Goal: Communication & Community: Answer question/provide support

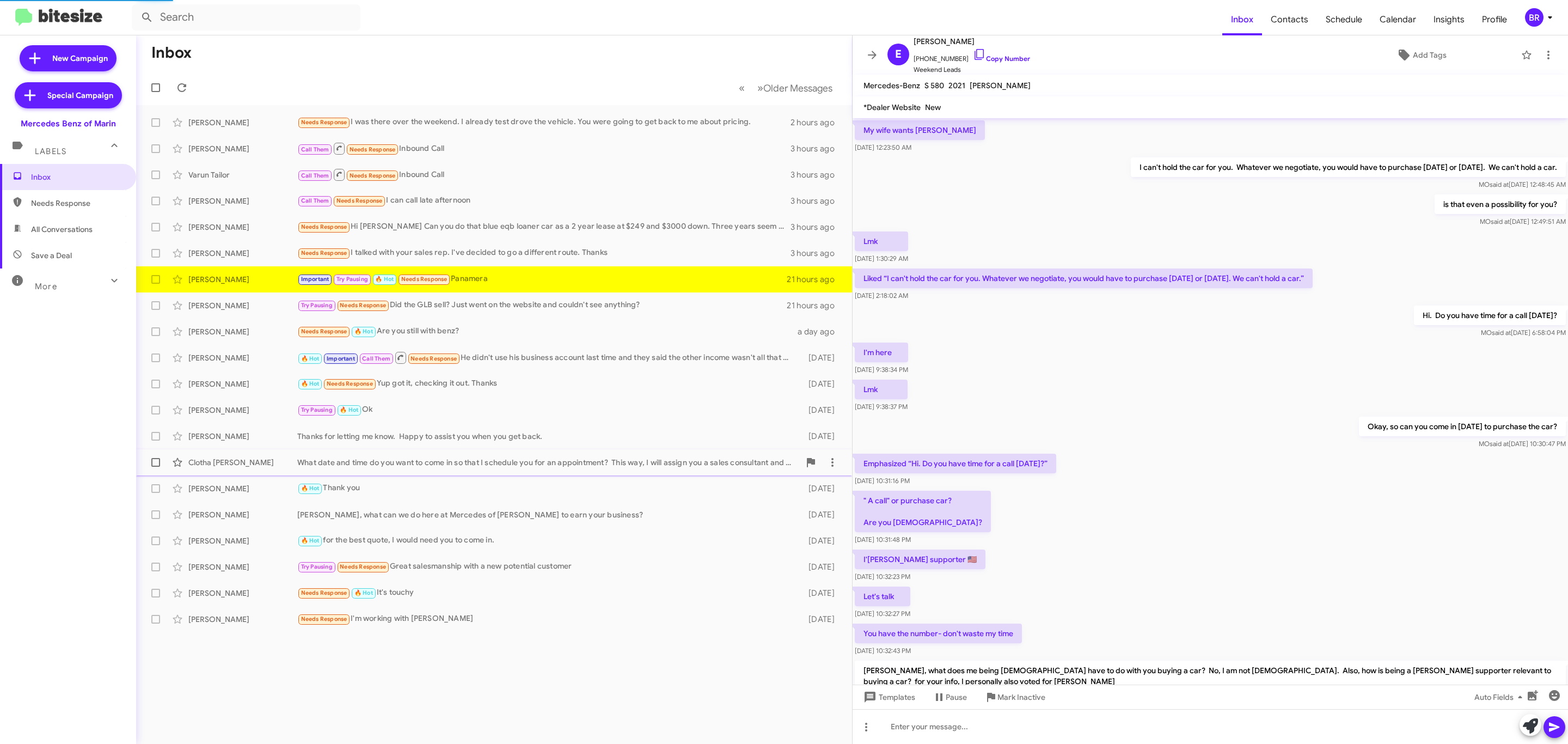
scroll to position [239, 0]
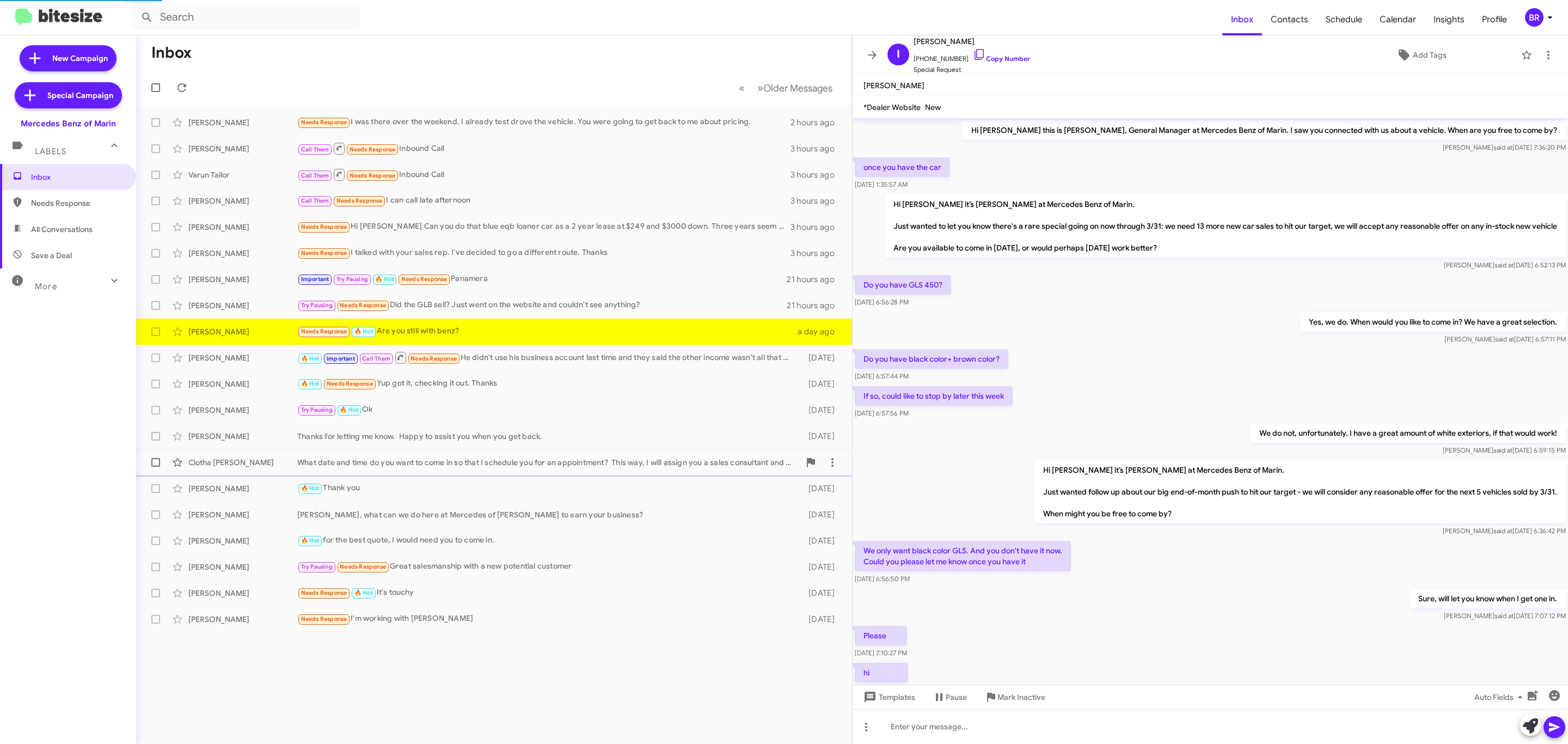
scroll to position [87, 0]
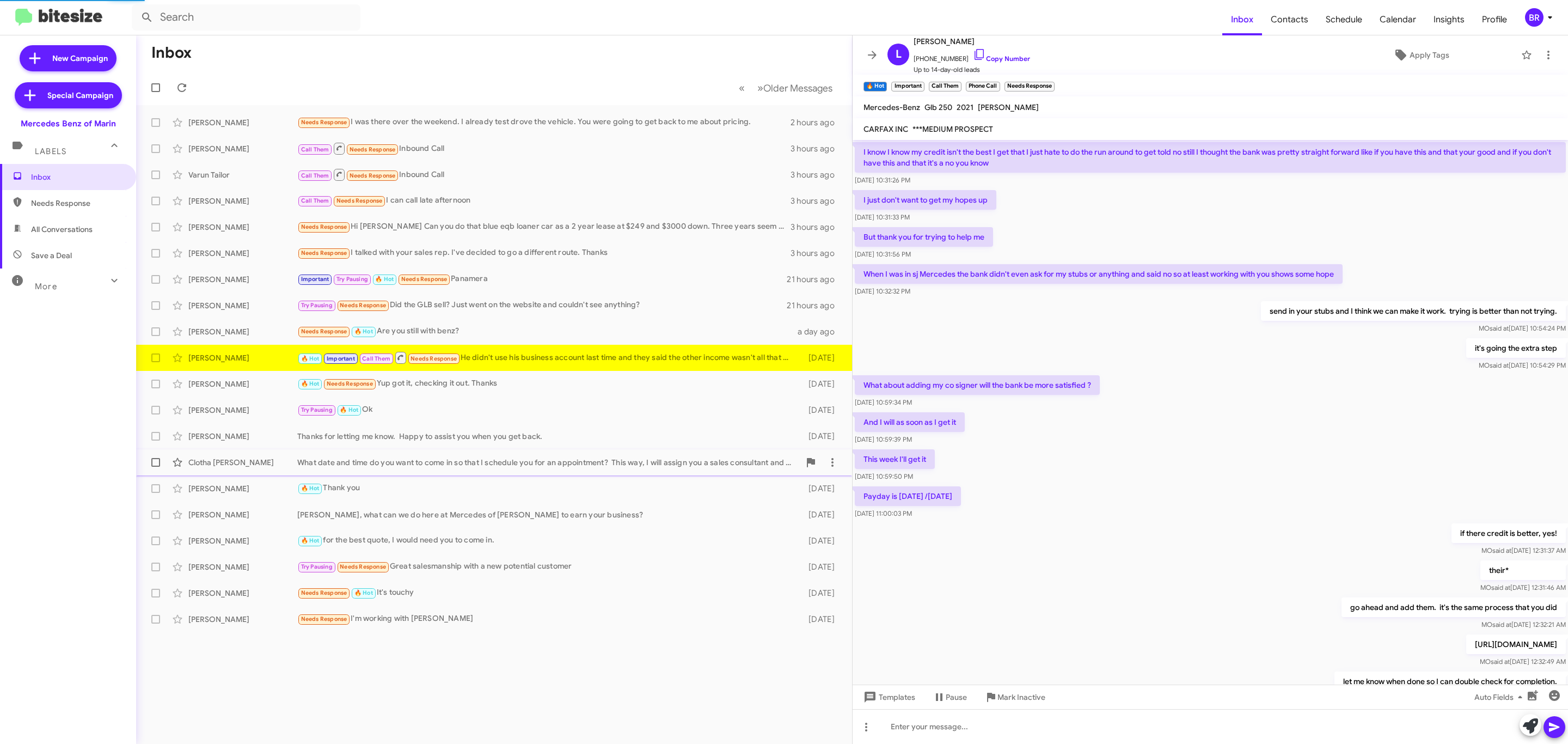
scroll to position [239, 0]
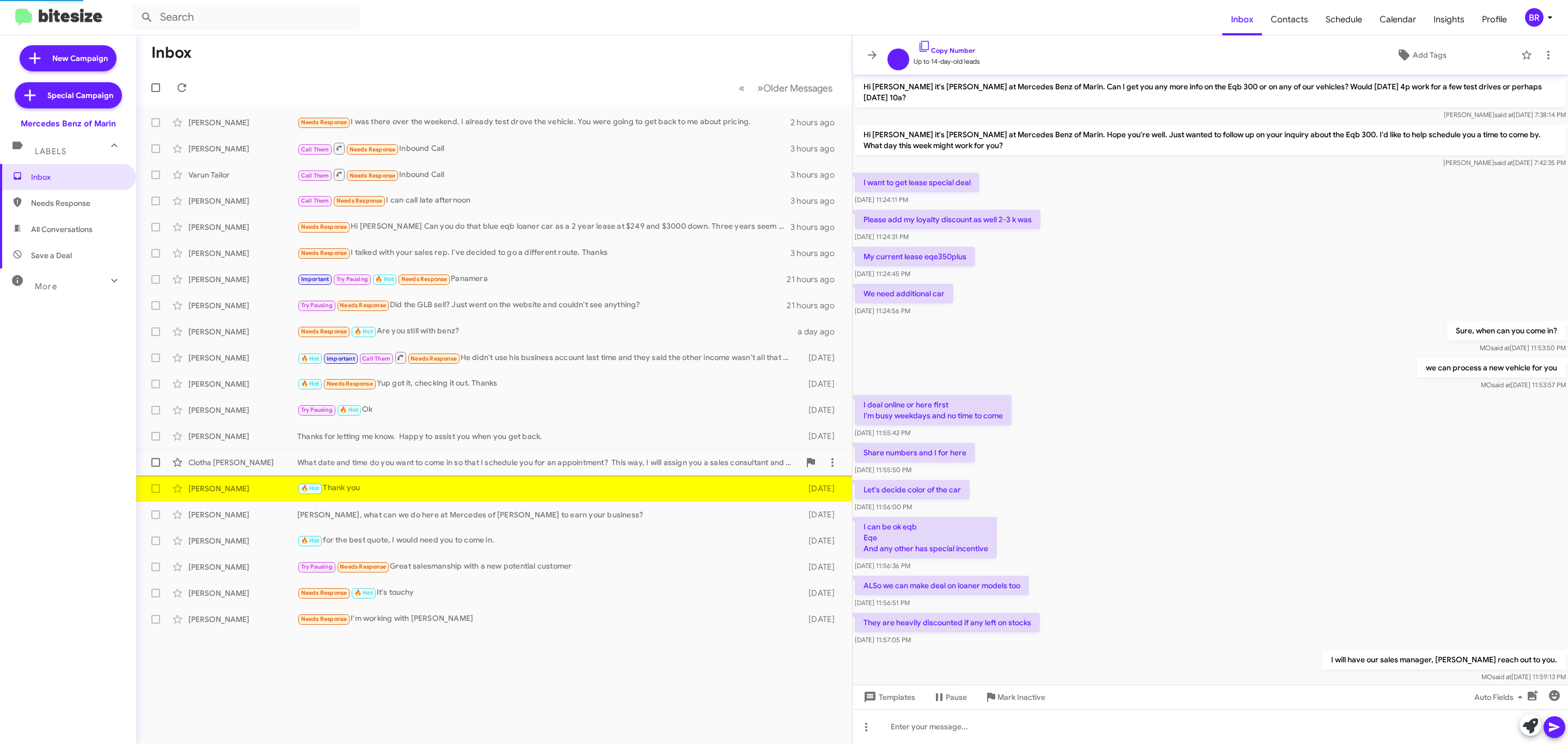
scroll to position [239, 0]
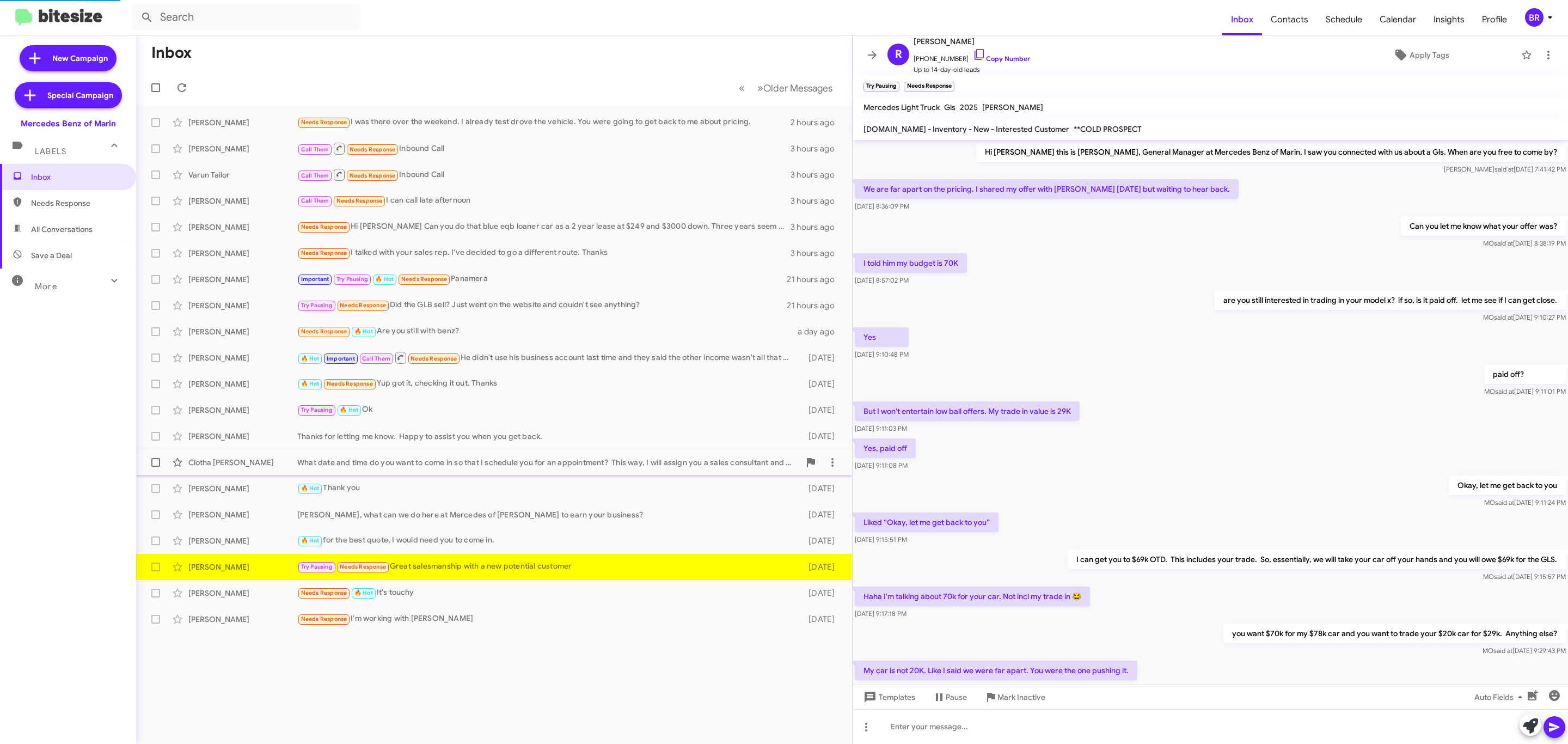
scroll to position [130, 0]
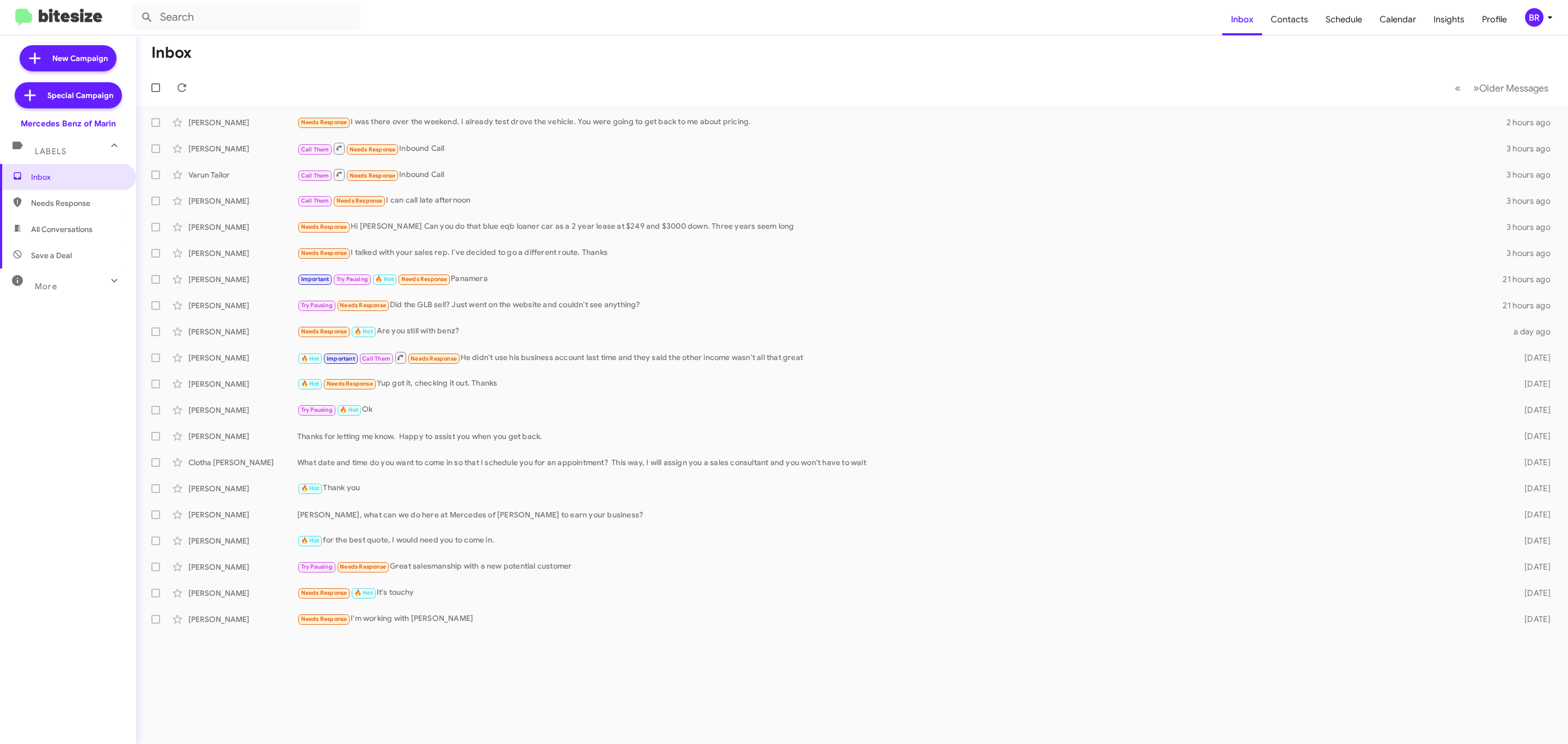
click at [1539, 20] on div "BR" at bounding box center [1534, 17] width 19 height 19
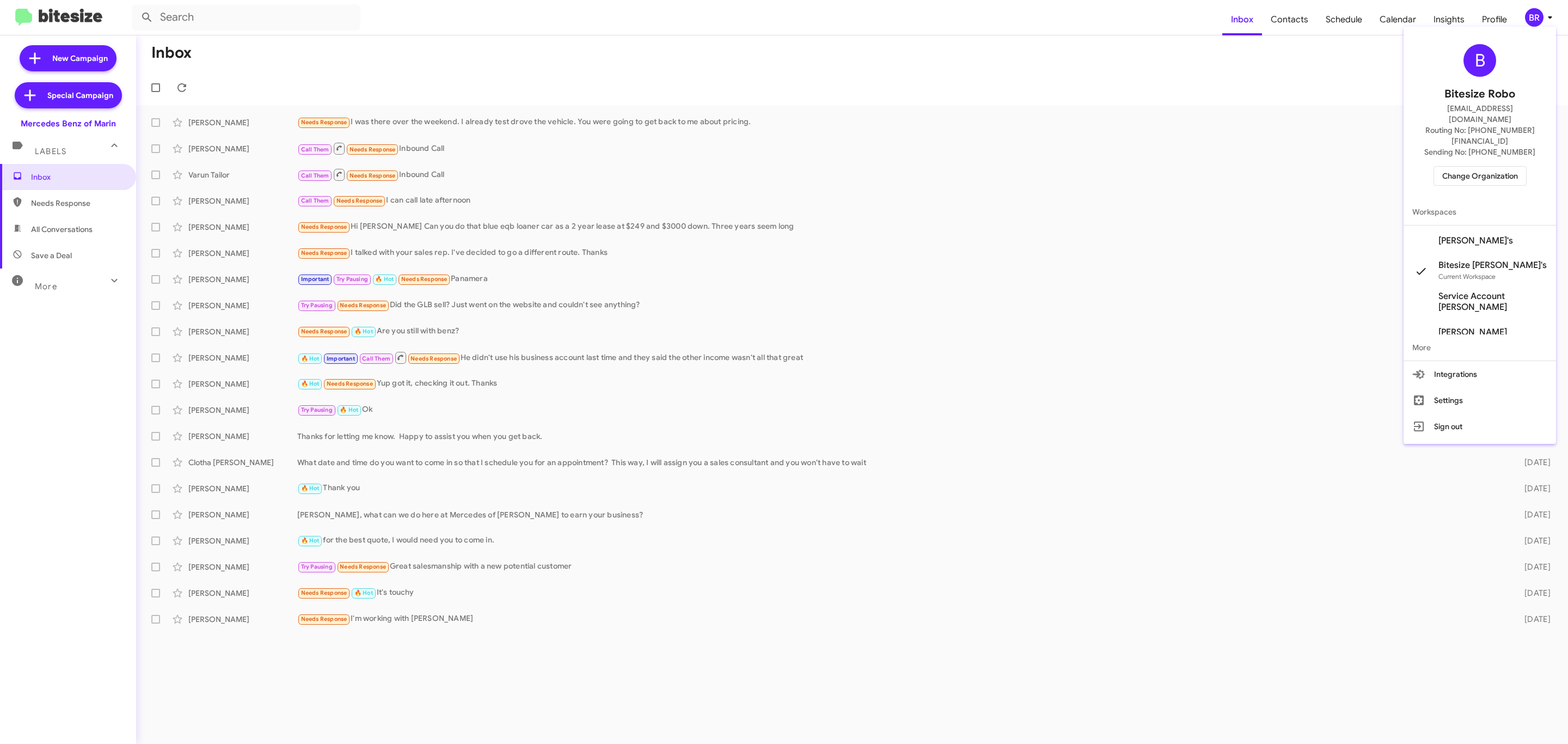
click at [1474, 167] on span "Change Organization" at bounding box center [1480, 176] width 76 height 19
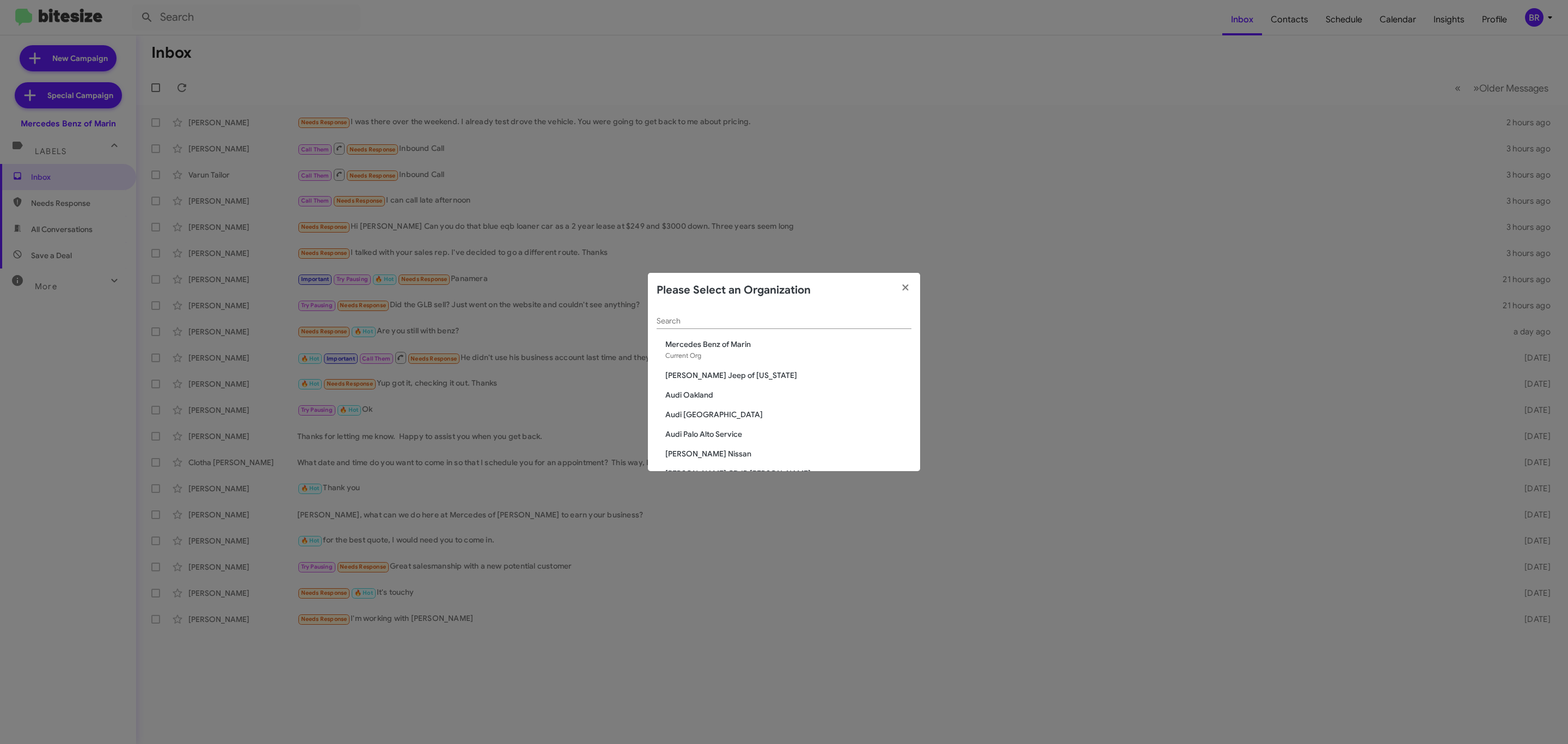
click at [813, 321] on input "Search" at bounding box center [784, 321] width 255 height 9
type input ","
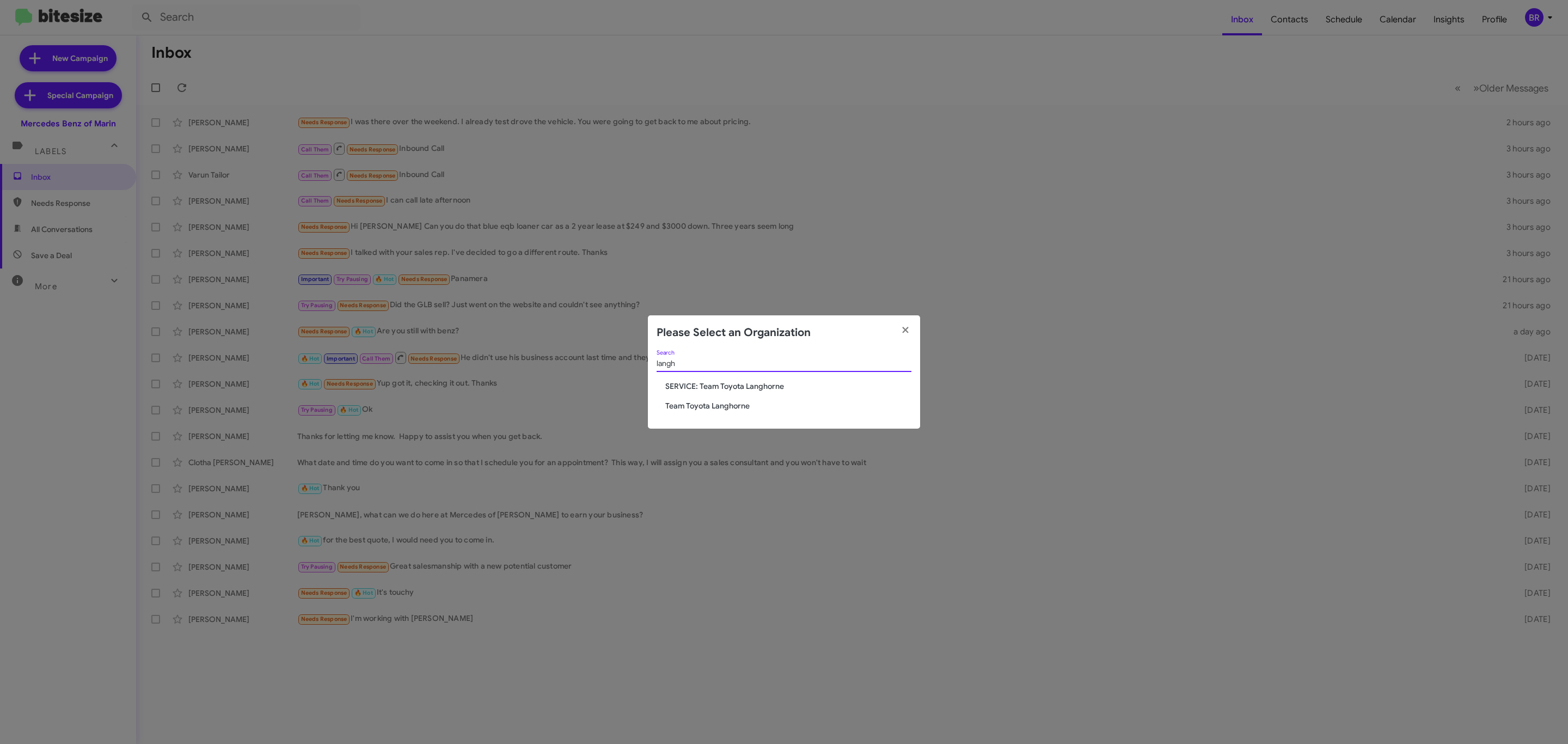
type input "langh"
click at [715, 409] on span "Team Toyota Langhorne" at bounding box center [788, 405] width 246 height 11
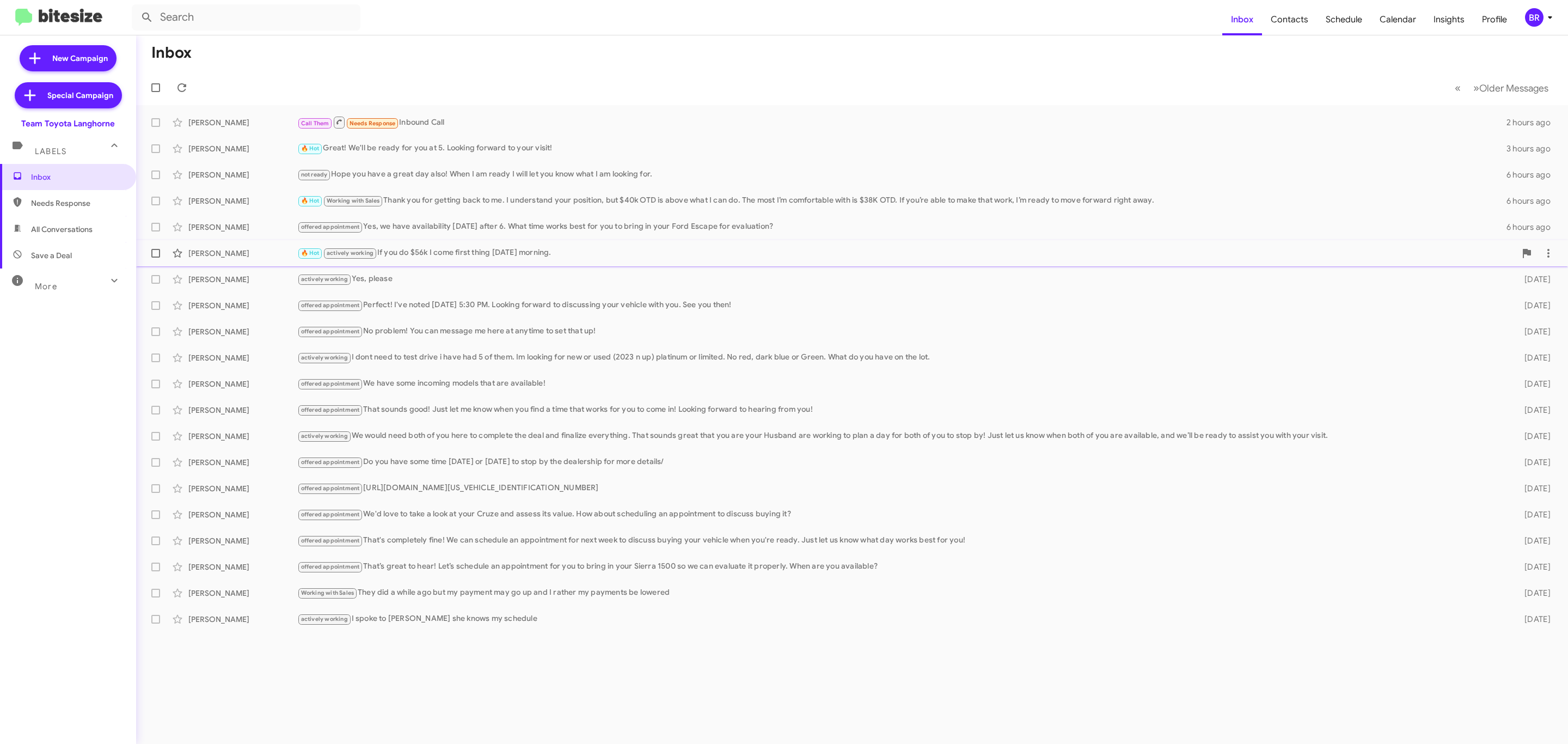
click at [526, 252] on div "🔥 Hot actively working If you do $56k I come first thing tomorrow morning." at bounding box center [907, 253] width 1218 height 13
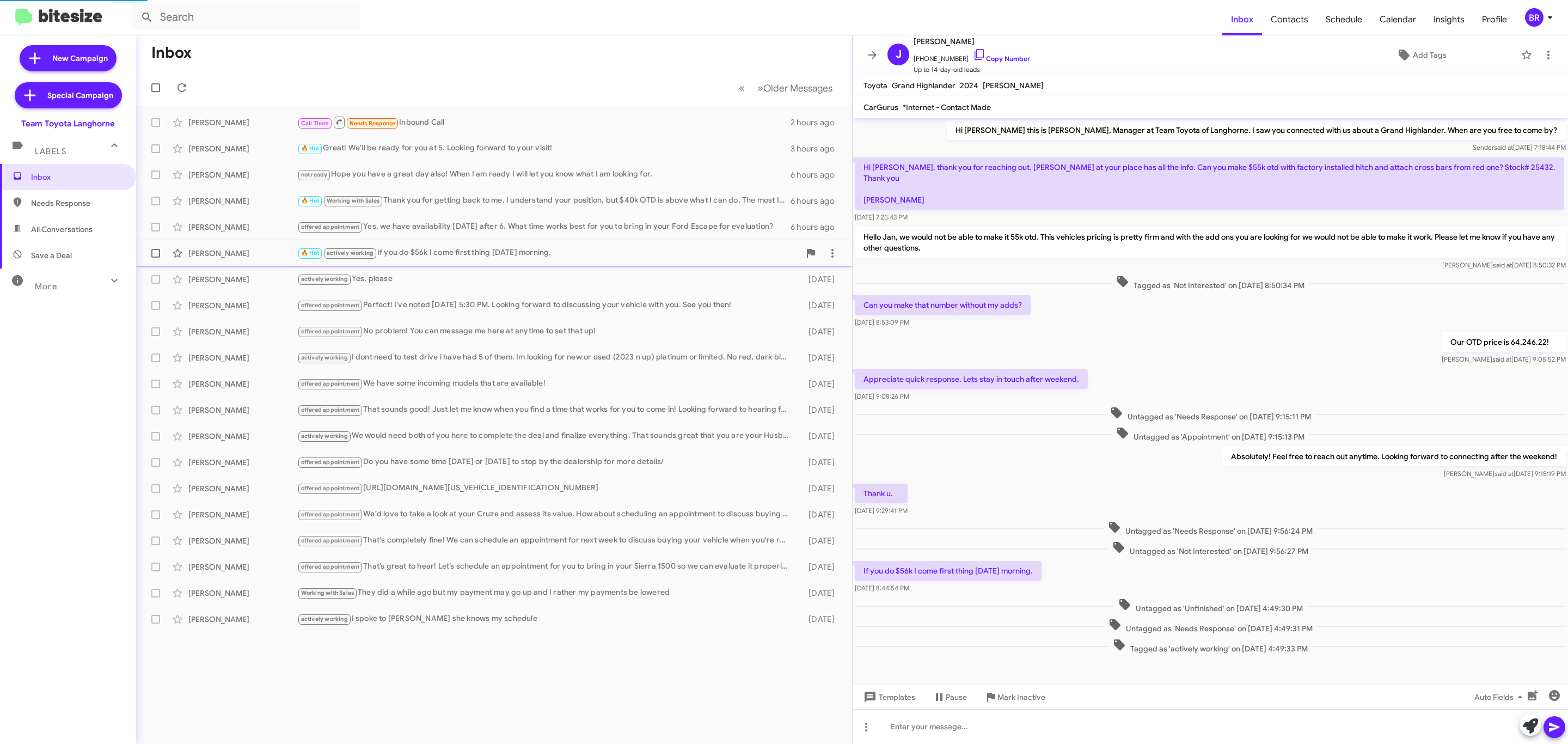
scroll to position [23, 0]
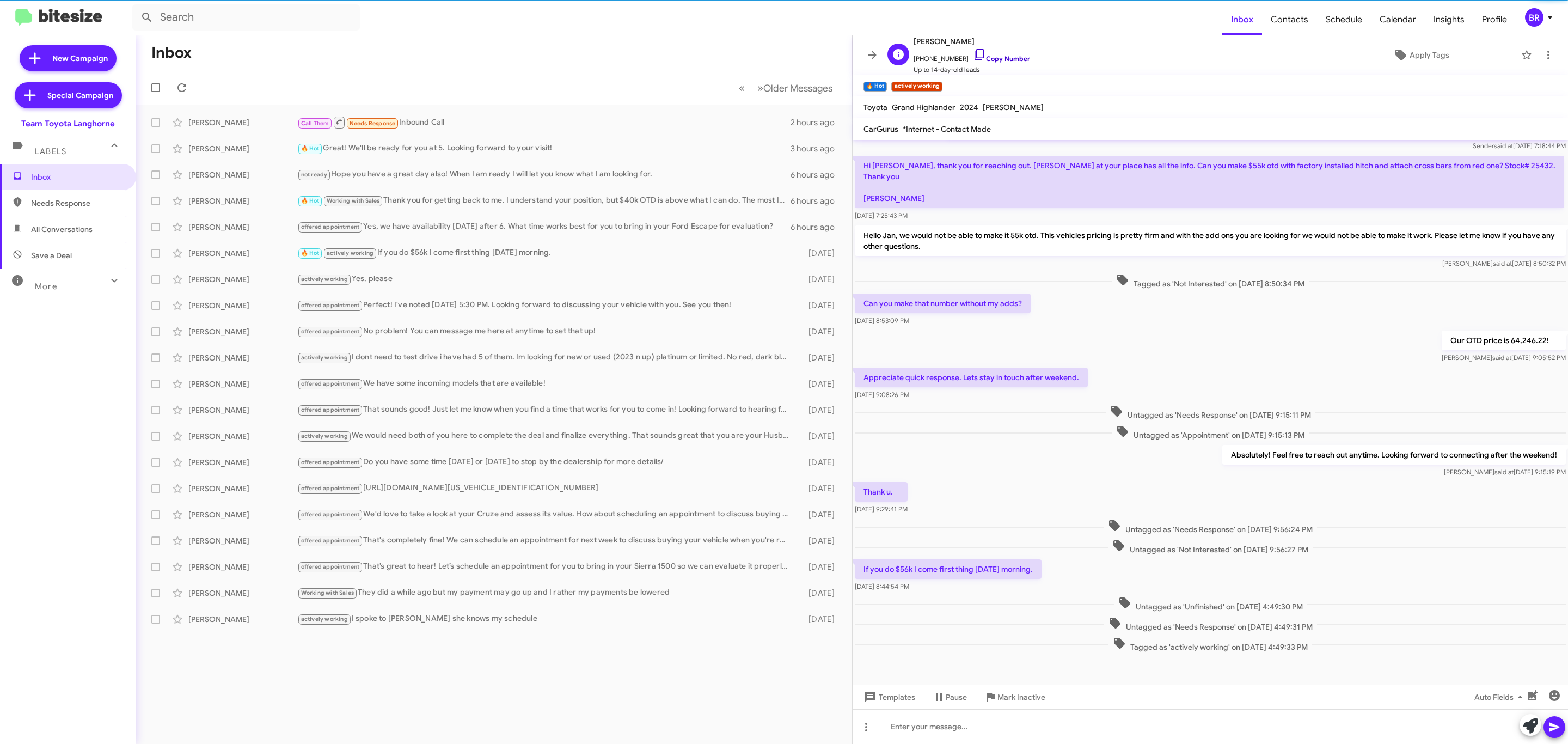
click at [983, 58] on link "Copy Number" at bounding box center [1001, 59] width 57 height 8
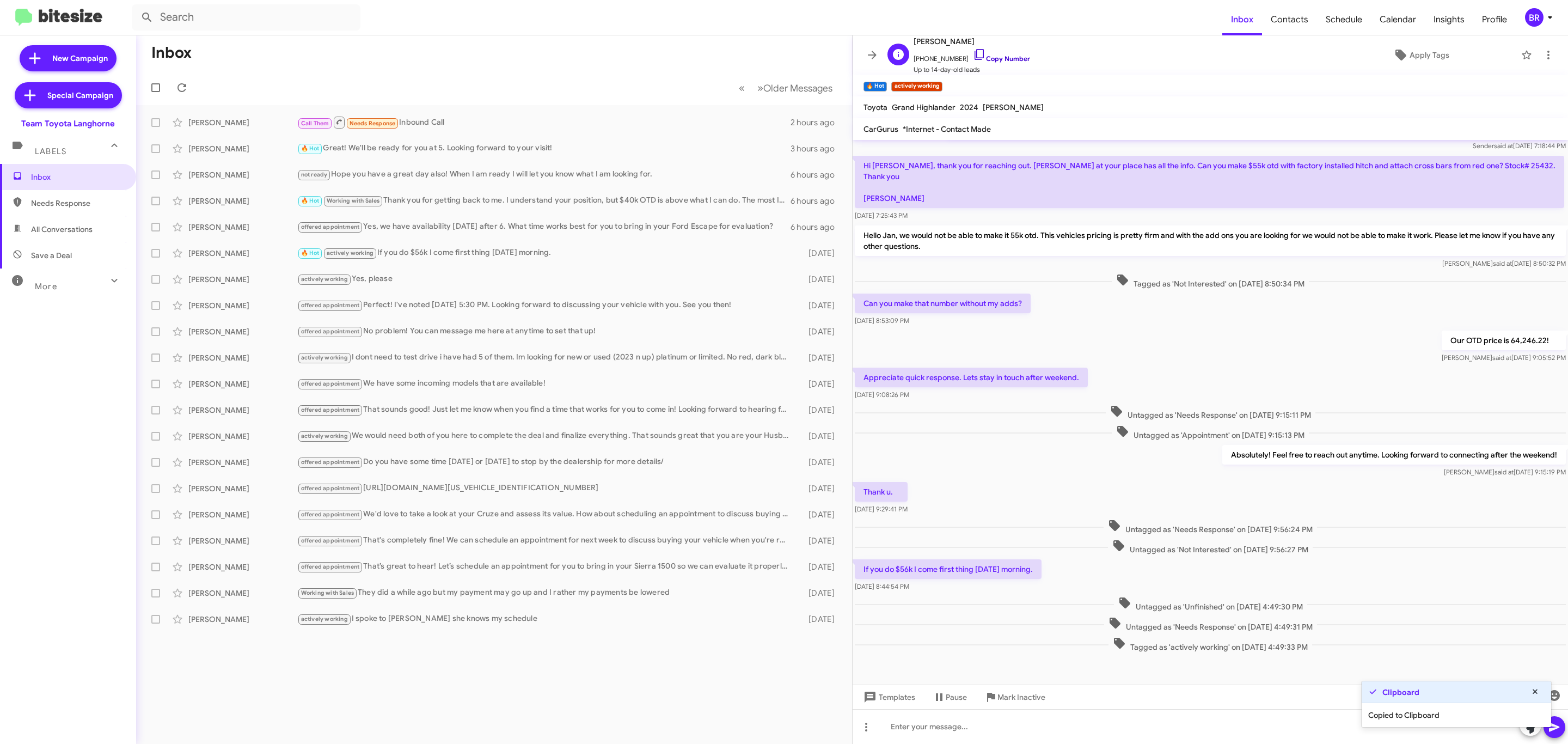
click at [989, 58] on link "Copy Number" at bounding box center [1001, 59] width 57 height 8
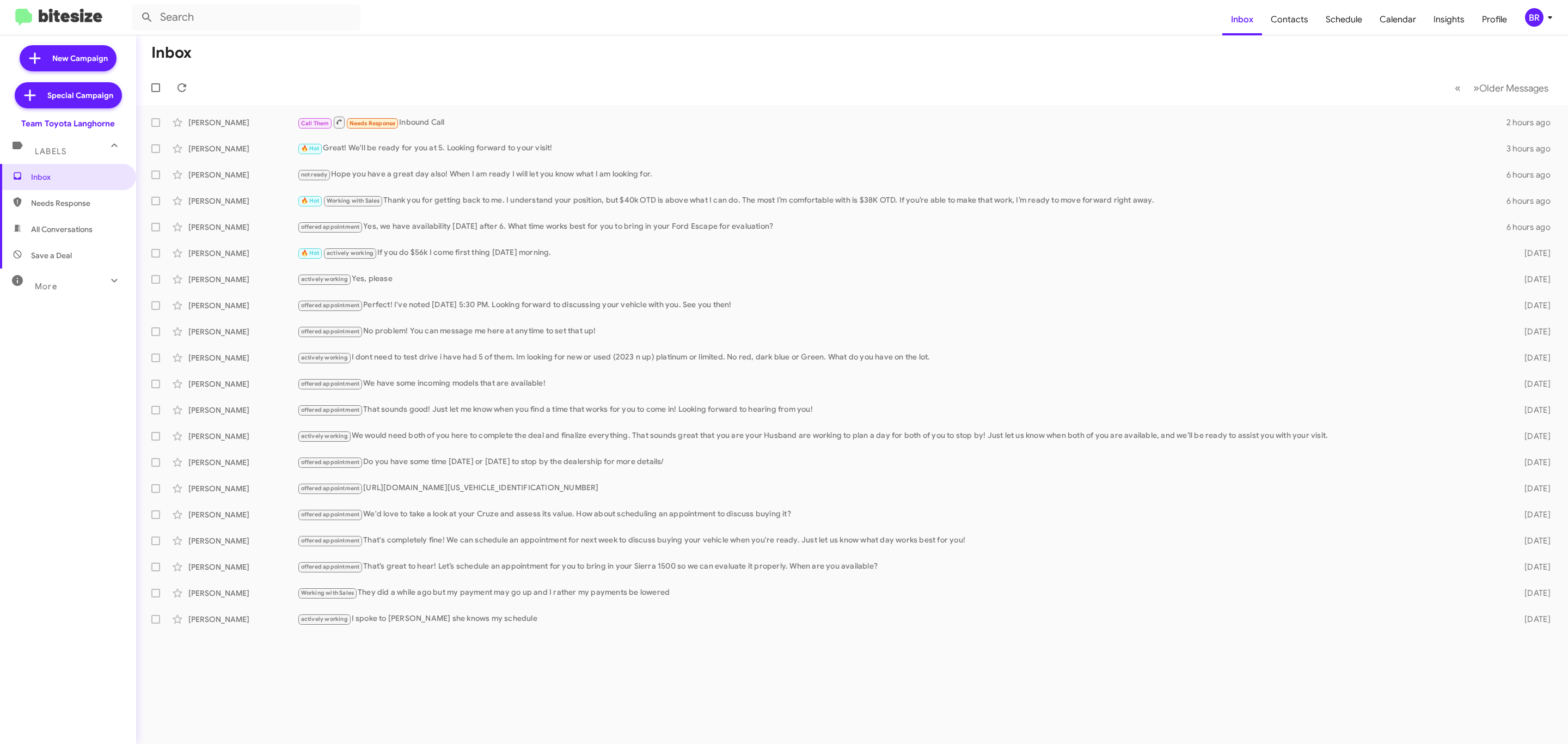
click at [1534, 18] on div "BR" at bounding box center [1534, 17] width 19 height 19
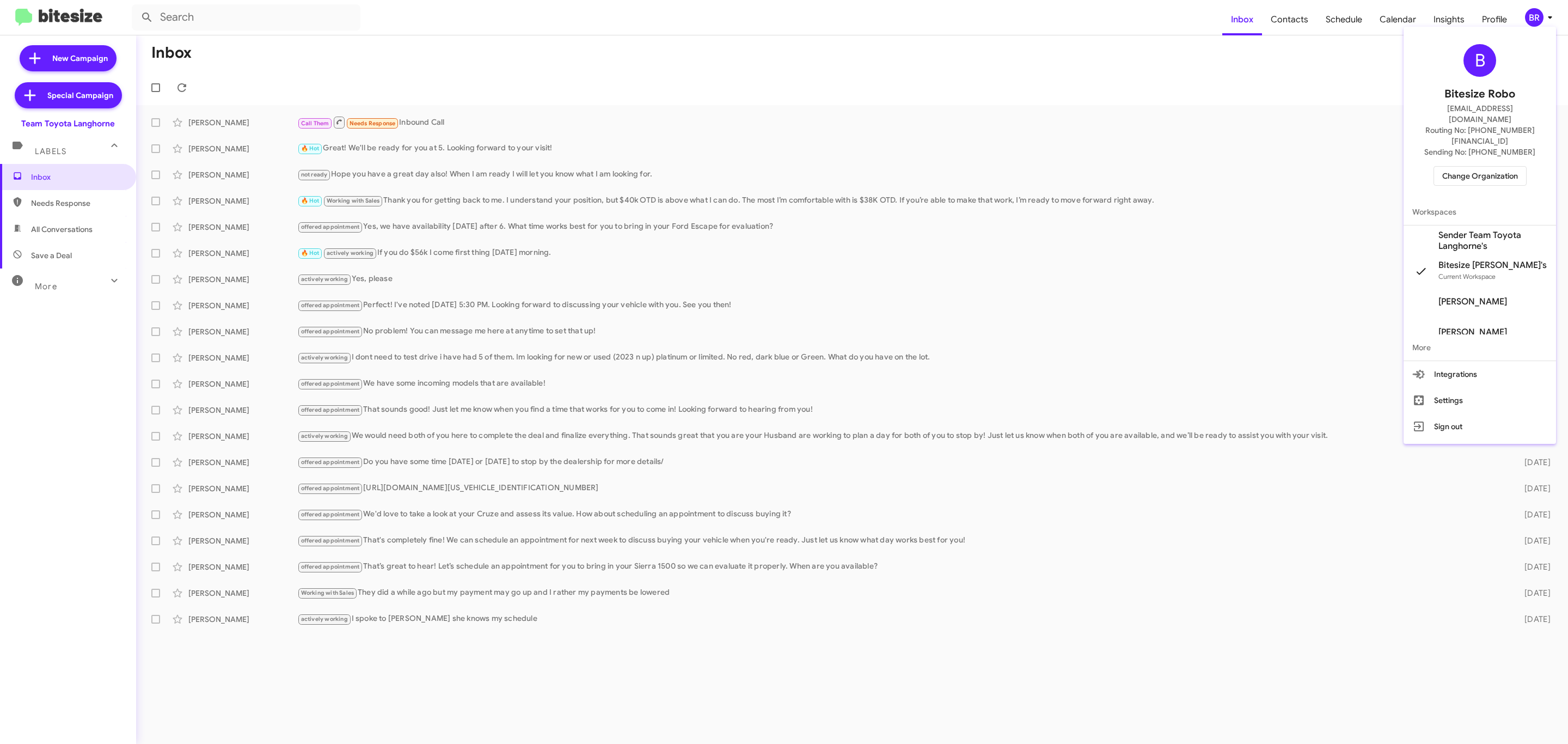
click at [1489, 167] on span "Change Organization" at bounding box center [1480, 176] width 76 height 19
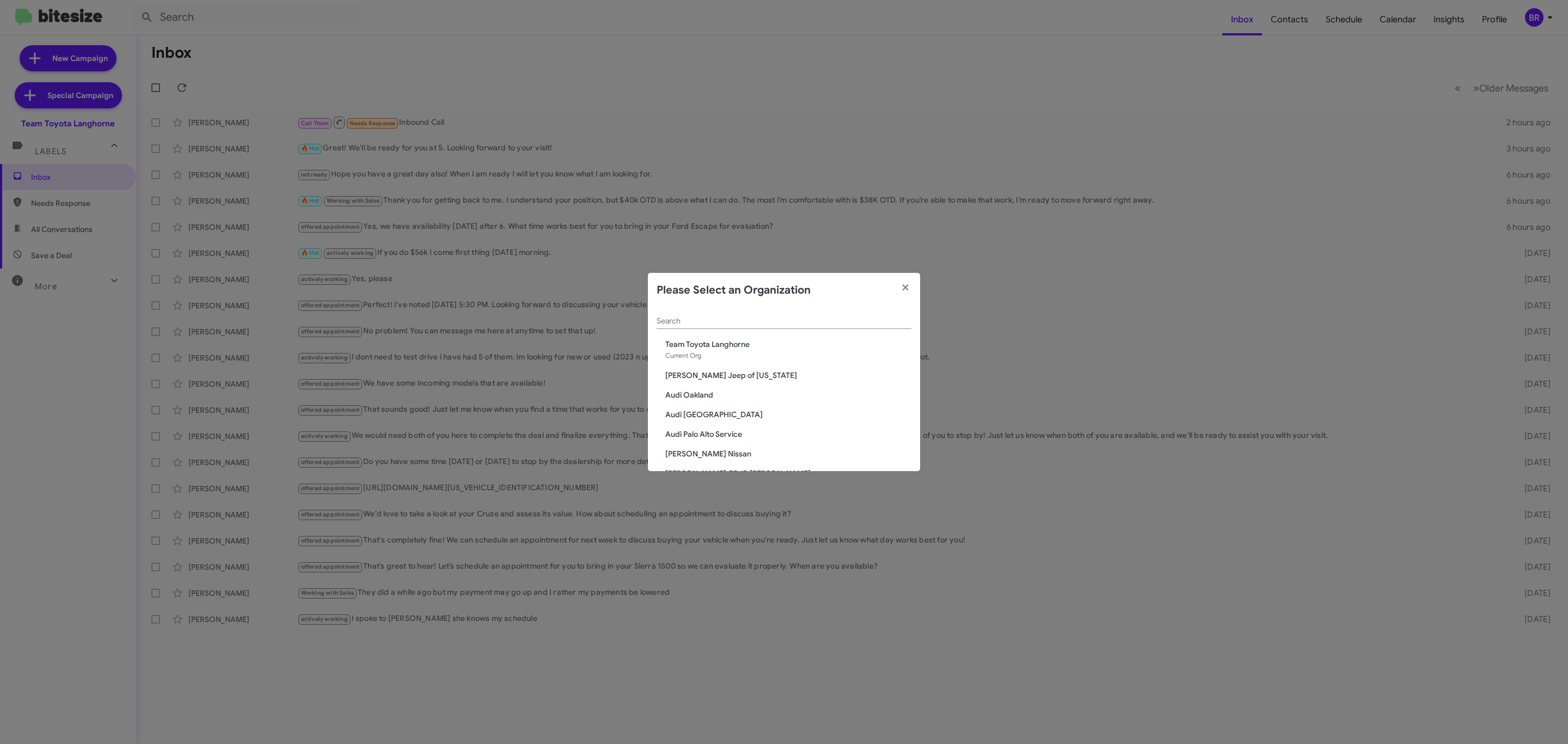
click at [817, 321] on input "Search" at bounding box center [784, 321] width 255 height 9
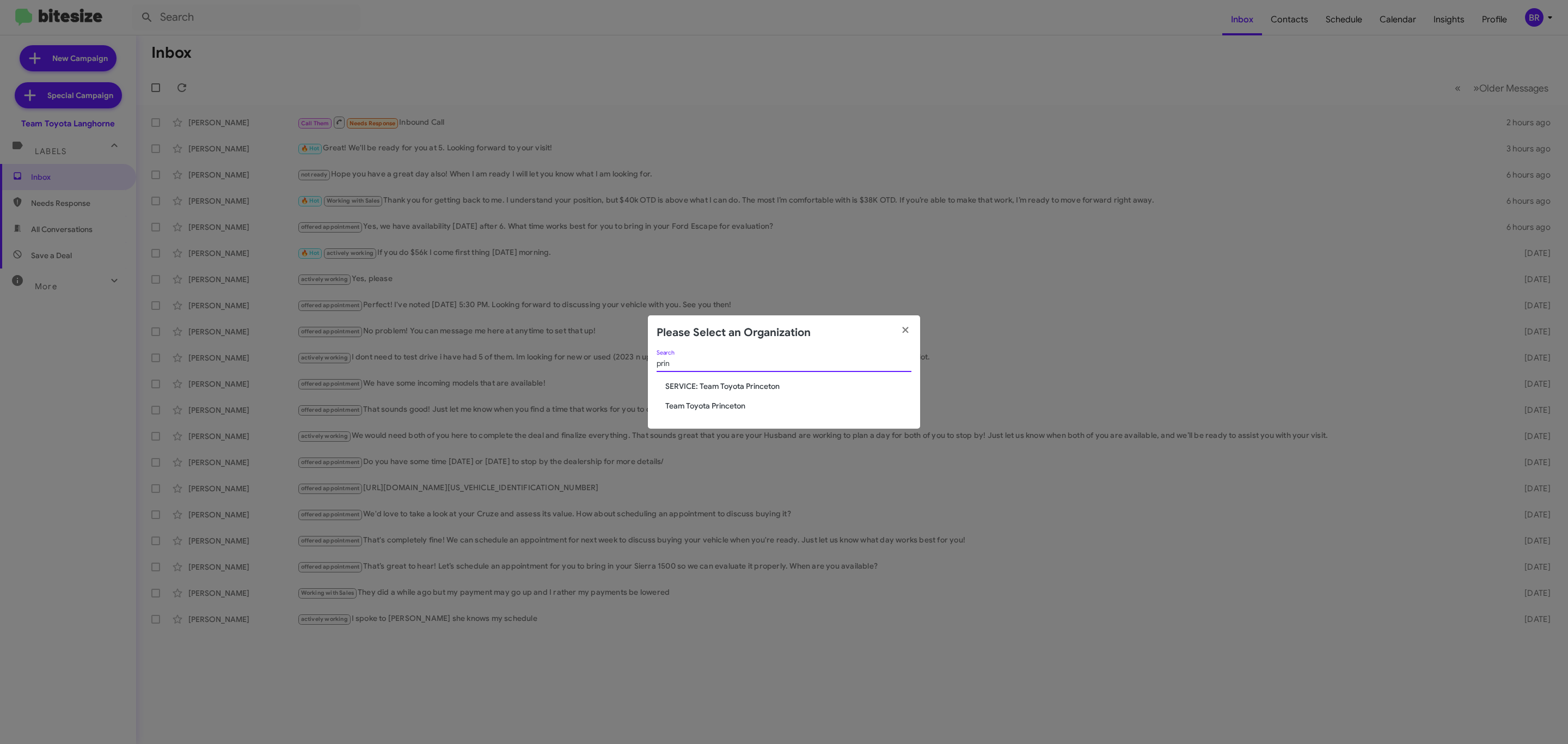
type input "prin"
click at [724, 405] on span "Team Toyota Princeton" at bounding box center [788, 405] width 246 height 11
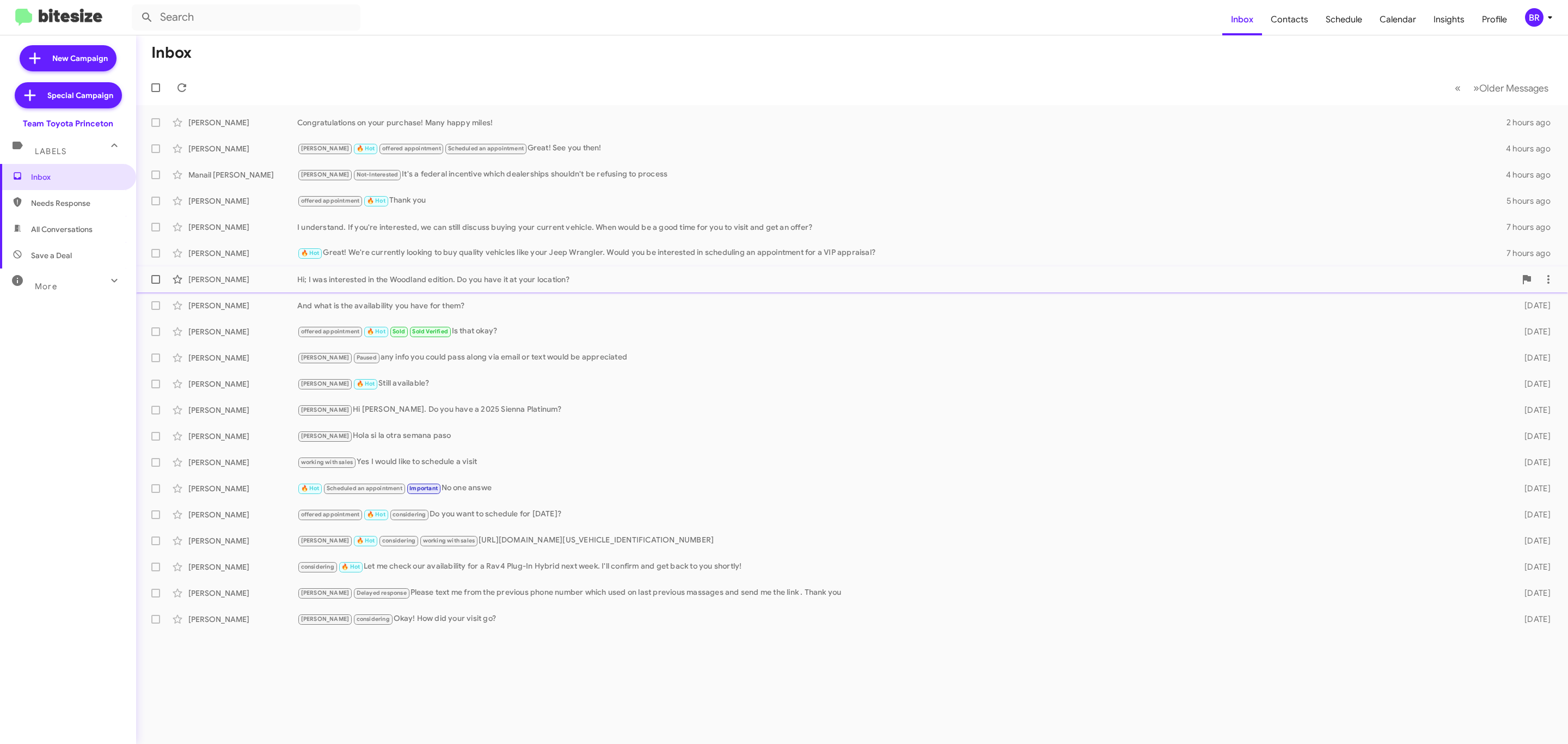
click at [230, 276] on div "Marium Tareen" at bounding box center [243, 279] width 109 height 11
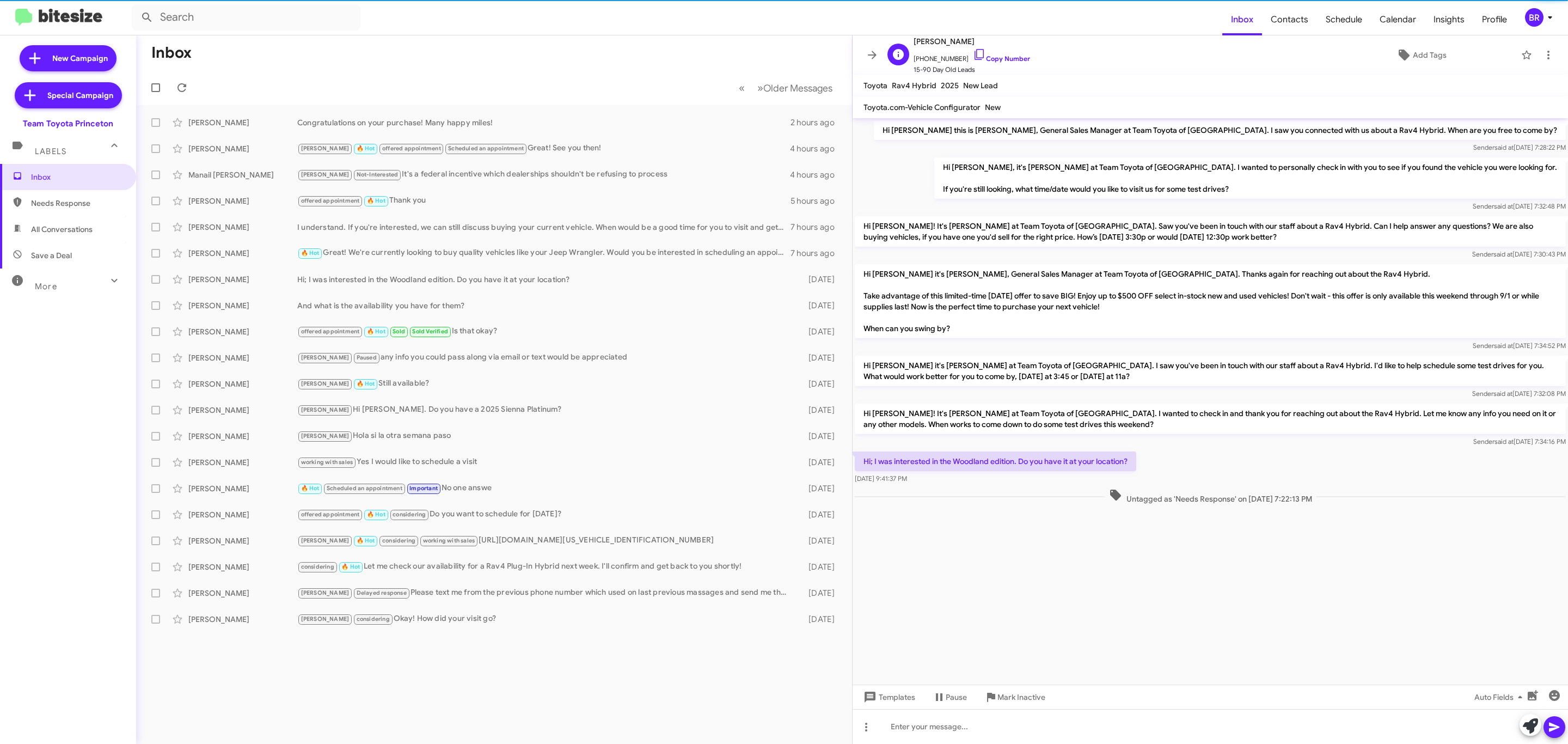
click at [985, 72] on span "15-90 Day Old Leads" at bounding box center [972, 69] width 117 height 11
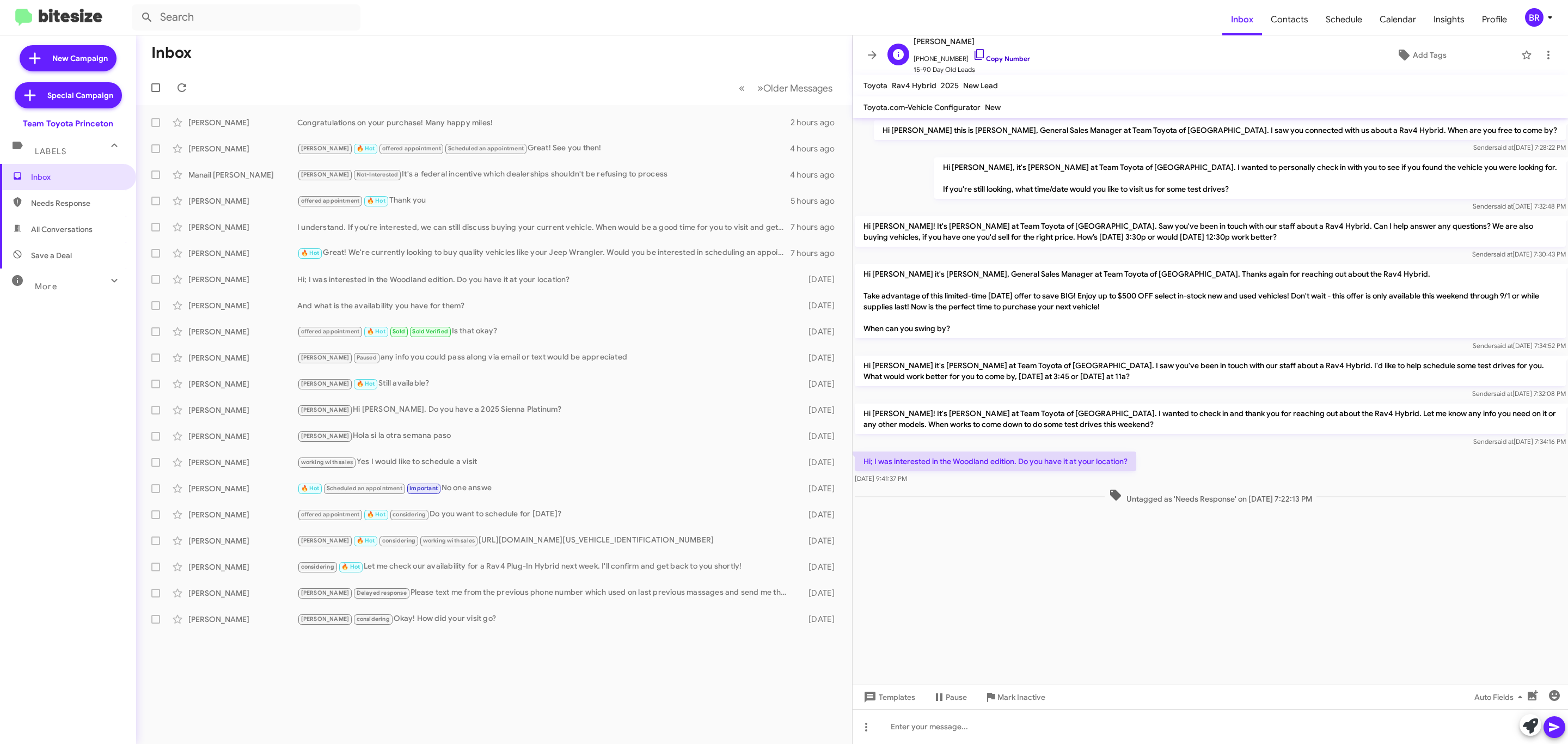
click at [990, 58] on link "Copy Number" at bounding box center [1001, 59] width 57 height 8
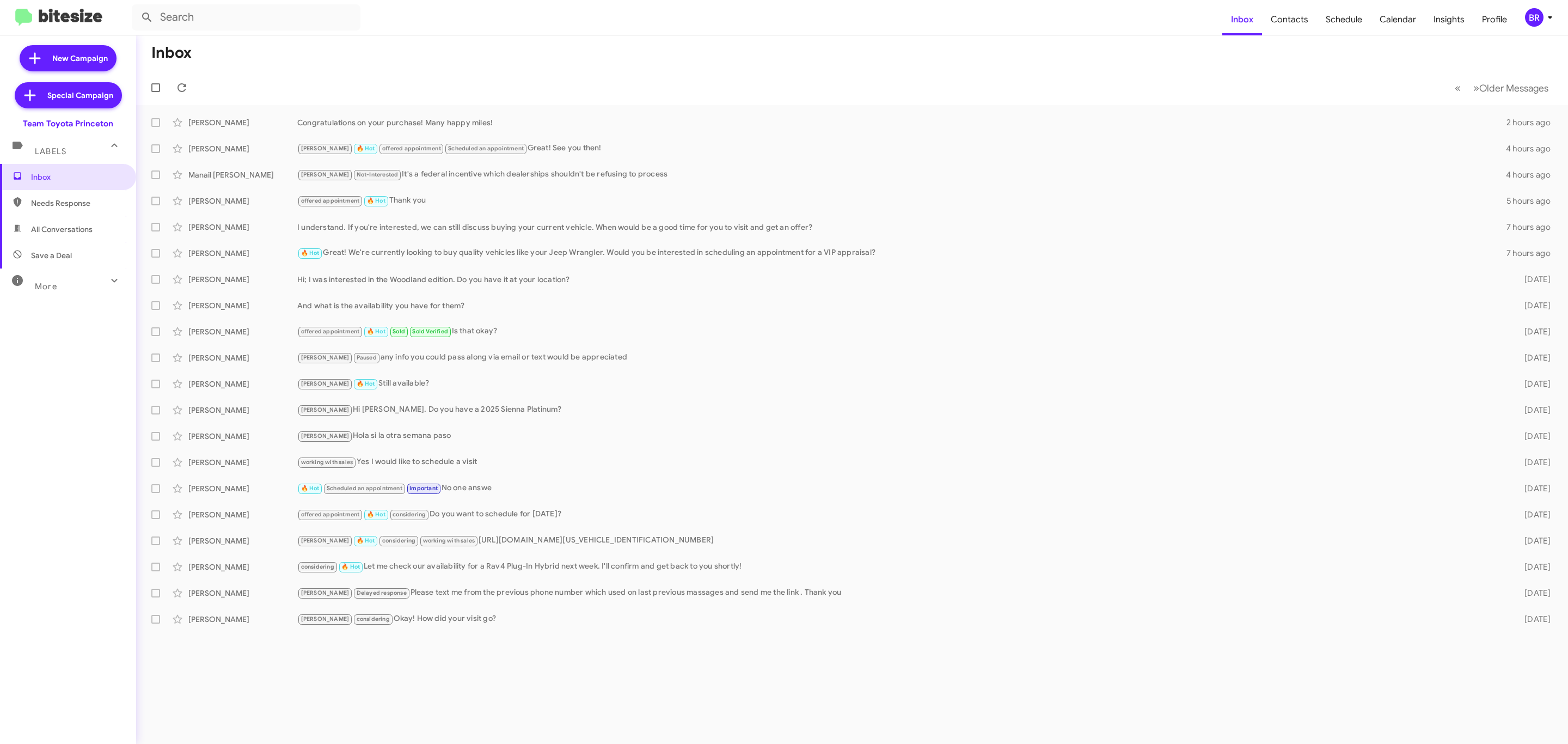
click at [1534, 18] on div "BR" at bounding box center [1534, 17] width 19 height 19
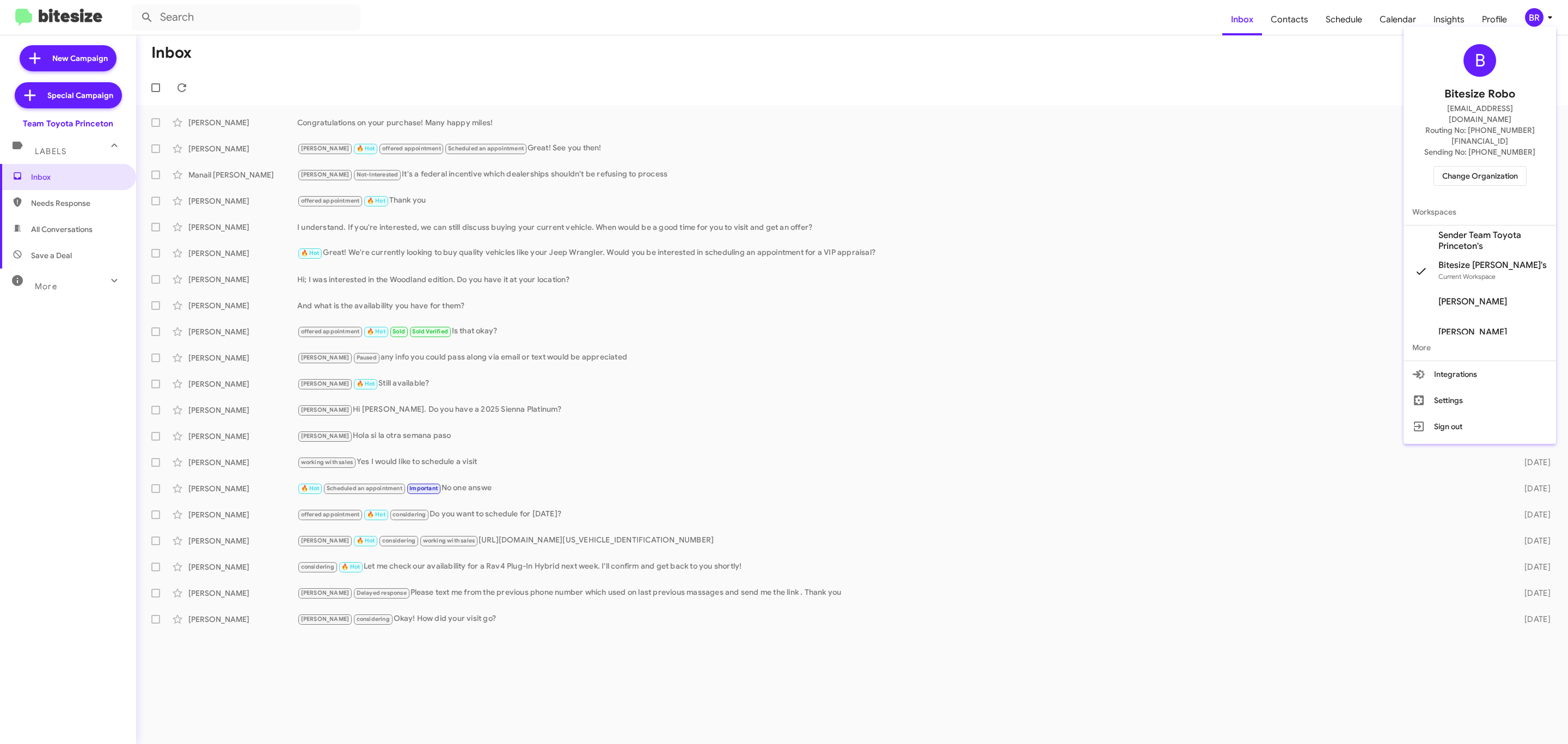
click at [1459, 167] on span "Change Organization" at bounding box center [1480, 176] width 76 height 19
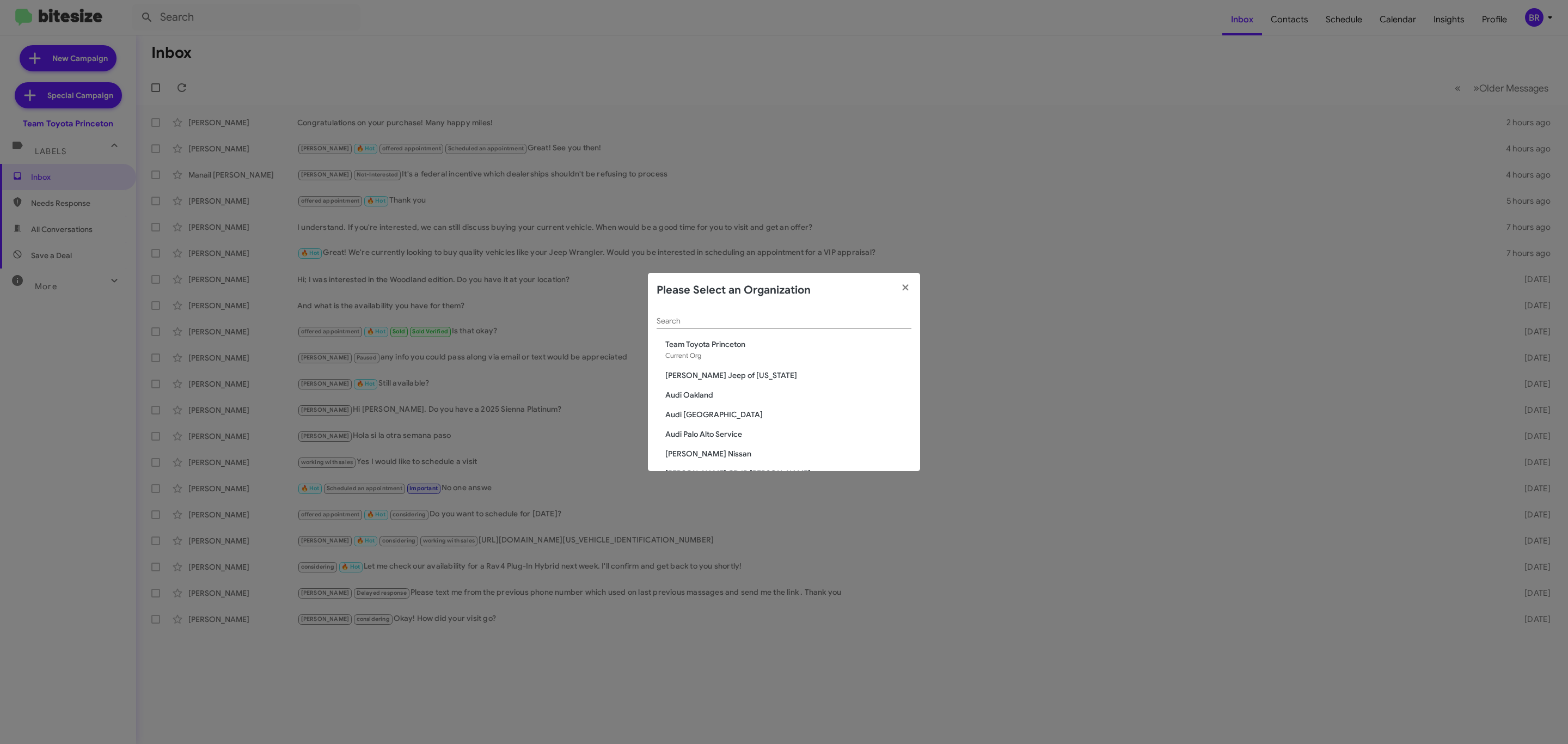
click at [740, 322] on input "Search" at bounding box center [784, 321] width 255 height 9
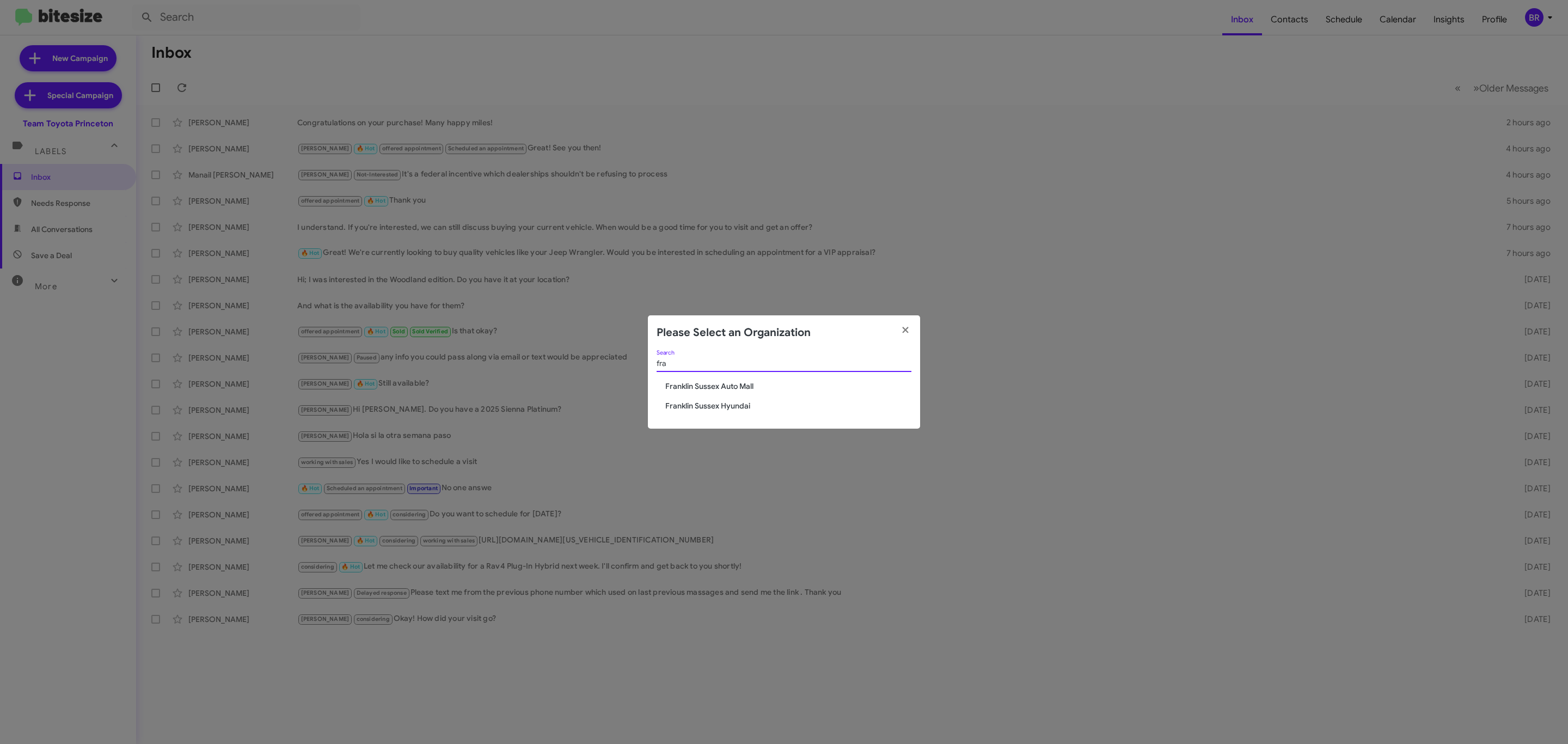
type input "fra"
click at [732, 387] on span "Franklin Sussex Auto Mall" at bounding box center [788, 385] width 246 height 11
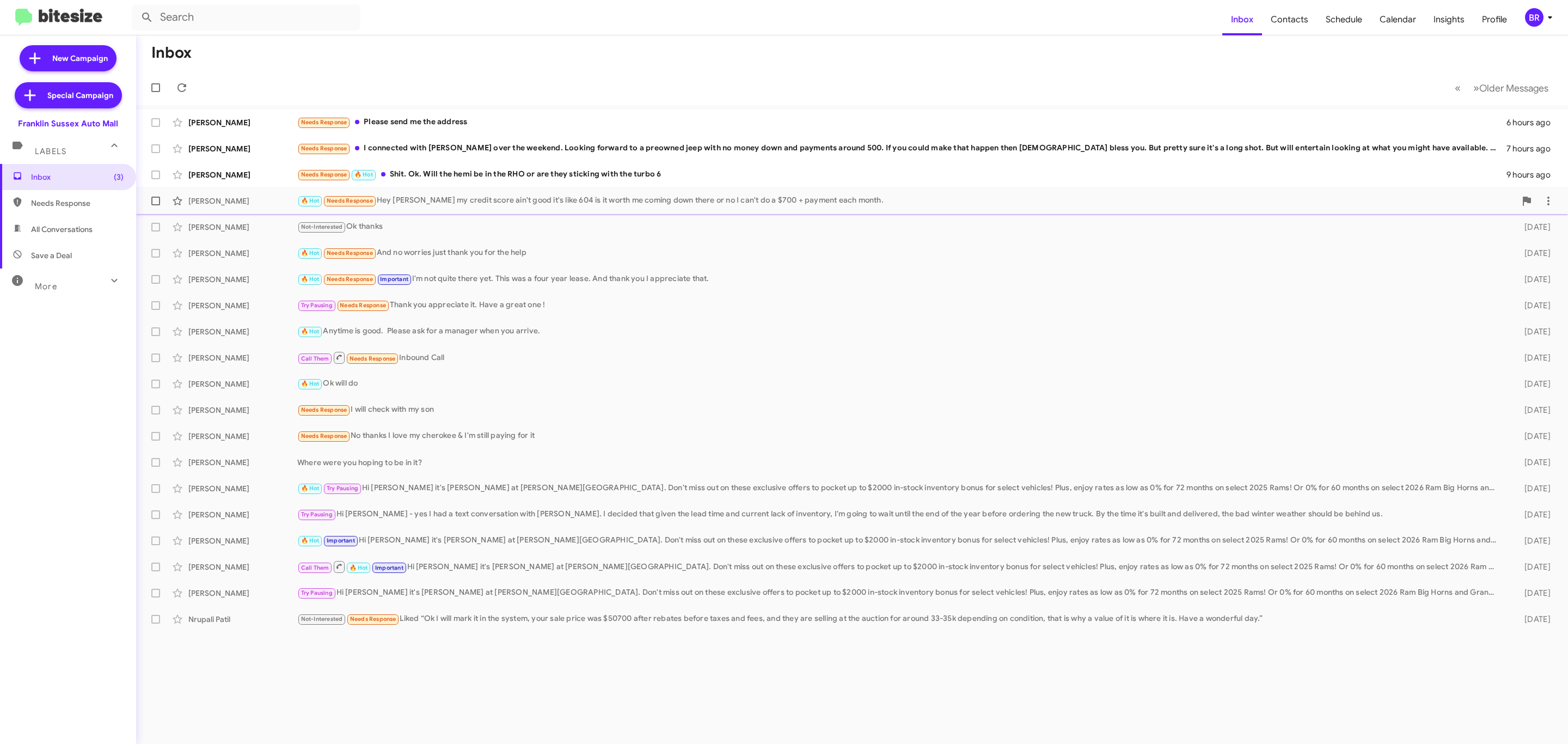
click at [278, 203] on div "[PERSON_NAME]" at bounding box center [243, 201] width 109 height 11
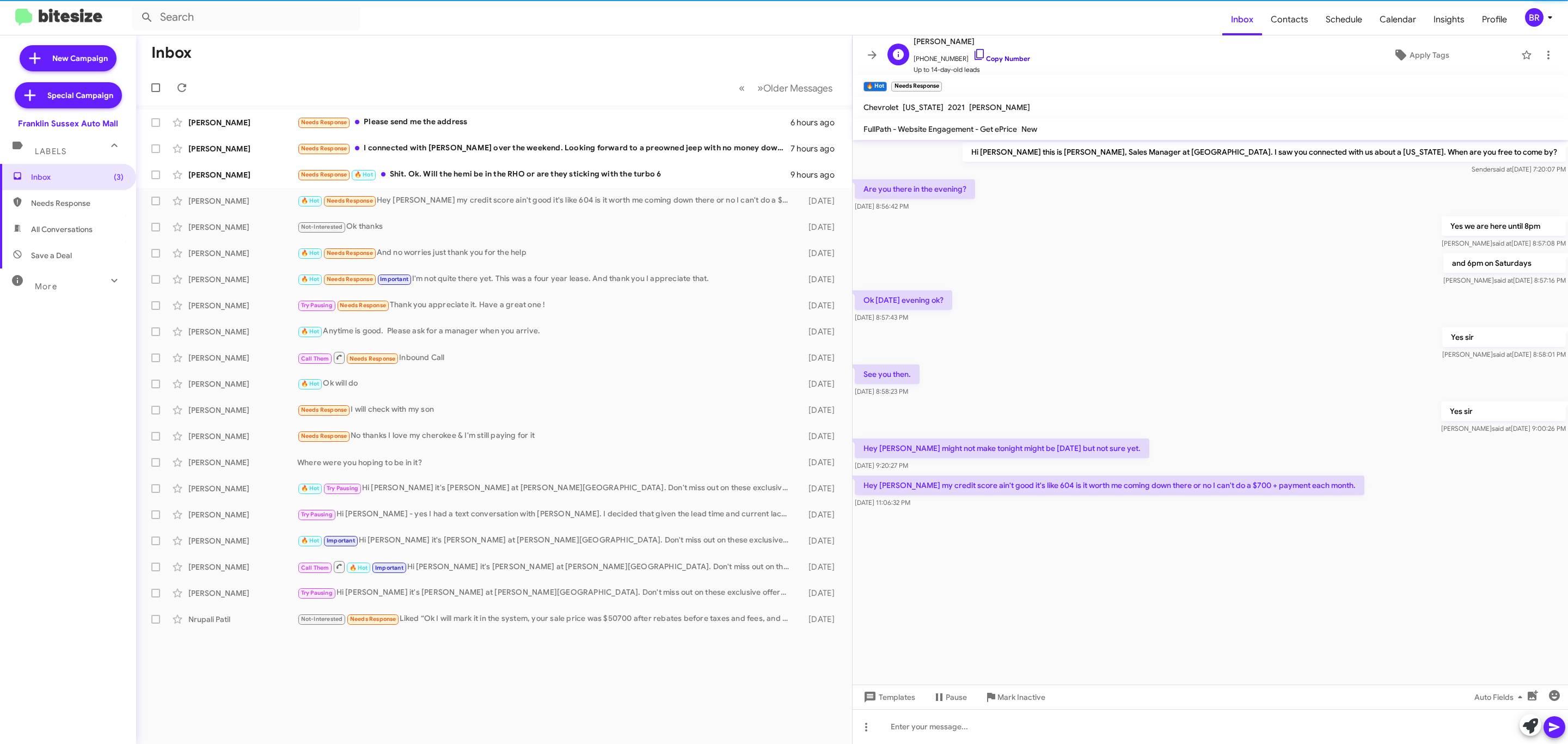
click at [1006, 58] on link "Copy Number" at bounding box center [1001, 59] width 57 height 8
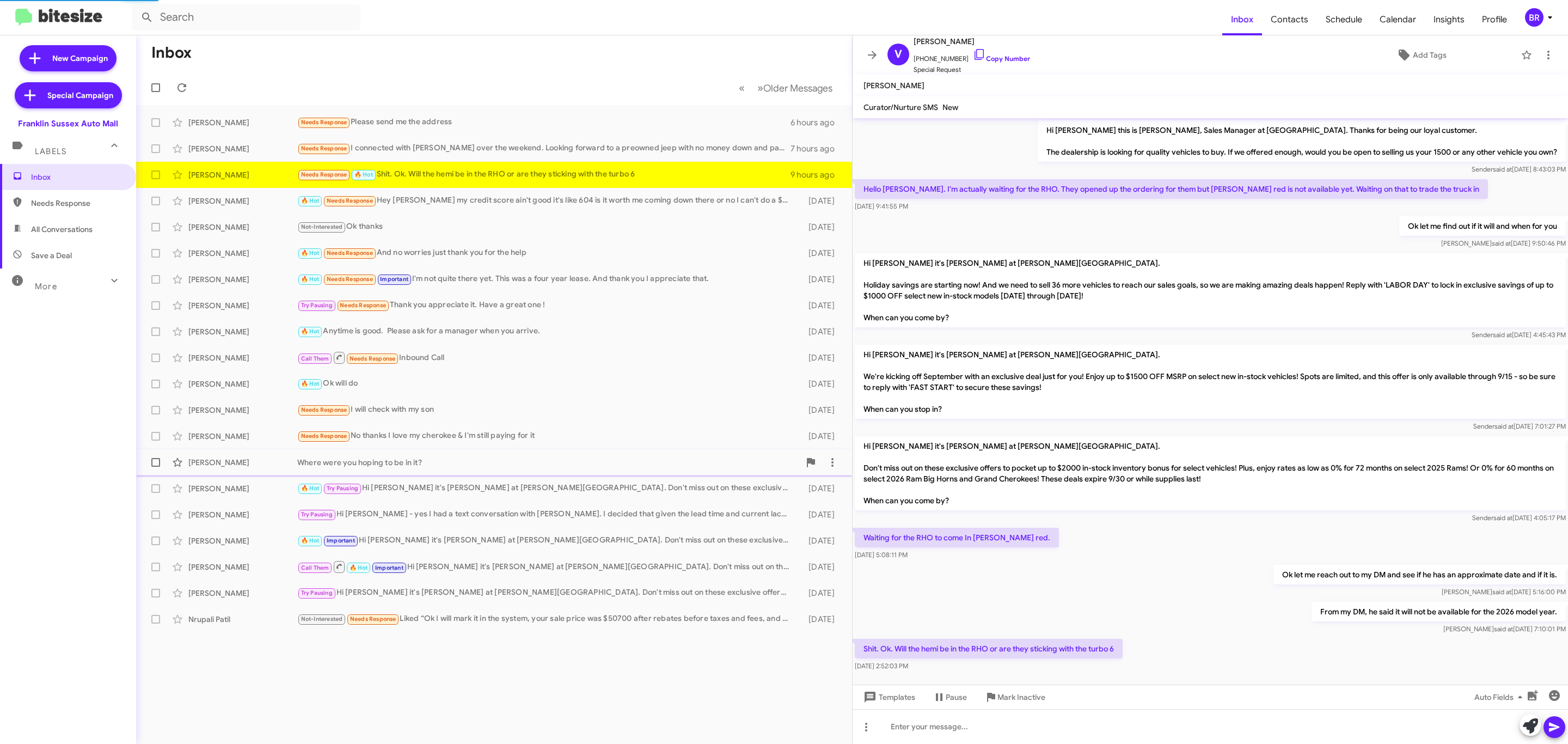
scroll to position [15, 0]
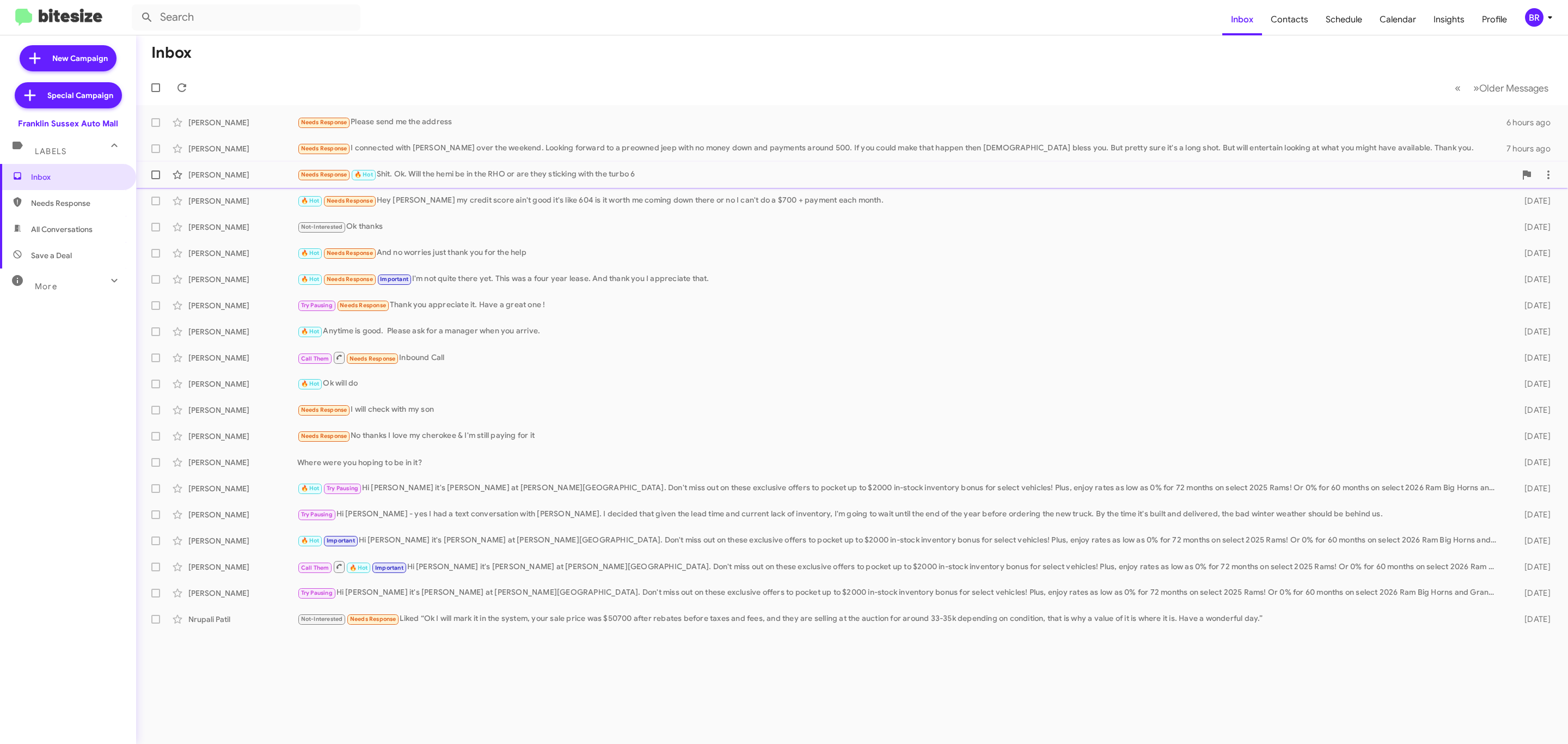
click at [152, 173] on span at bounding box center [156, 175] width 9 height 9
click at [155, 179] on input "checkbox" at bounding box center [155, 179] width 1 height 1
checkbox input "true"
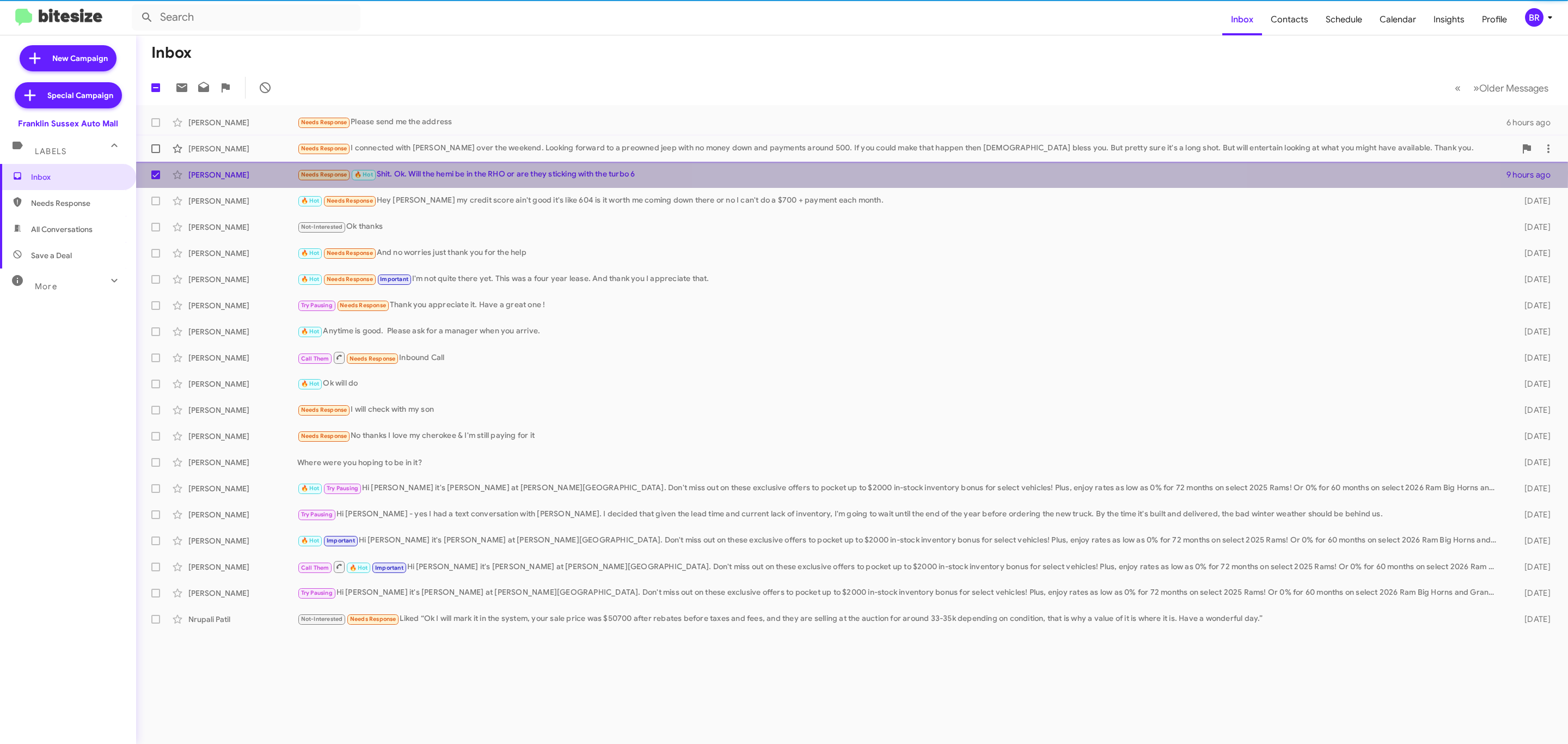
click at [157, 146] on span at bounding box center [156, 148] width 9 height 9
click at [156, 153] on input "checkbox" at bounding box center [155, 153] width 1 height 1
checkbox input "true"
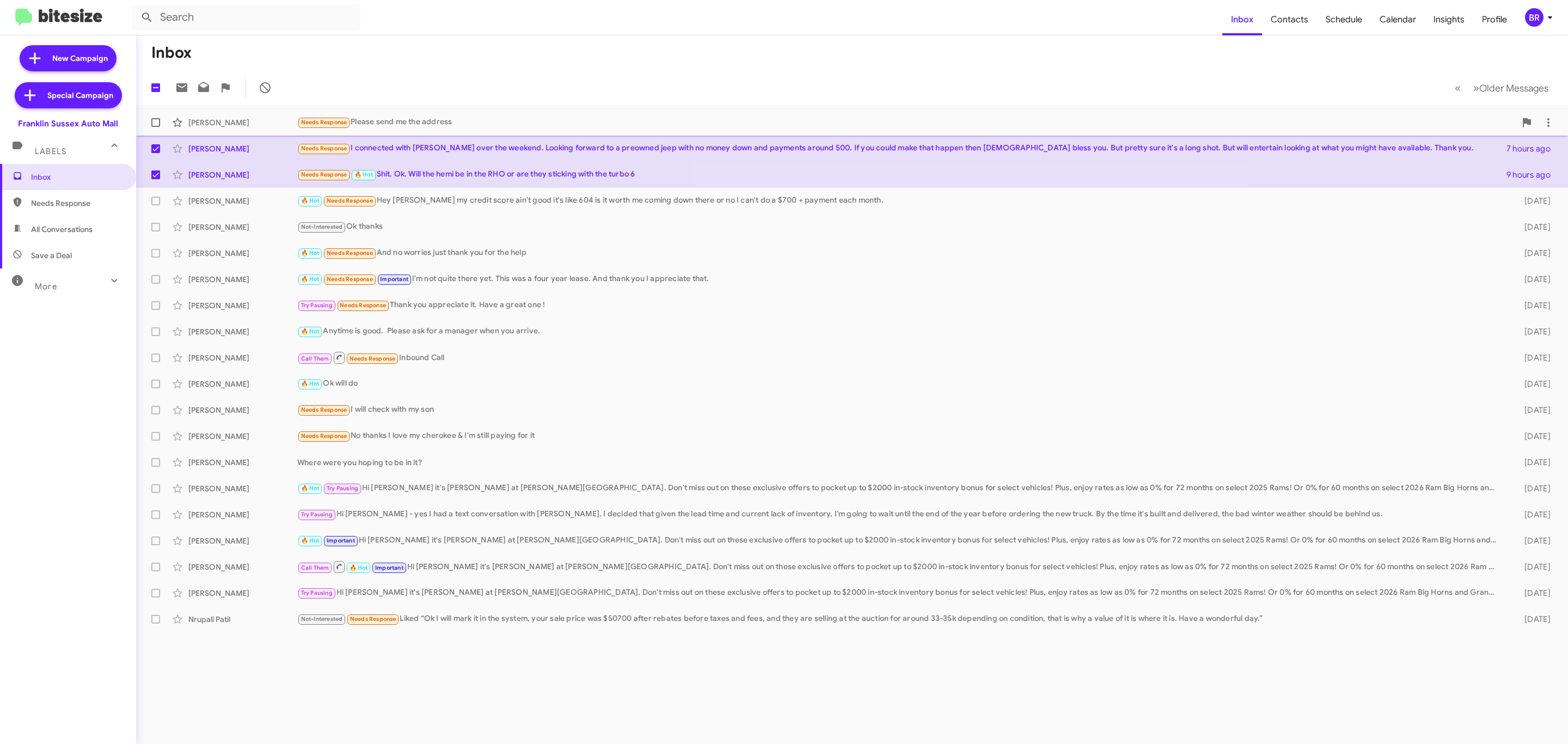
click at [155, 123] on span at bounding box center [156, 122] width 9 height 9
click at [155, 127] on input "checkbox" at bounding box center [155, 127] width 1 height 1
checkbox input "true"
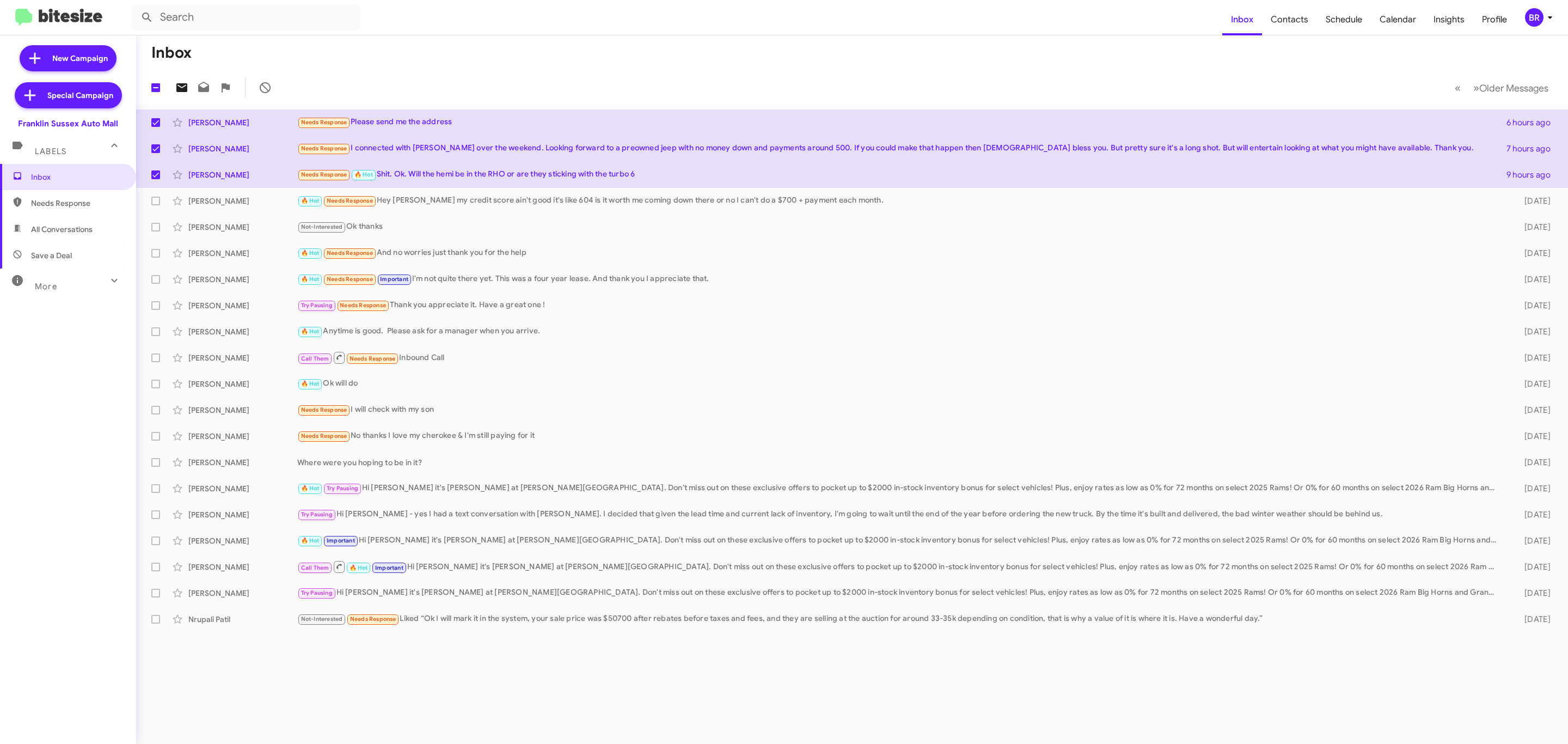
click at [179, 83] on icon at bounding box center [182, 87] width 13 height 13
click at [1532, 21] on div "BR" at bounding box center [1534, 17] width 19 height 19
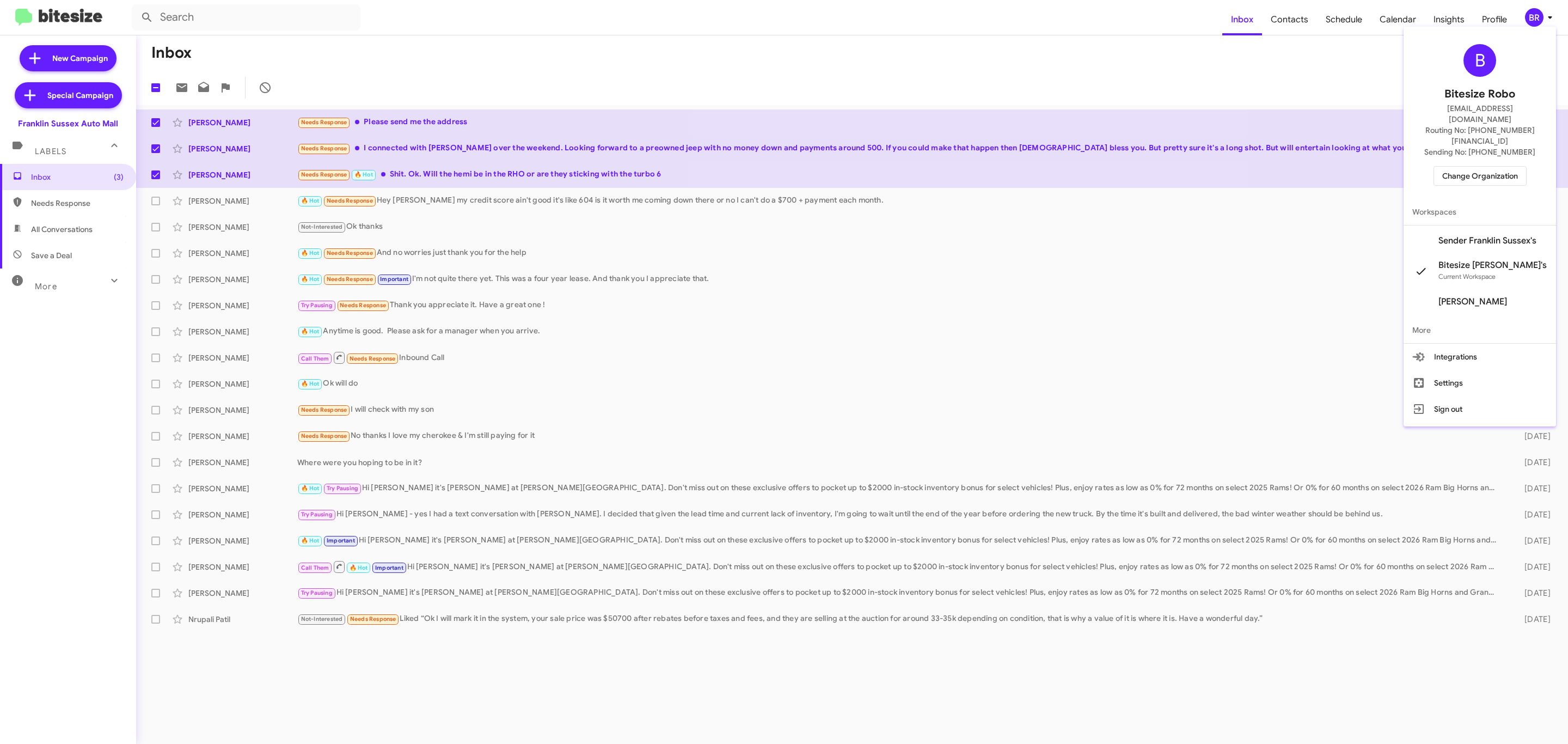
click at [1483, 167] on span "Change Organization" at bounding box center [1480, 176] width 76 height 19
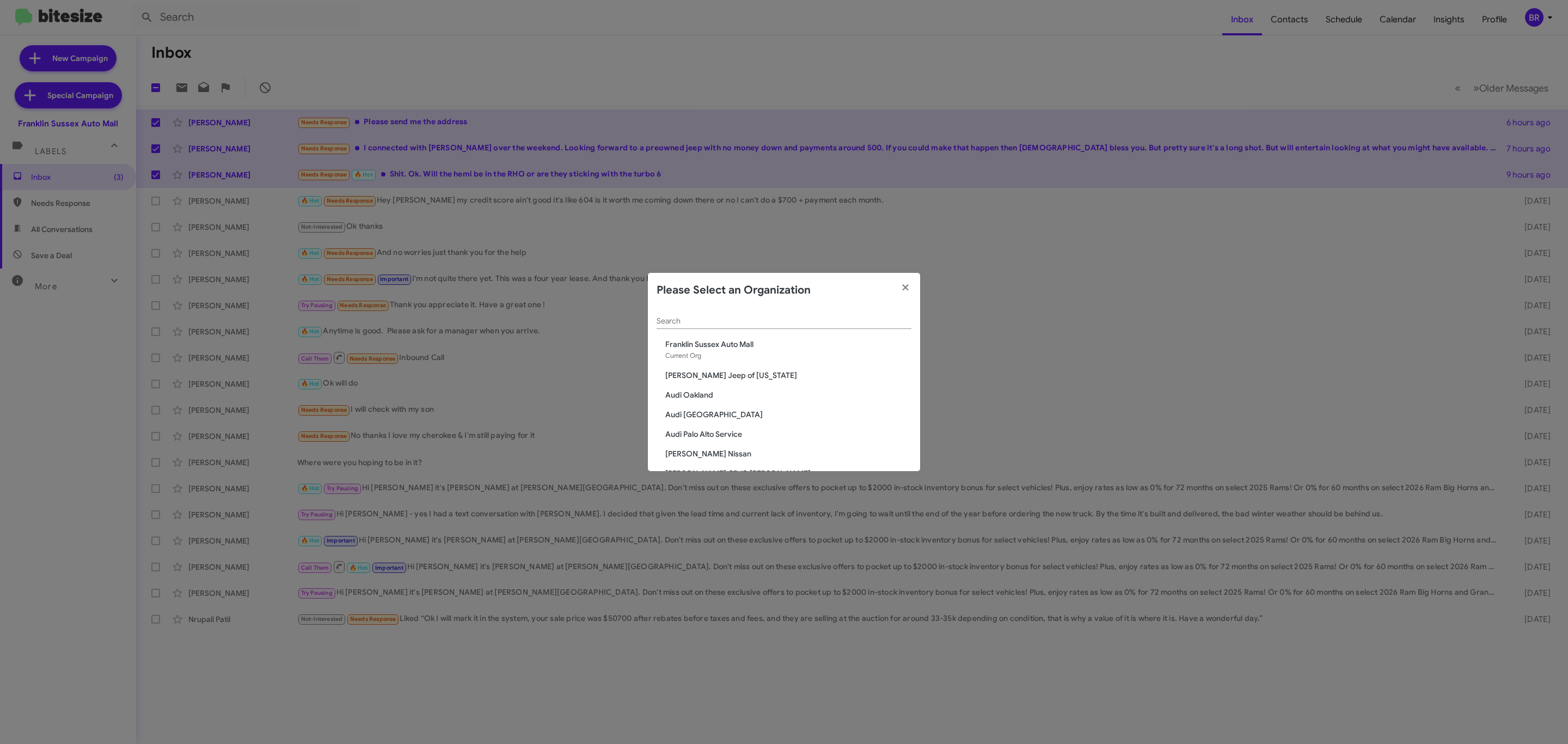
click at [1486, 159] on modal-container "Please Select an Organization Search Franklin Sussex Auto Mall Current Org Adam…" at bounding box center [784, 372] width 1568 height 744
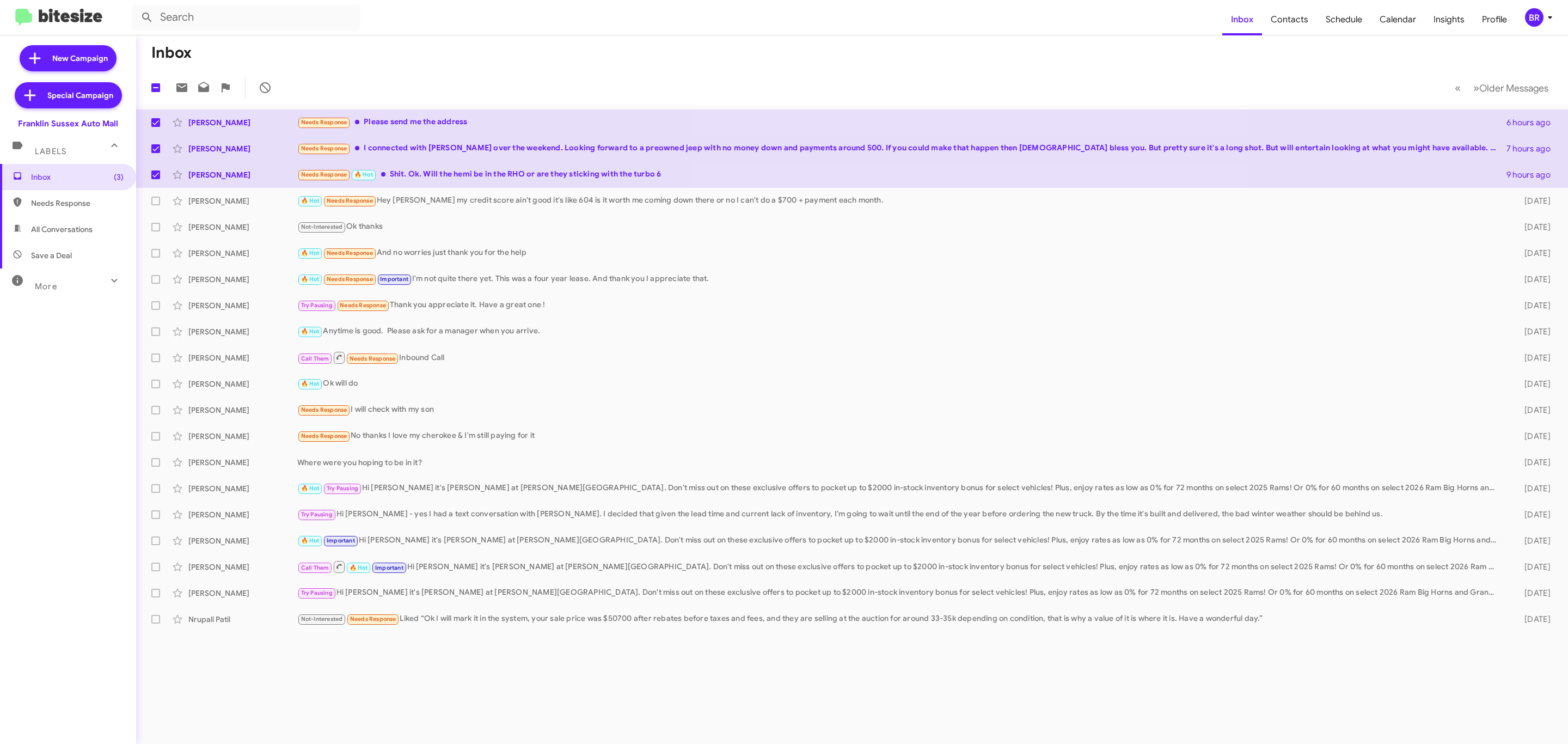
click at [1534, 17] on div "BR" at bounding box center [1534, 17] width 19 height 19
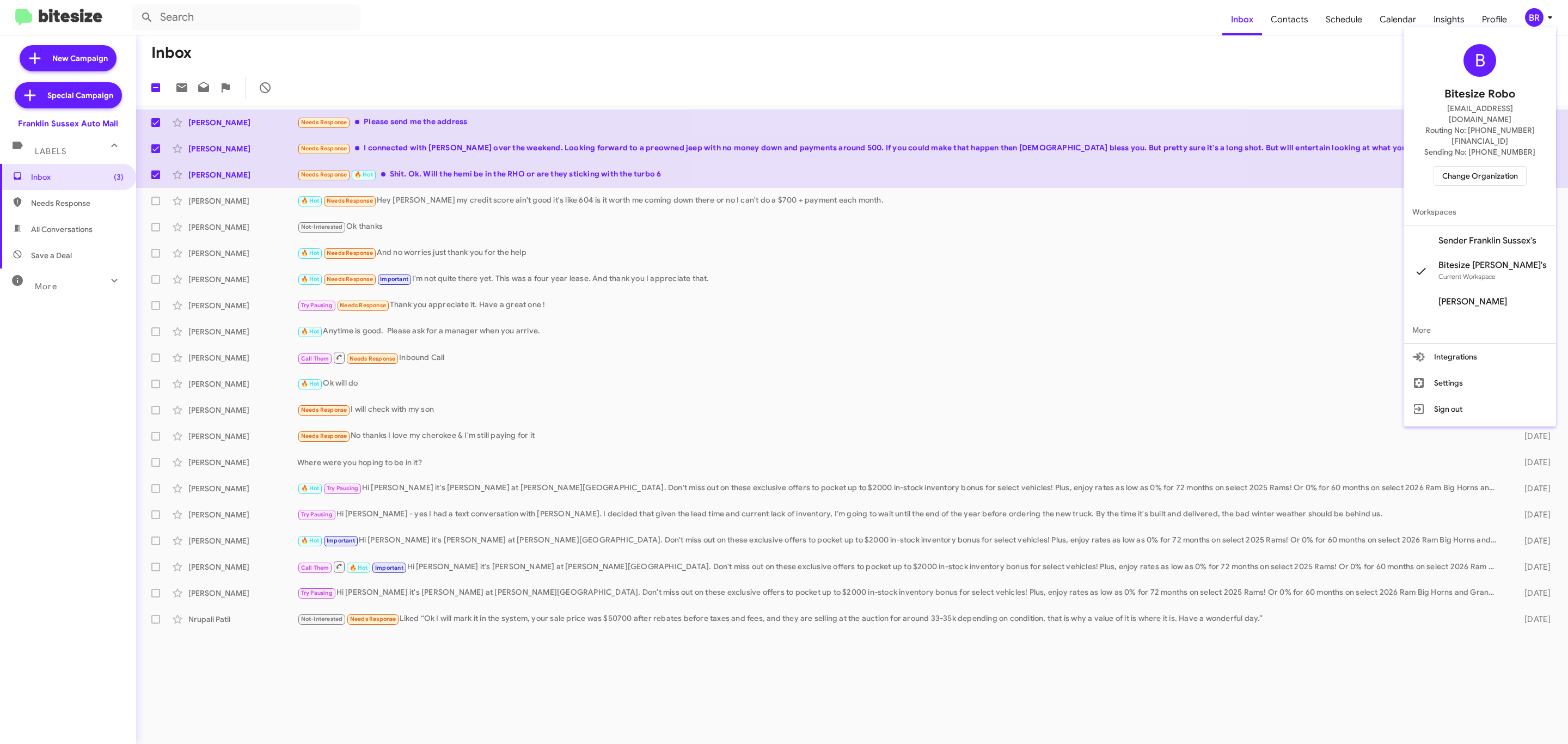
click at [1469, 167] on span "Change Organization" at bounding box center [1480, 176] width 76 height 19
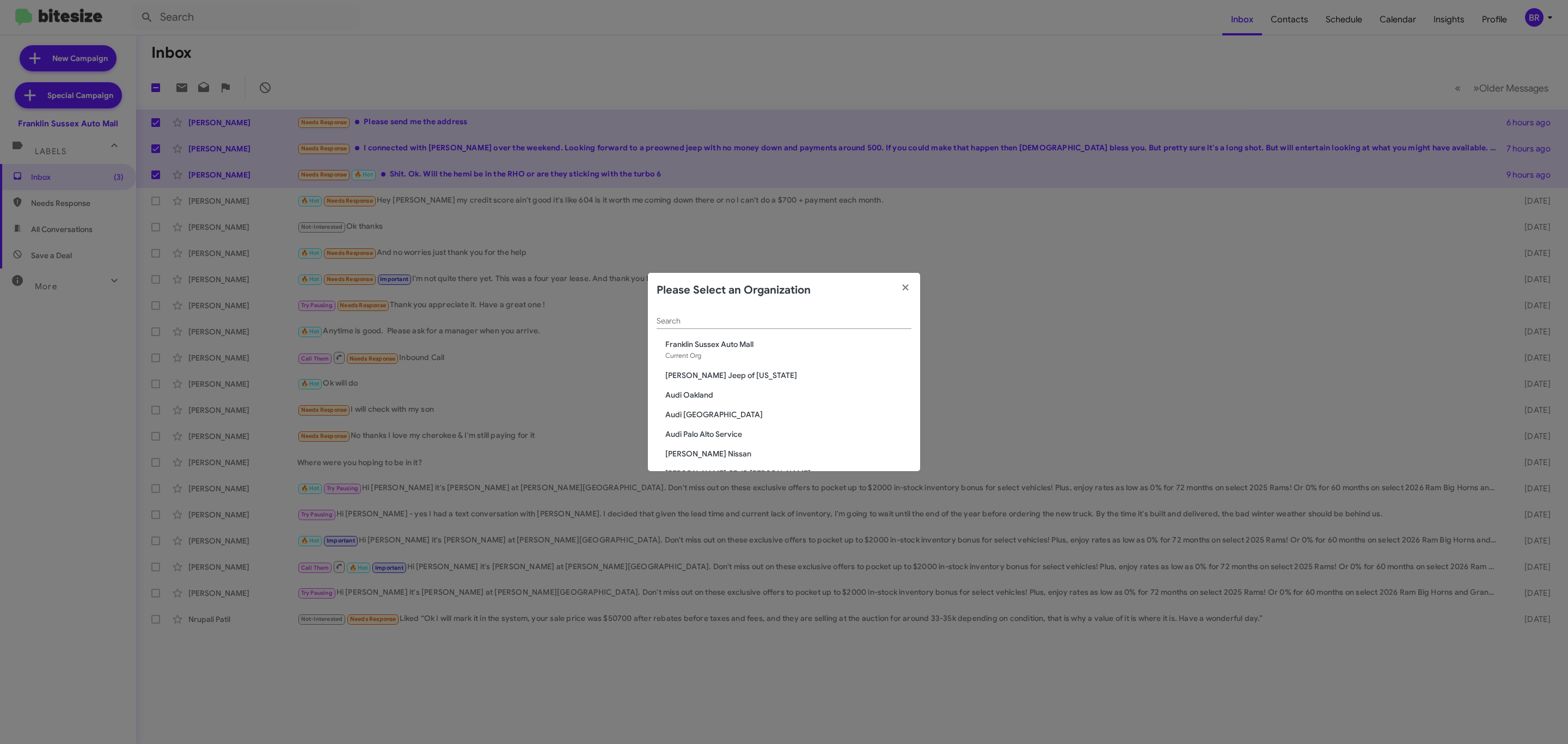
click at [721, 321] on input "Search" at bounding box center [784, 321] width 255 height 9
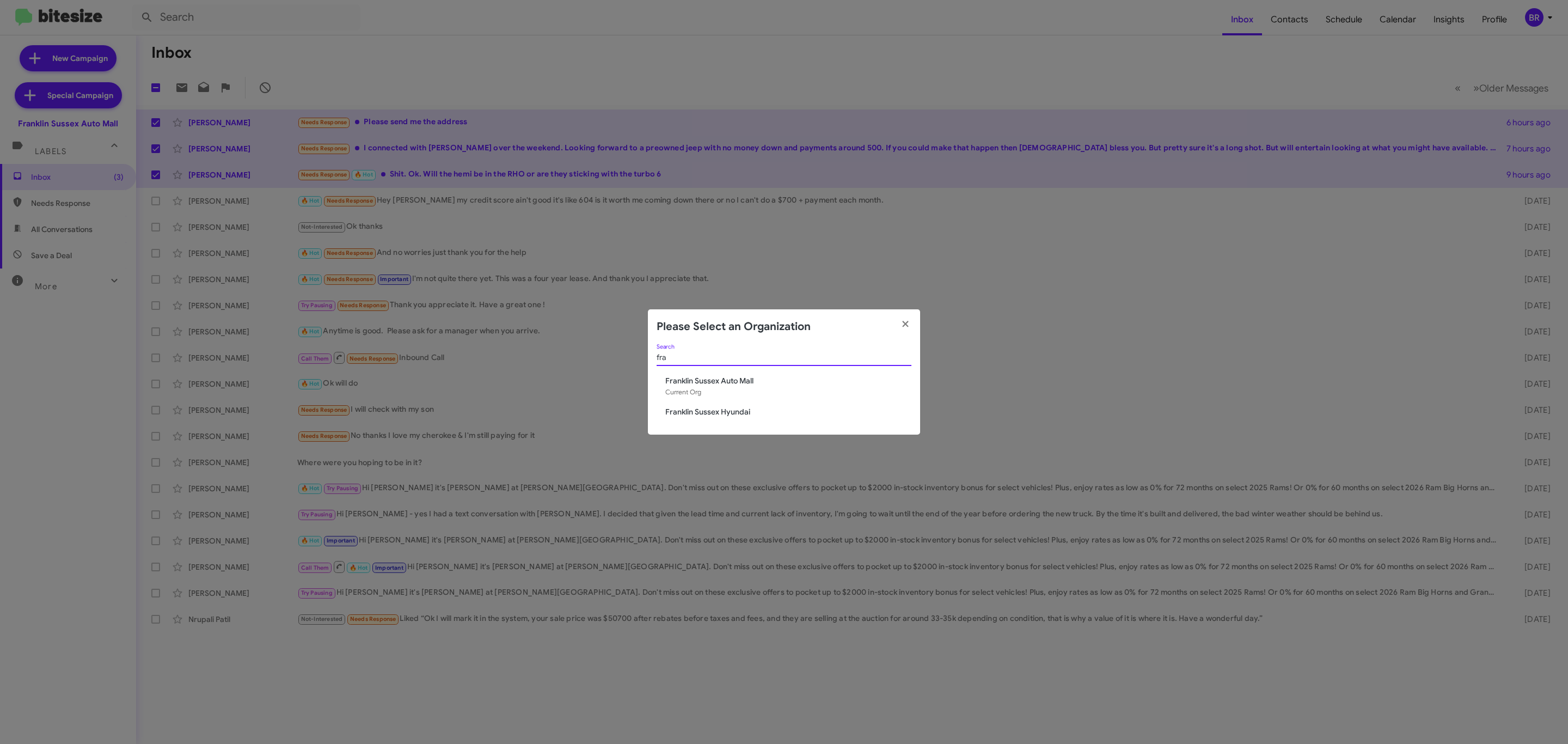
type input "fra"
click at [729, 393] on div "Franklin Sussex Auto Mall Current Org" at bounding box center [788, 386] width 246 height 22
click at [715, 416] on span "Franklin Sussex Hyundai" at bounding box center [788, 411] width 246 height 11
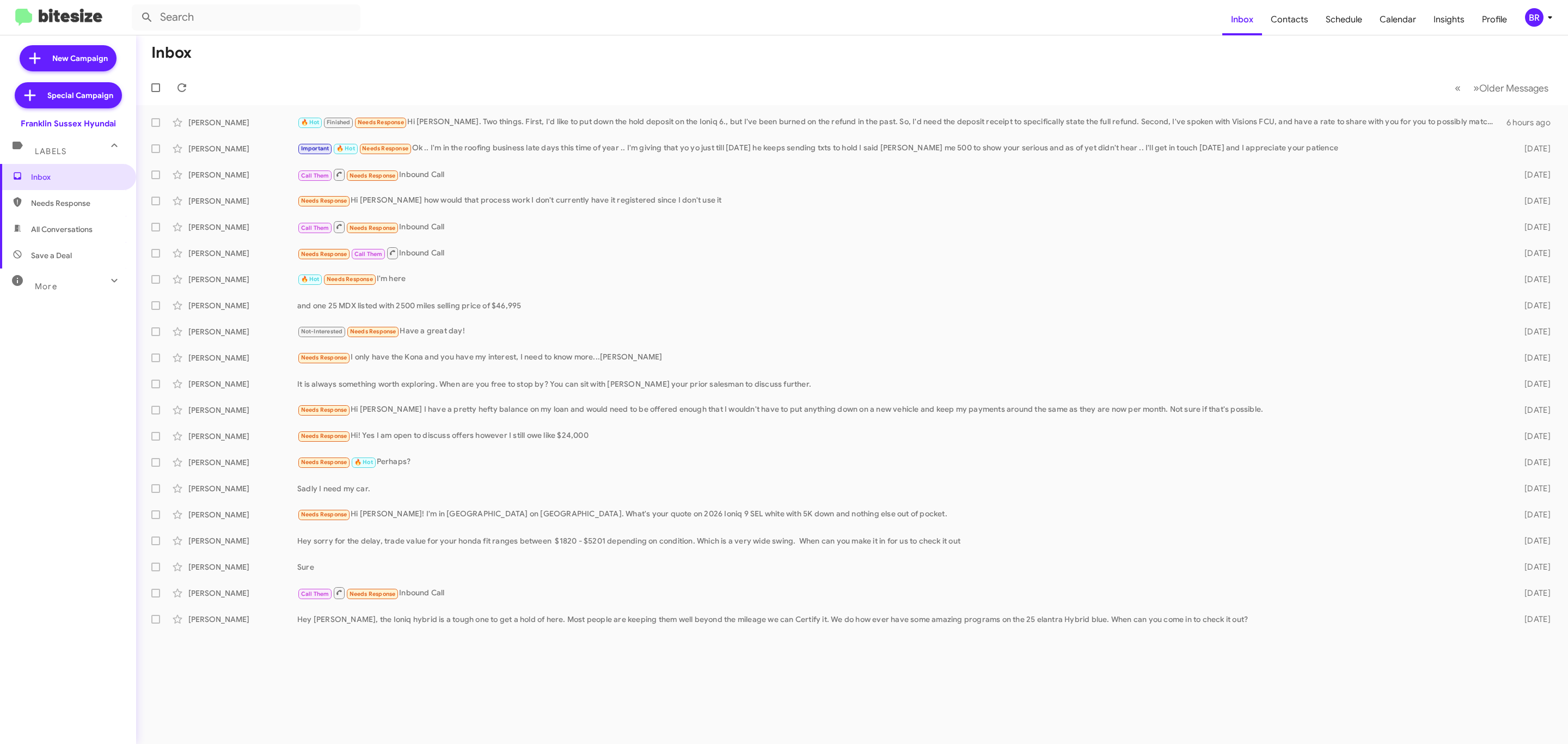
click at [1549, 14] on icon at bounding box center [1550, 17] width 13 height 13
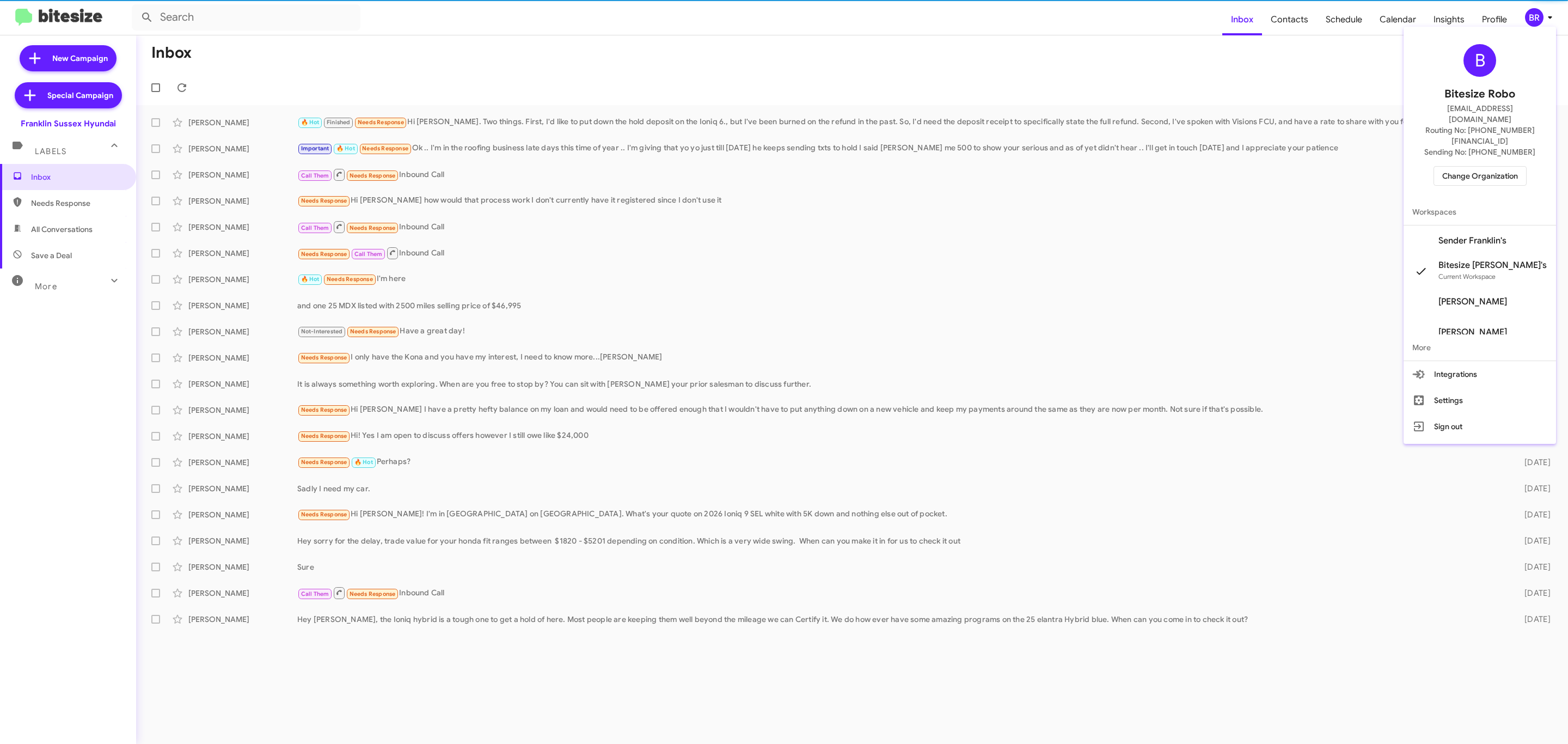
click at [1521, 17] on div at bounding box center [784, 372] width 1568 height 744
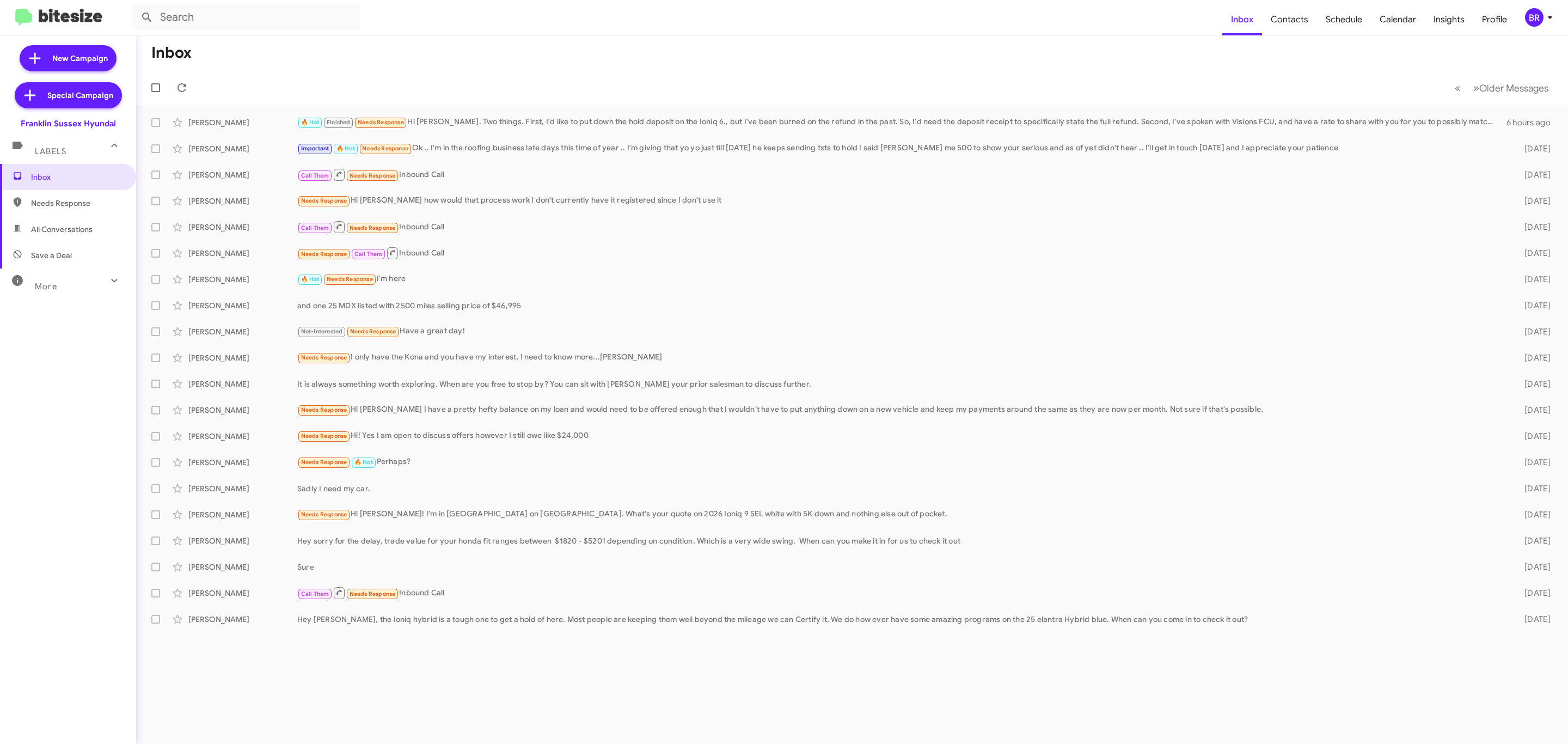
click at [1529, 15] on div "BR" at bounding box center [1534, 17] width 19 height 19
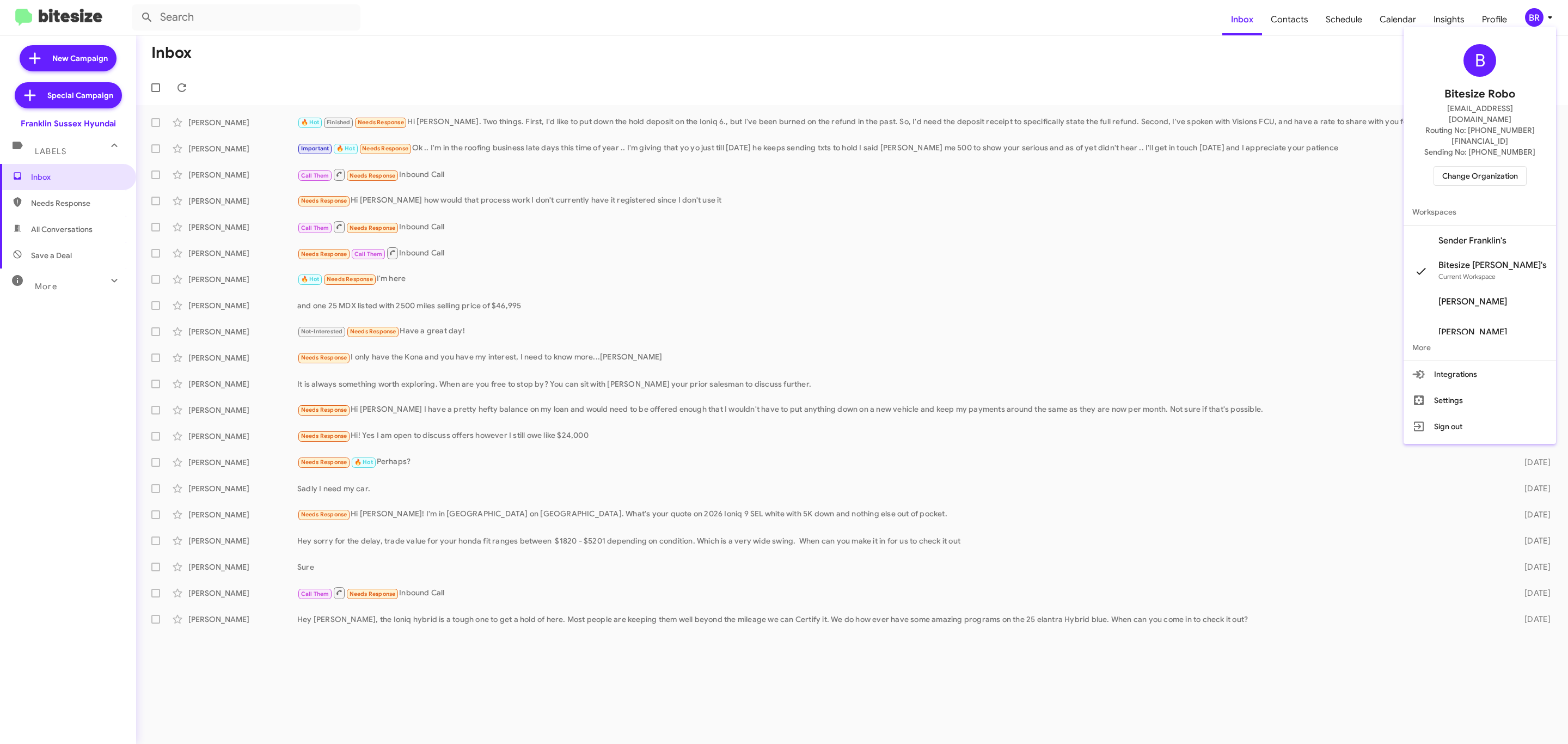
click at [1485, 167] on span "Change Organization" at bounding box center [1480, 176] width 76 height 19
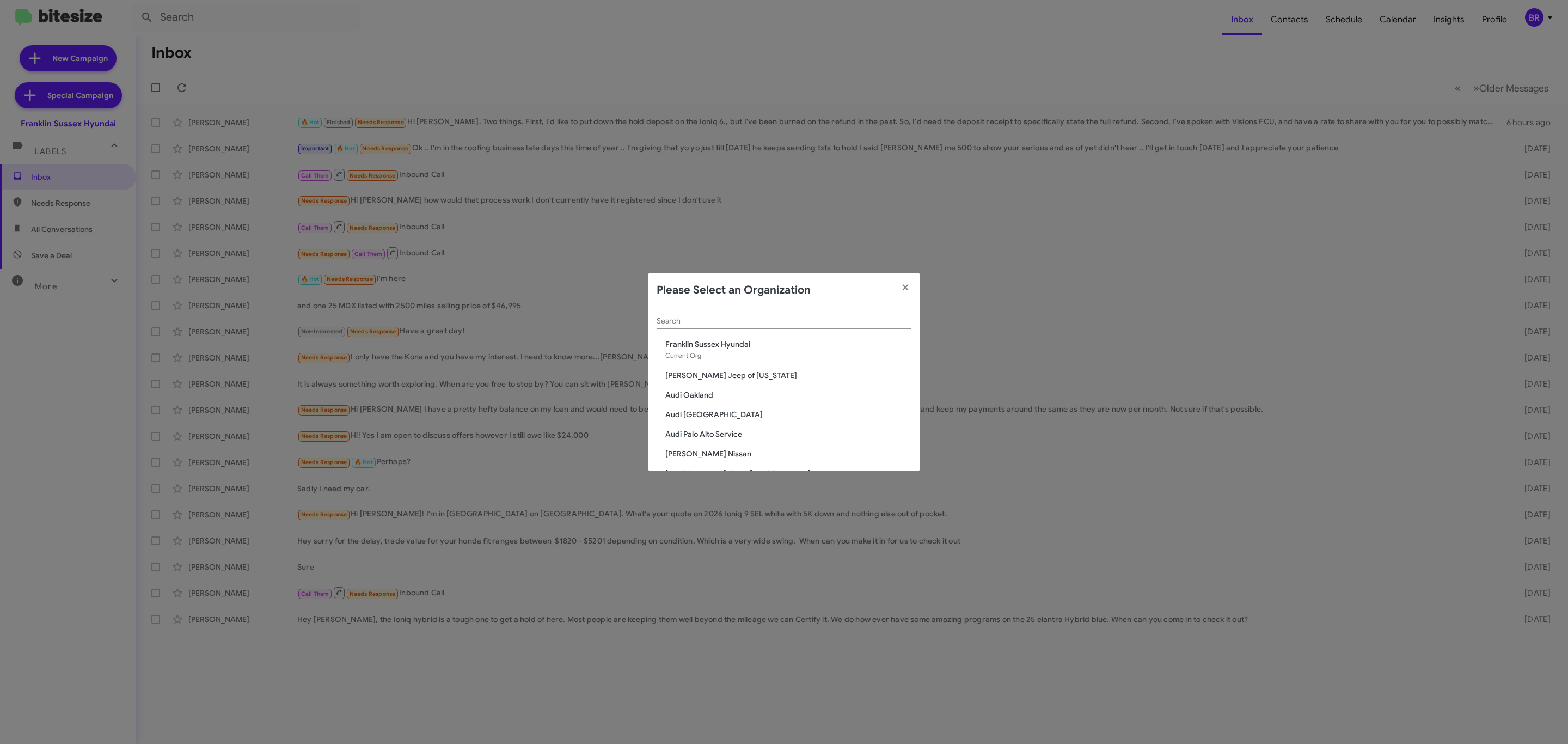
click at [779, 317] on input "Search" at bounding box center [784, 321] width 255 height 9
type input "nie"
click at [701, 359] on span "[PERSON_NAME] Chevrolet" at bounding box center [788, 364] width 246 height 11
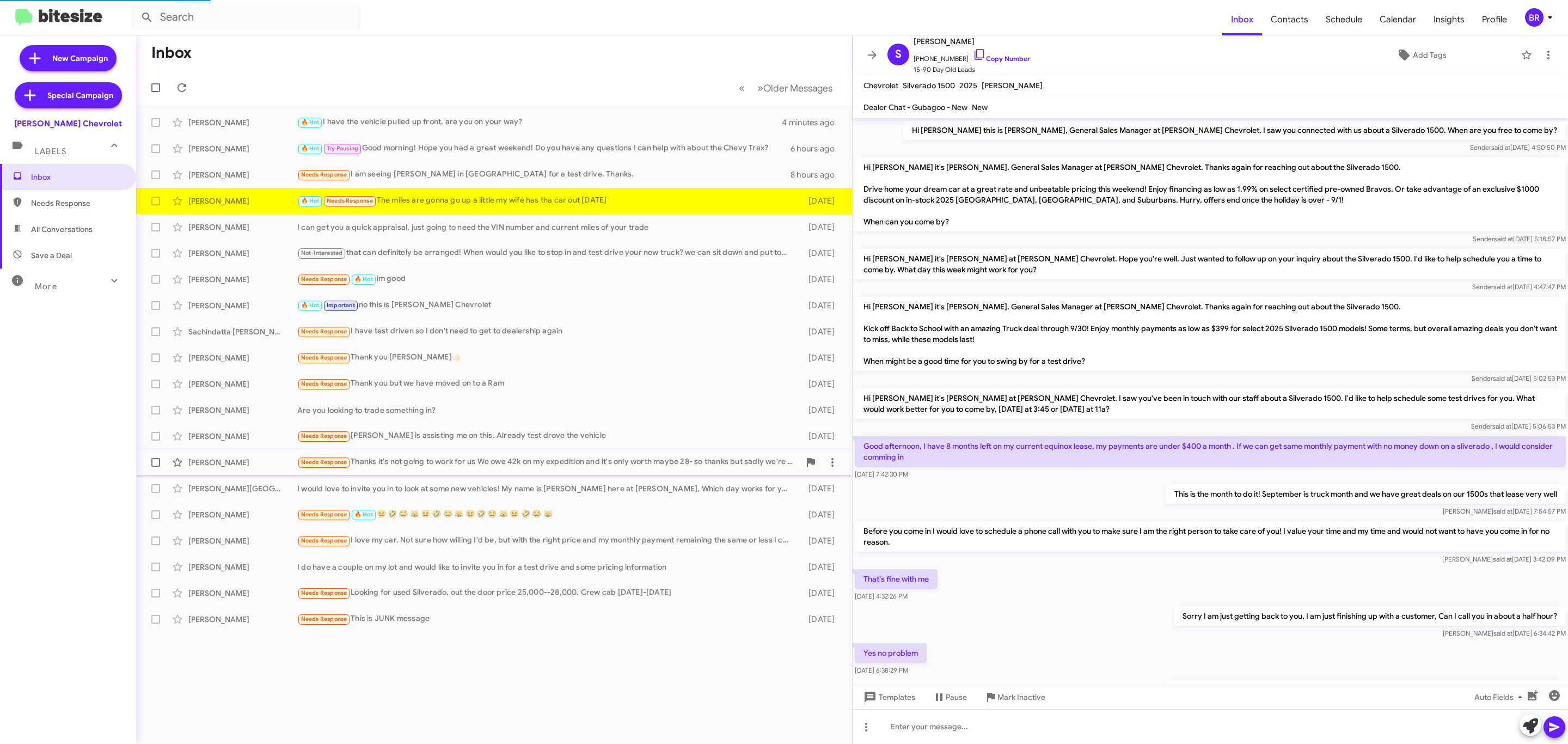
scroll to position [379, 0]
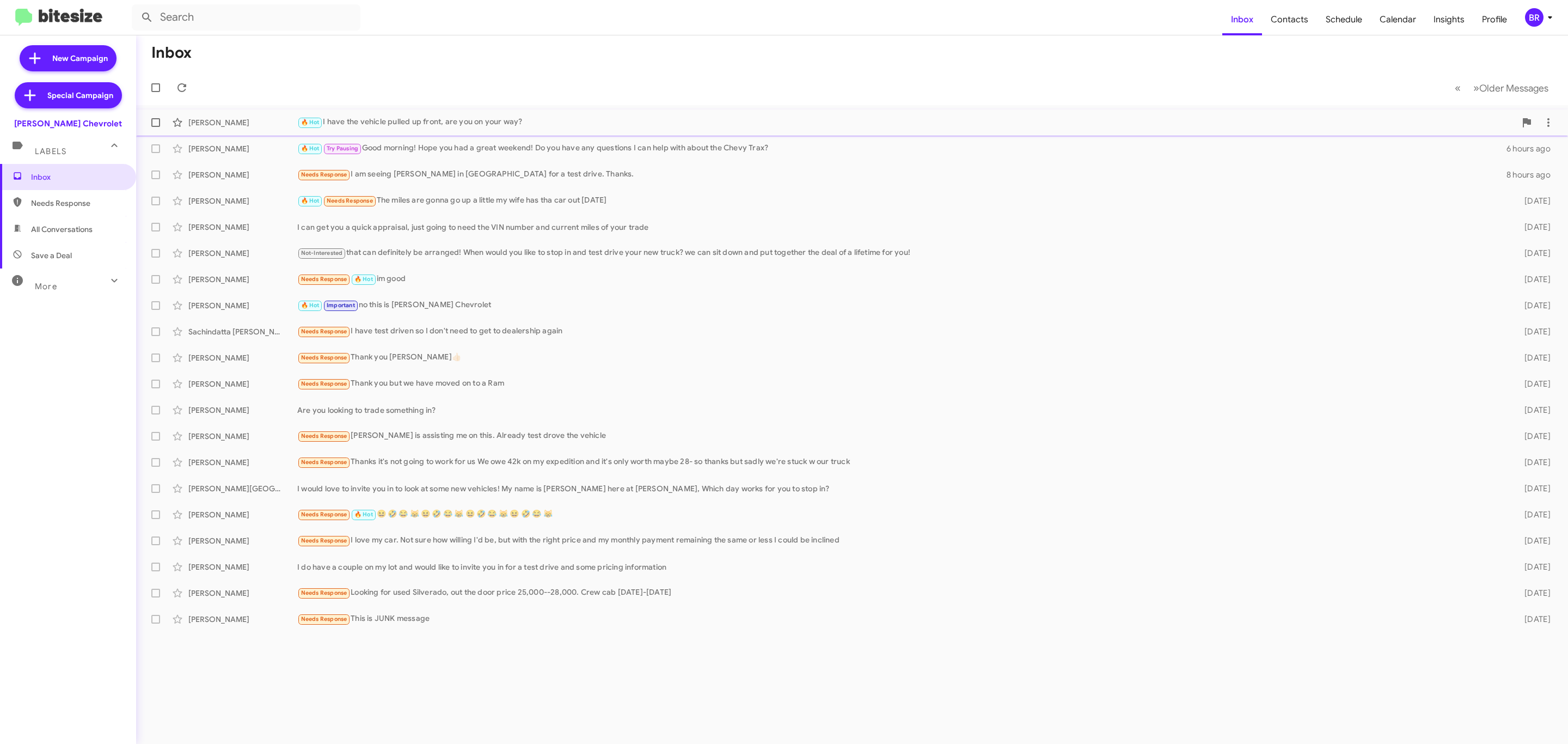
click at [380, 122] on div "🔥 Hot I have the vehicle pulled up front, are you on your way?" at bounding box center [907, 122] width 1218 height 13
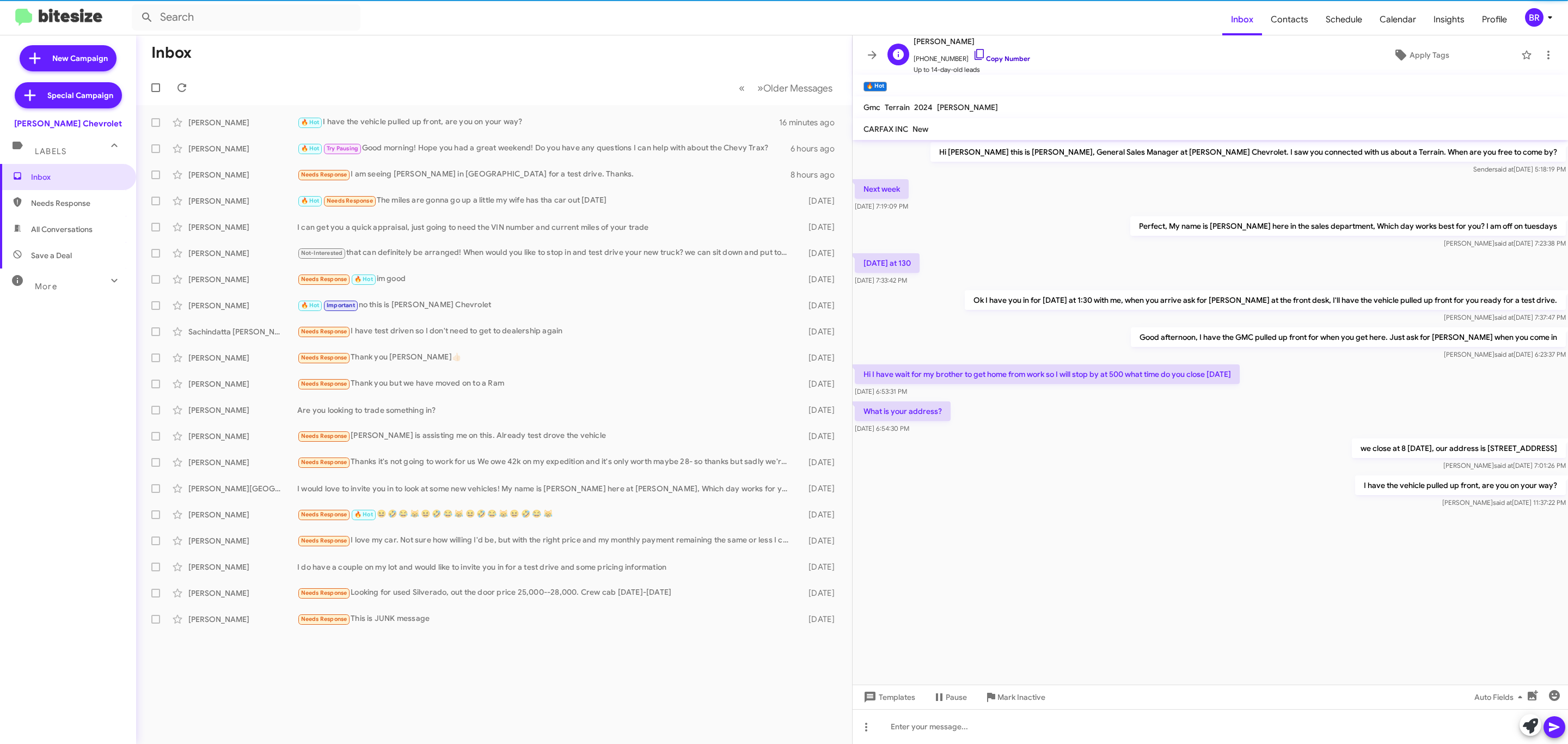
click at [997, 58] on link "Copy Number" at bounding box center [1001, 59] width 57 height 8
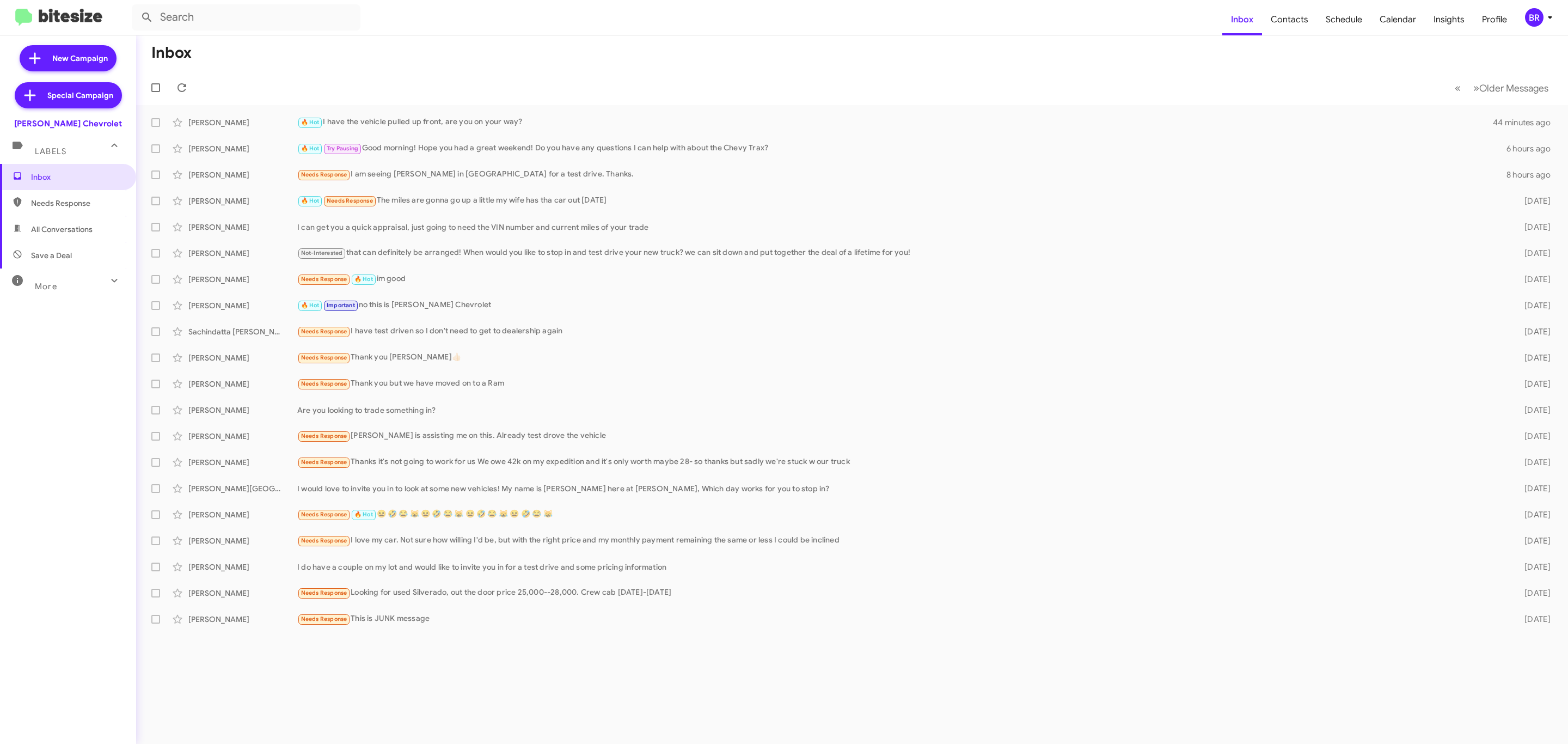
click at [1537, 14] on div "BR" at bounding box center [1534, 17] width 19 height 19
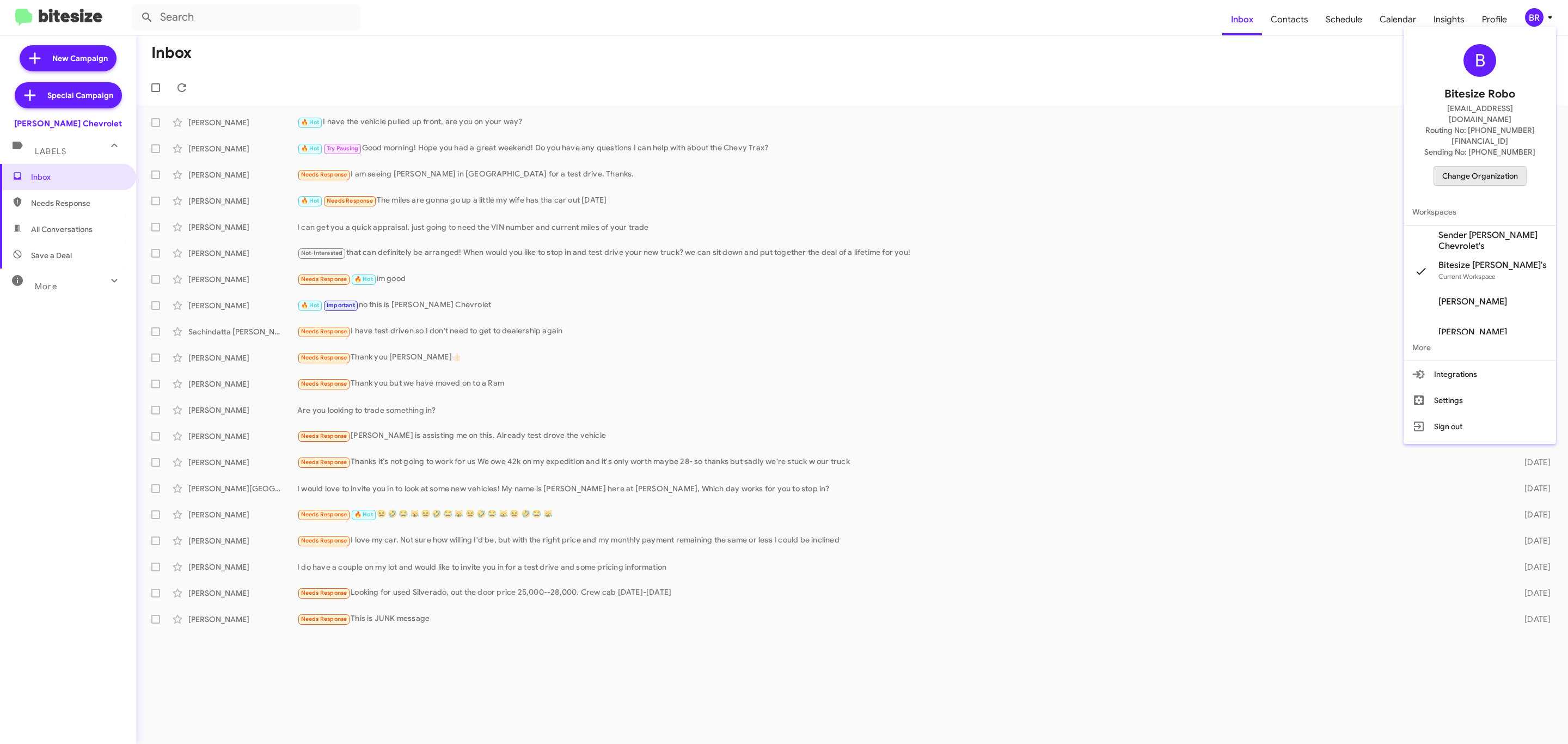
click at [1463, 167] on span "Change Organization" at bounding box center [1480, 176] width 76 height 19
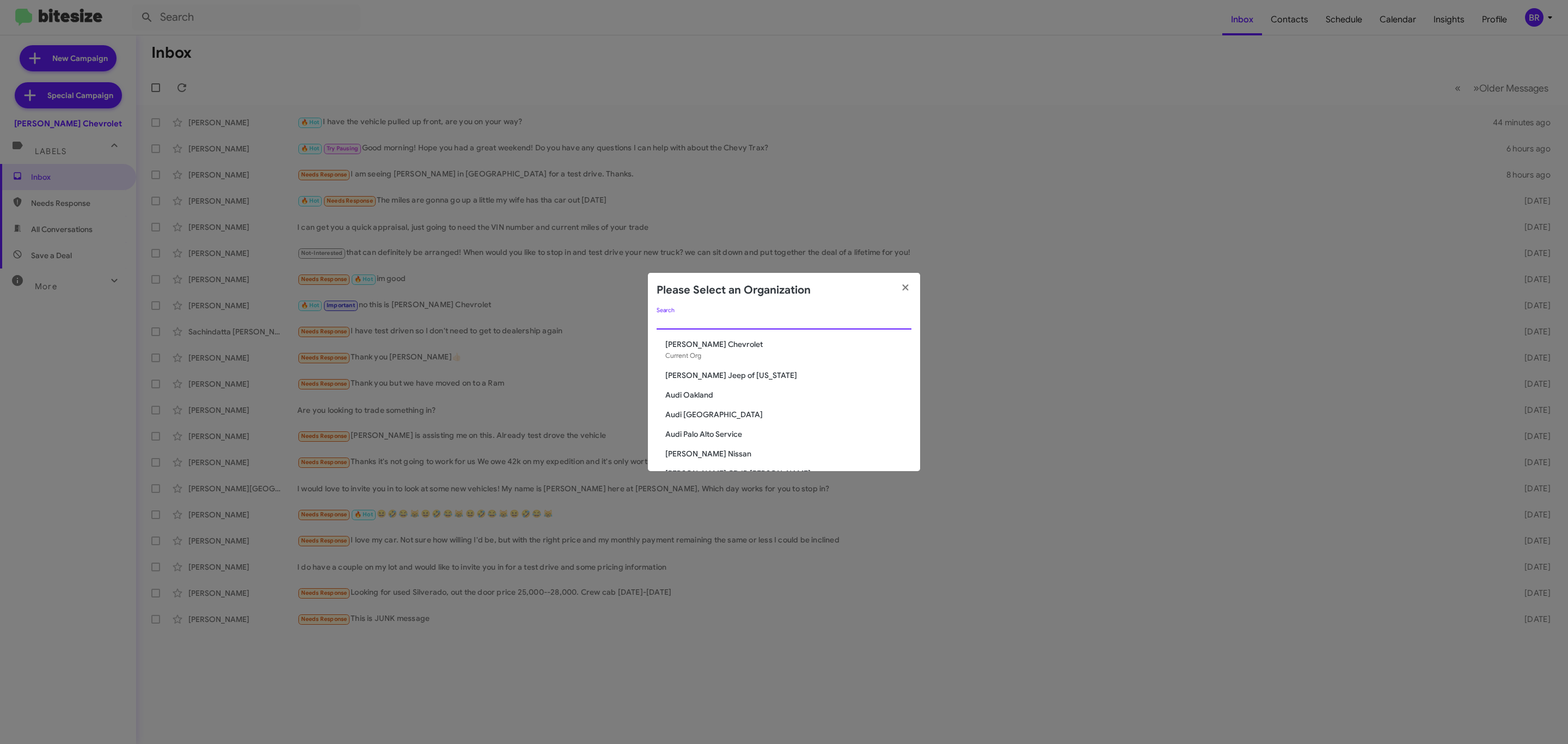
click at [828, 326] on input "Search" at bounding box center [784, 321] width 255 height 9
type input "[PERSON_NAME]"
click at [747, 389] on span "[PERSON_NAME] Dodge Chrysler Jeep" at bounding box center [788, 394] width 246 height 11
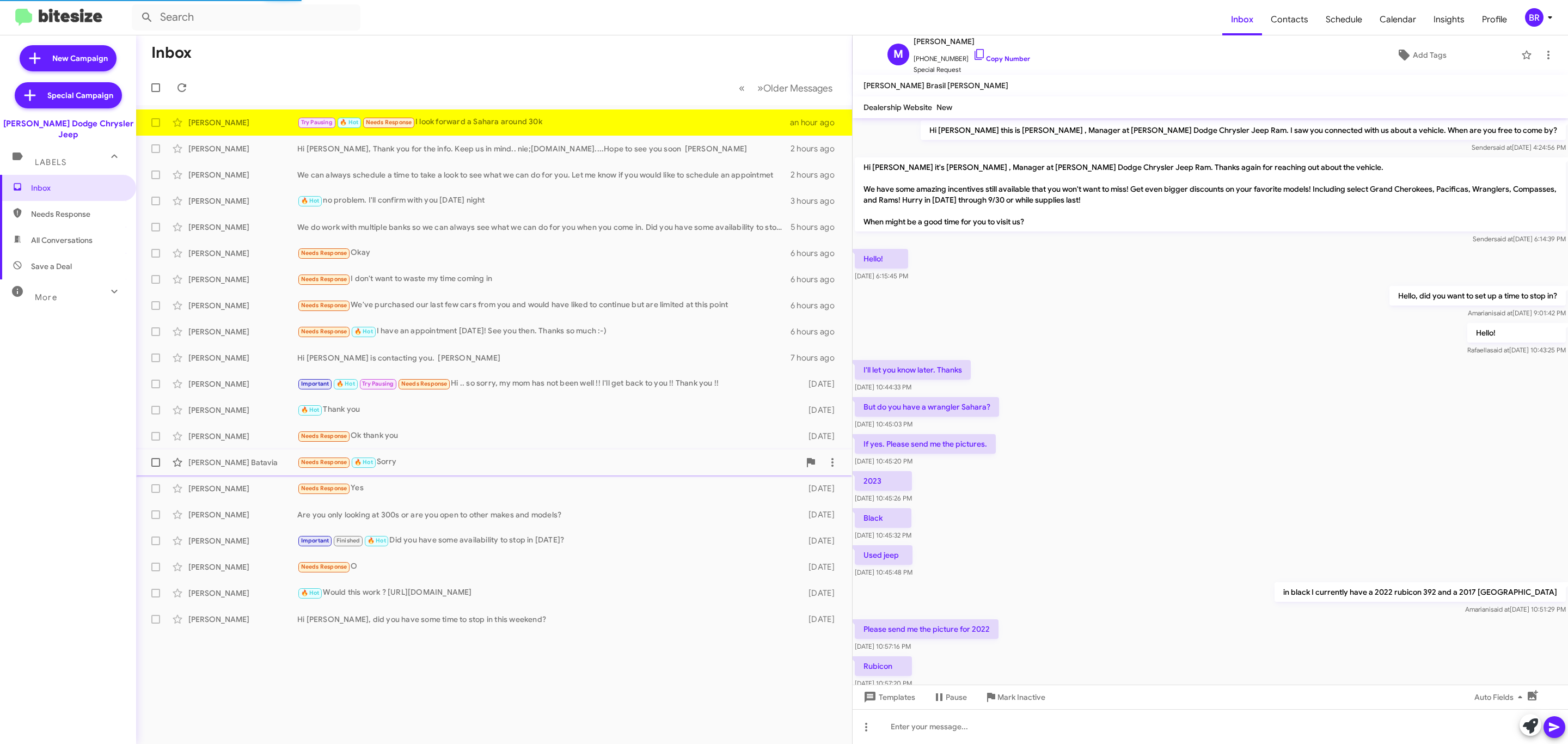
scroll to position [254, 0]
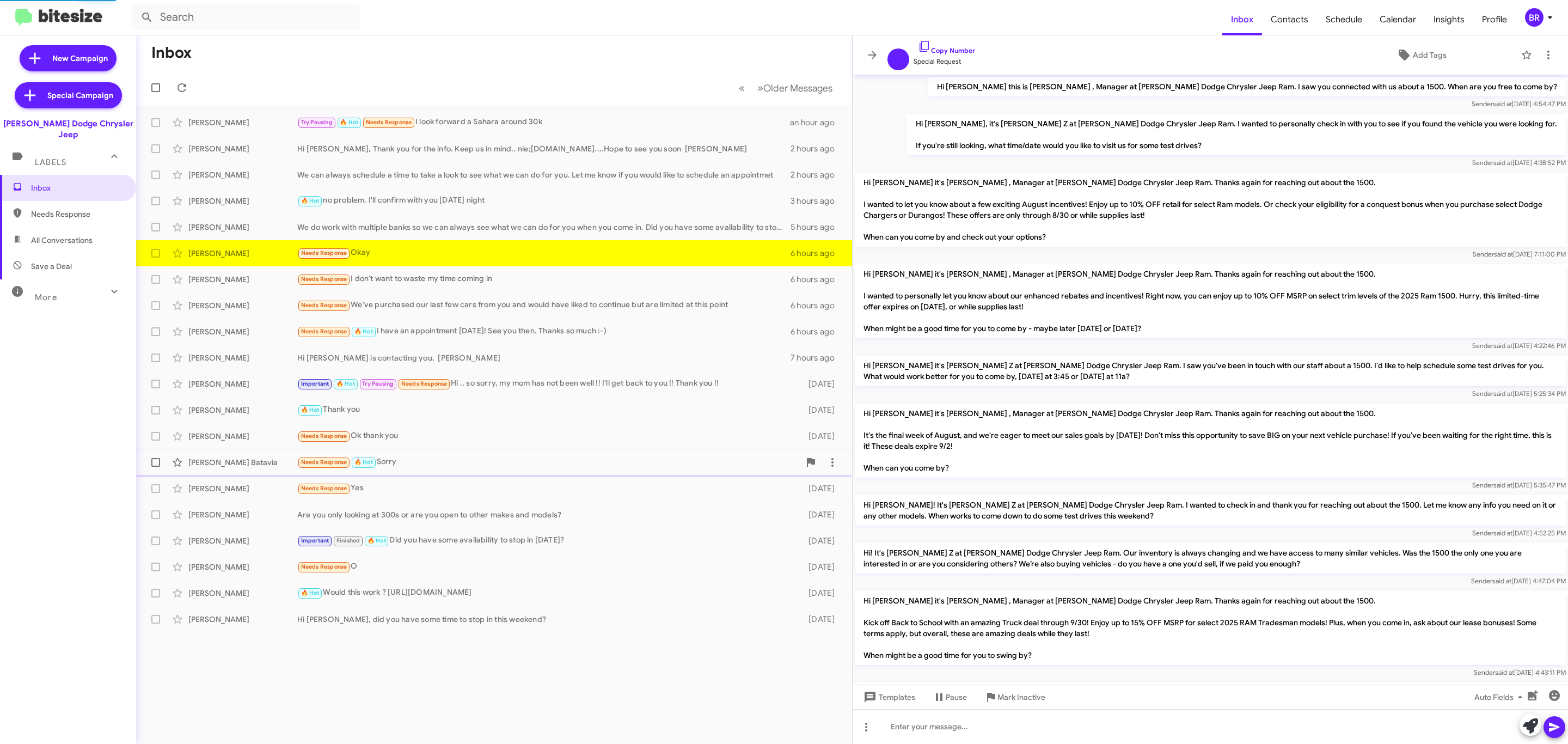
scroll to position [292, 0]
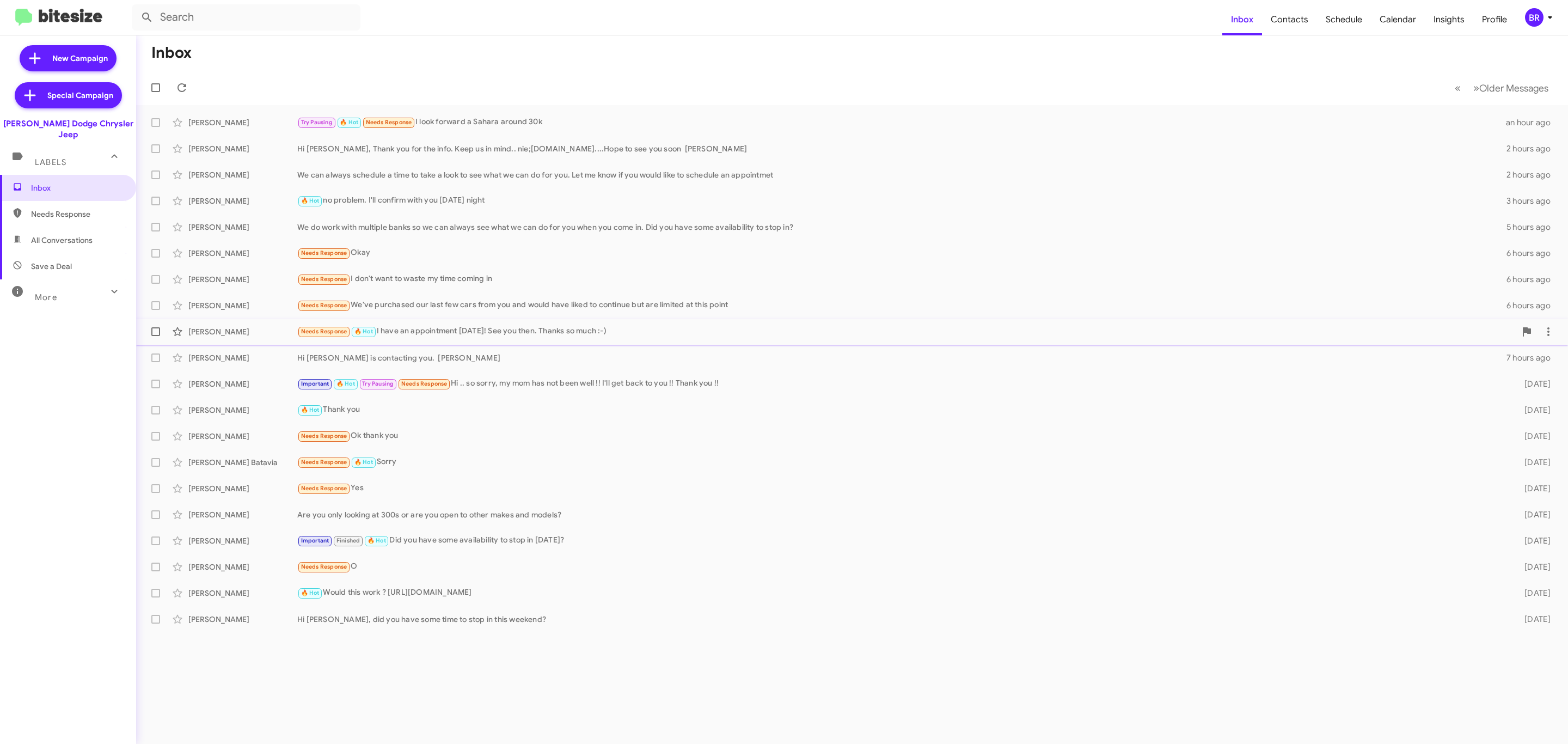
click at [563, 337] on div "Needs Response 🔥 Hot I have an appointment on Saturday! See you then. Thanks so…" at bounding box center [907, 332] width 1218 height 13
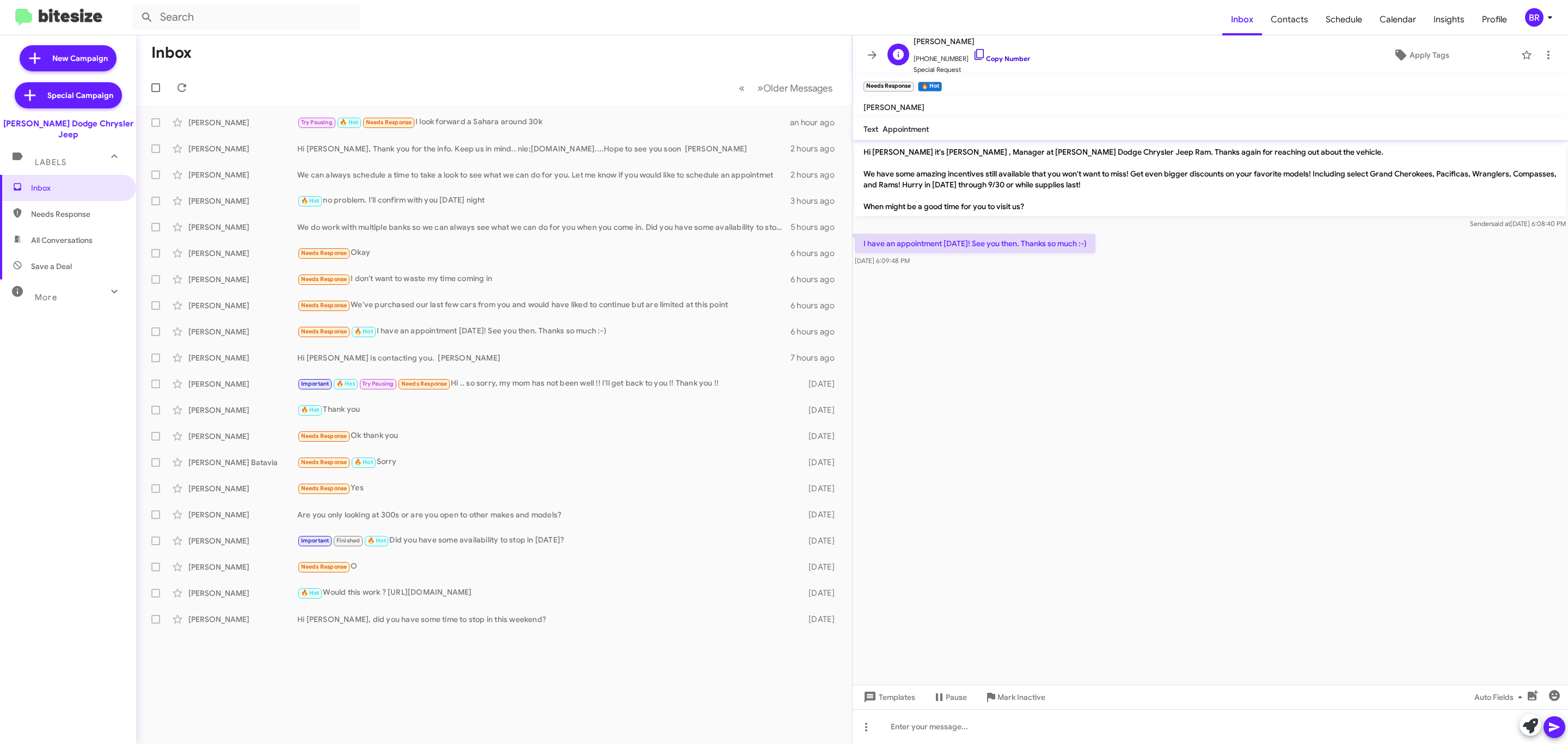
click at [989, 58] on link "Copy Number" at bounding box center [1001, 59] width 57 height 8
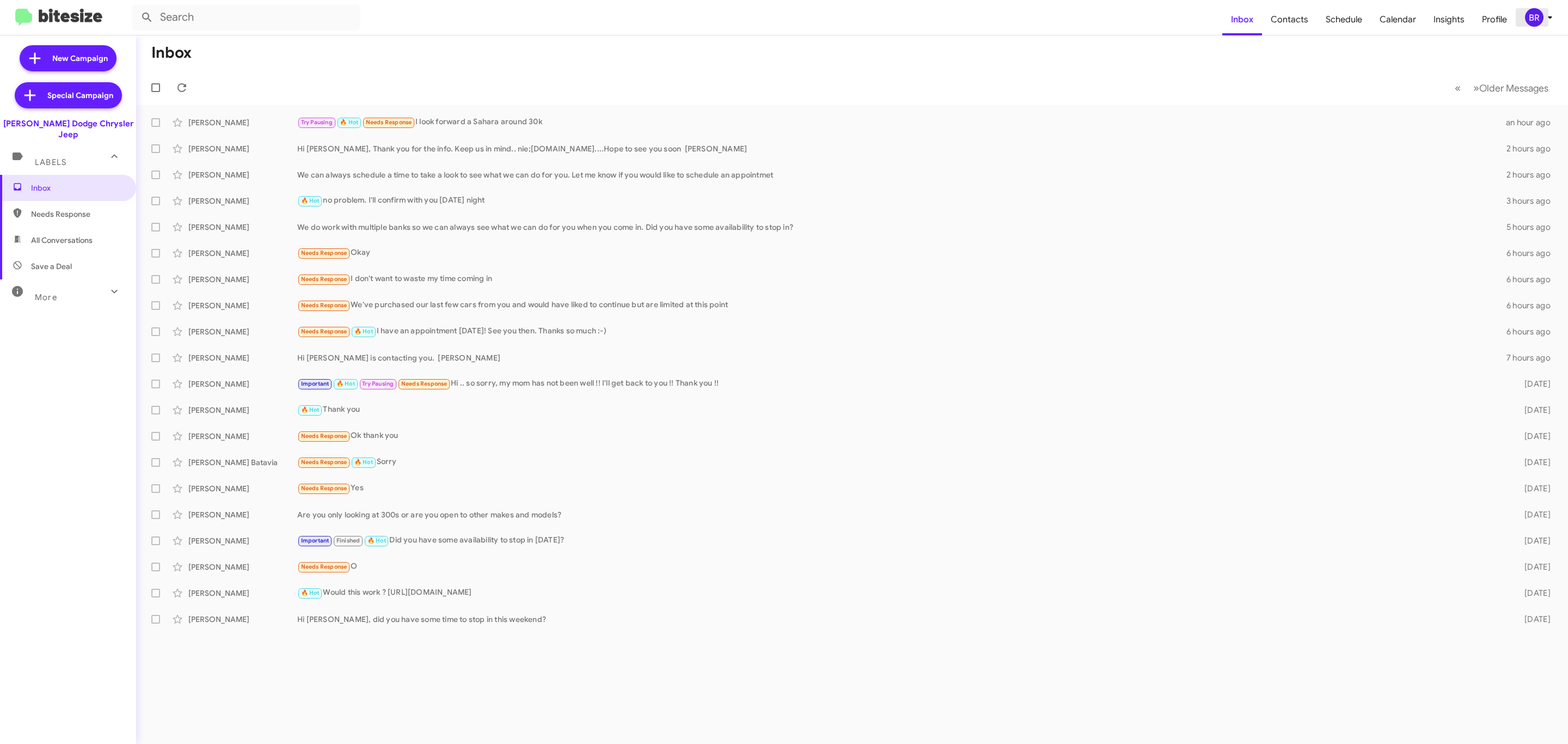
click at [1552, 16] on icon at bounding box center [1550, 17] width 13 height 13
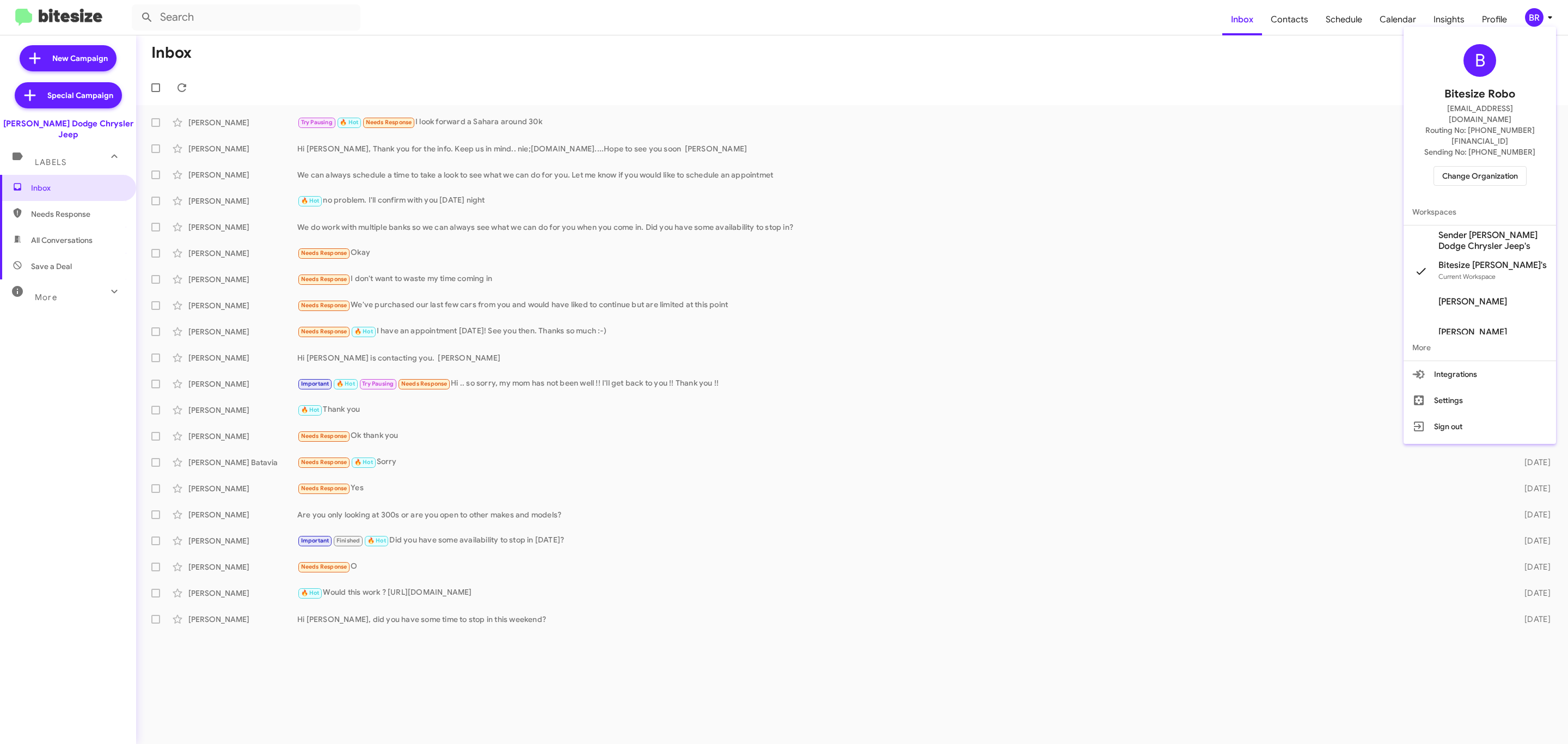
click at [1492, 167] on span "Change Organization" at bounding box center [1480, 176] width 76 height 19
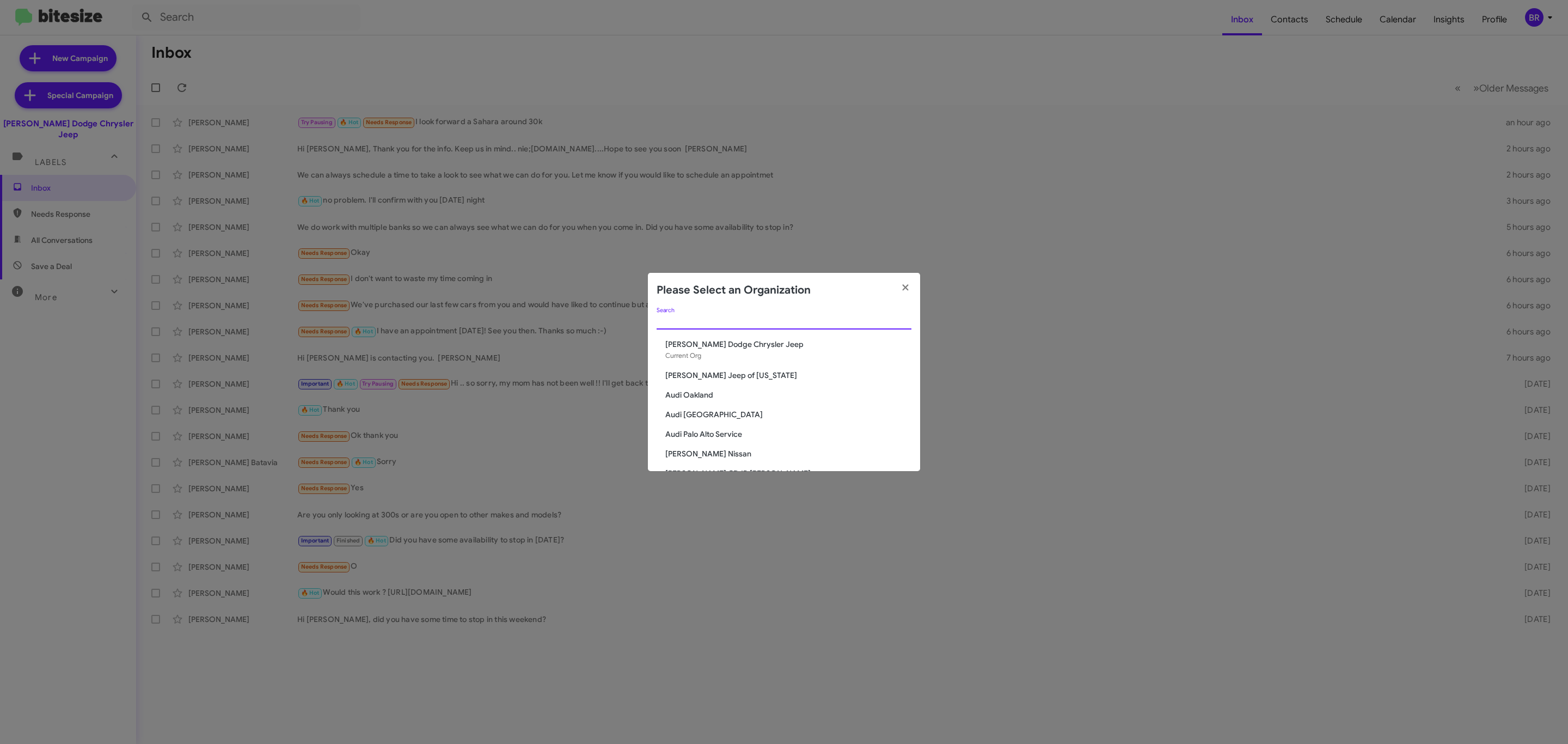
click at [738, 322] on input "Search" at bounding box center [784, 321] width 255 height 9
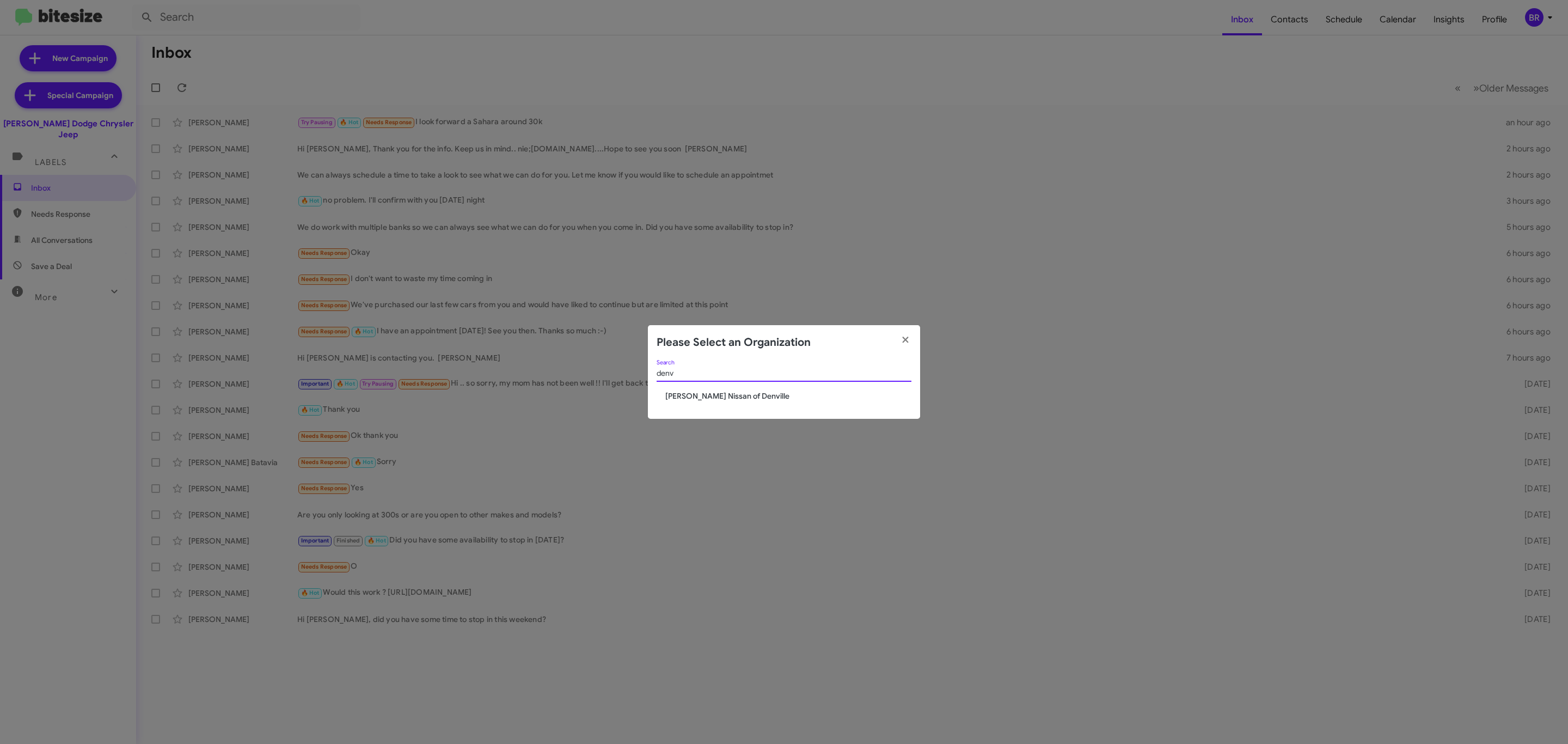
type input "denv"
click at [726, 395] on span "[PERSON_NAME] Nissan of Denville" at bounding box center [788, 395] width 246 height 11
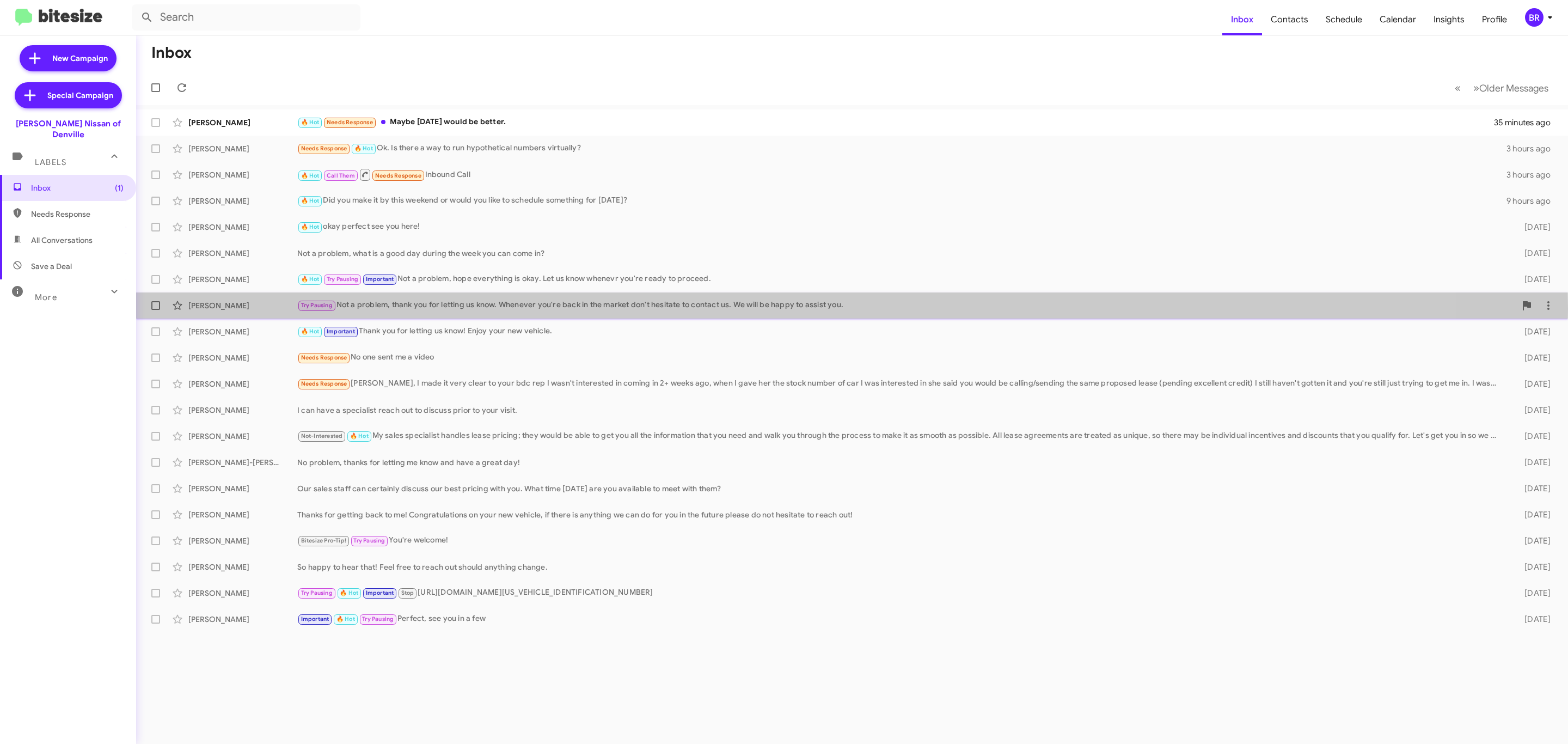
click at [544, 310] on div "Try Pausing Not a problem, thank you for letting us know. Whenever you're back …" at bounding box center [907, 305] width 1218 height 13
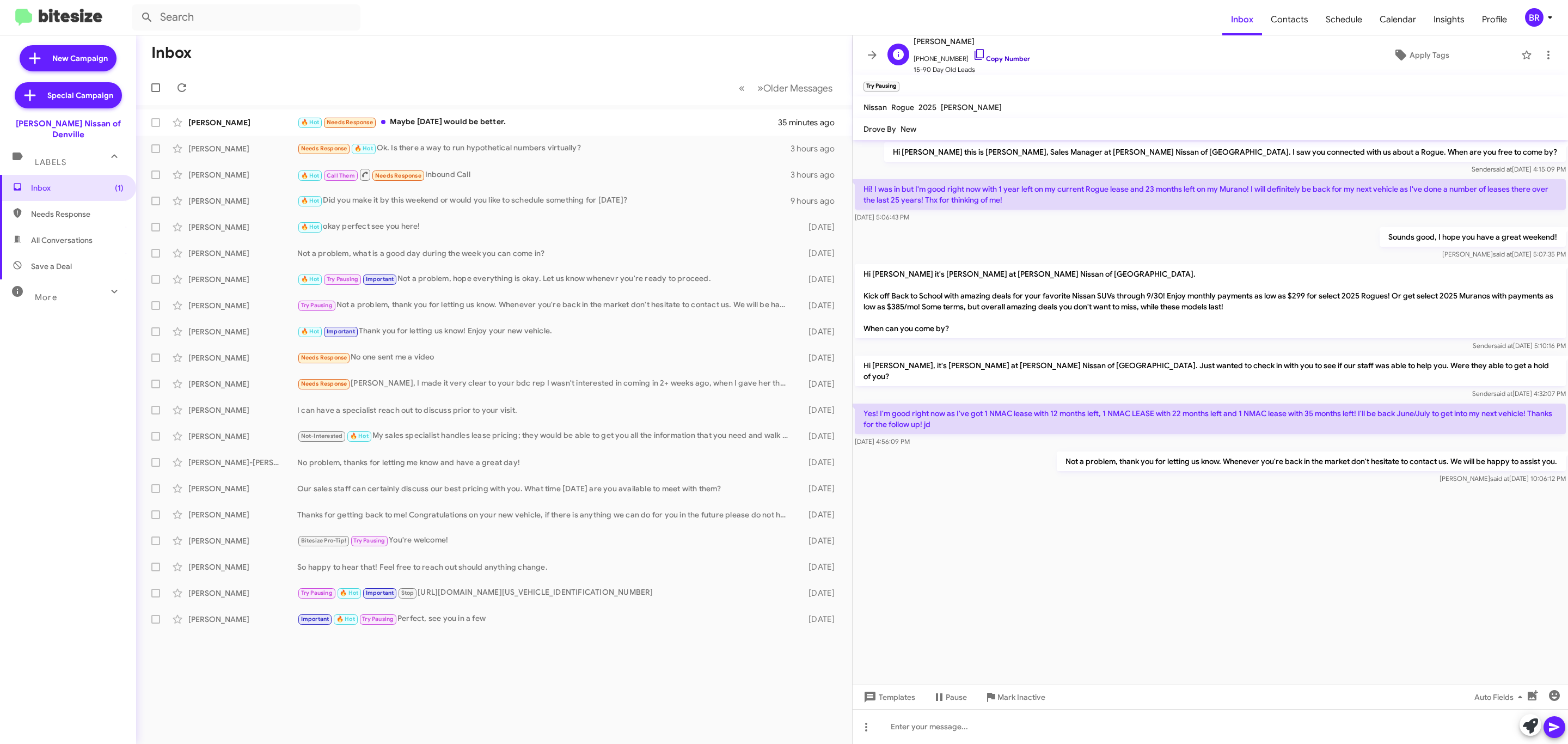
click at [1014, 56] on link "Copy Number" at bounding box center [1001, 59] width 57 height 8
click at [1531, 14] on div "BR" at bounding box center [1534, 17] width 19 height 19
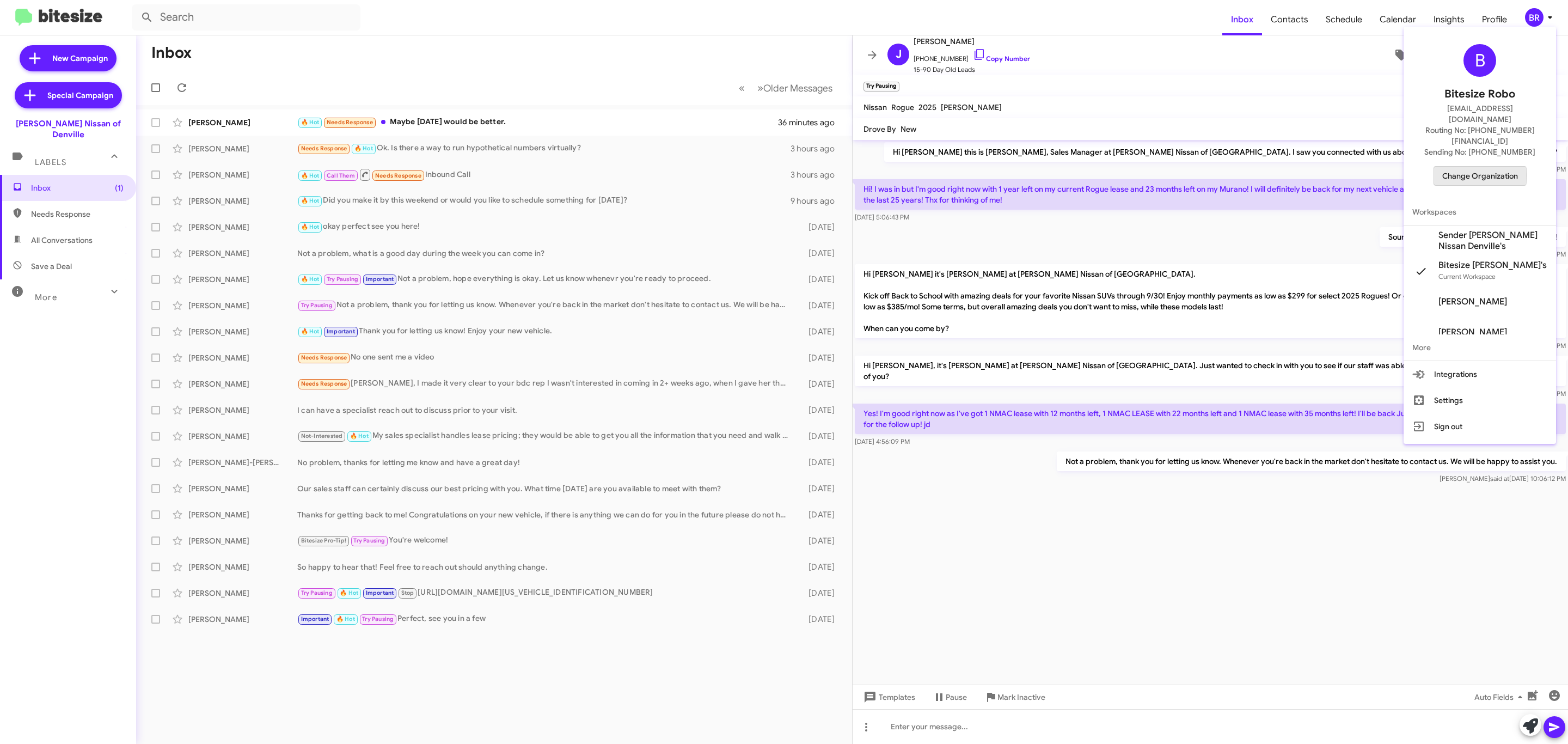
click at [1458, 167] on span "Change Organization" at bounding box center [1480, 176] width 76 height 19
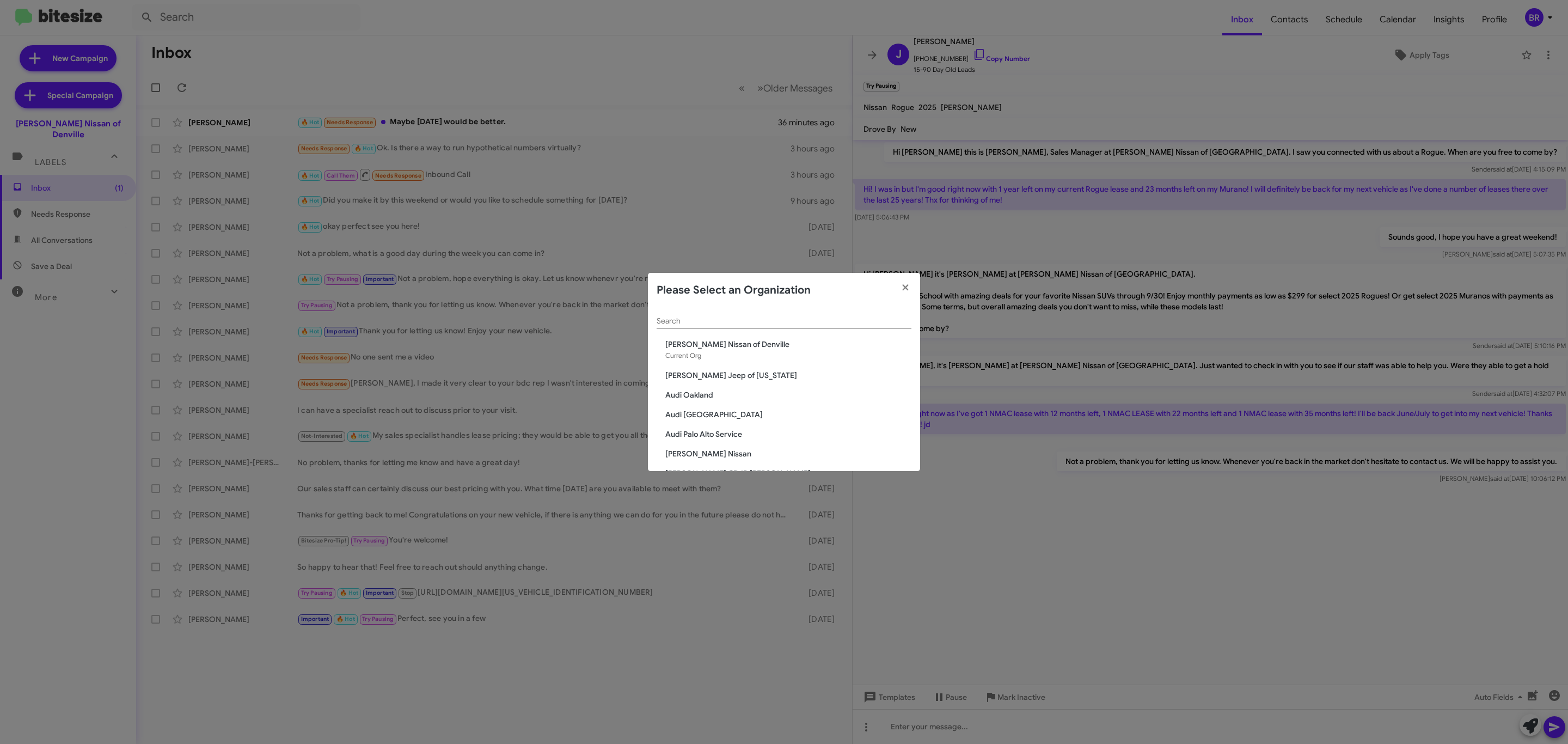
click at [766, 327] on div "Search" at bounding box center [784, 318] width 255 height 21
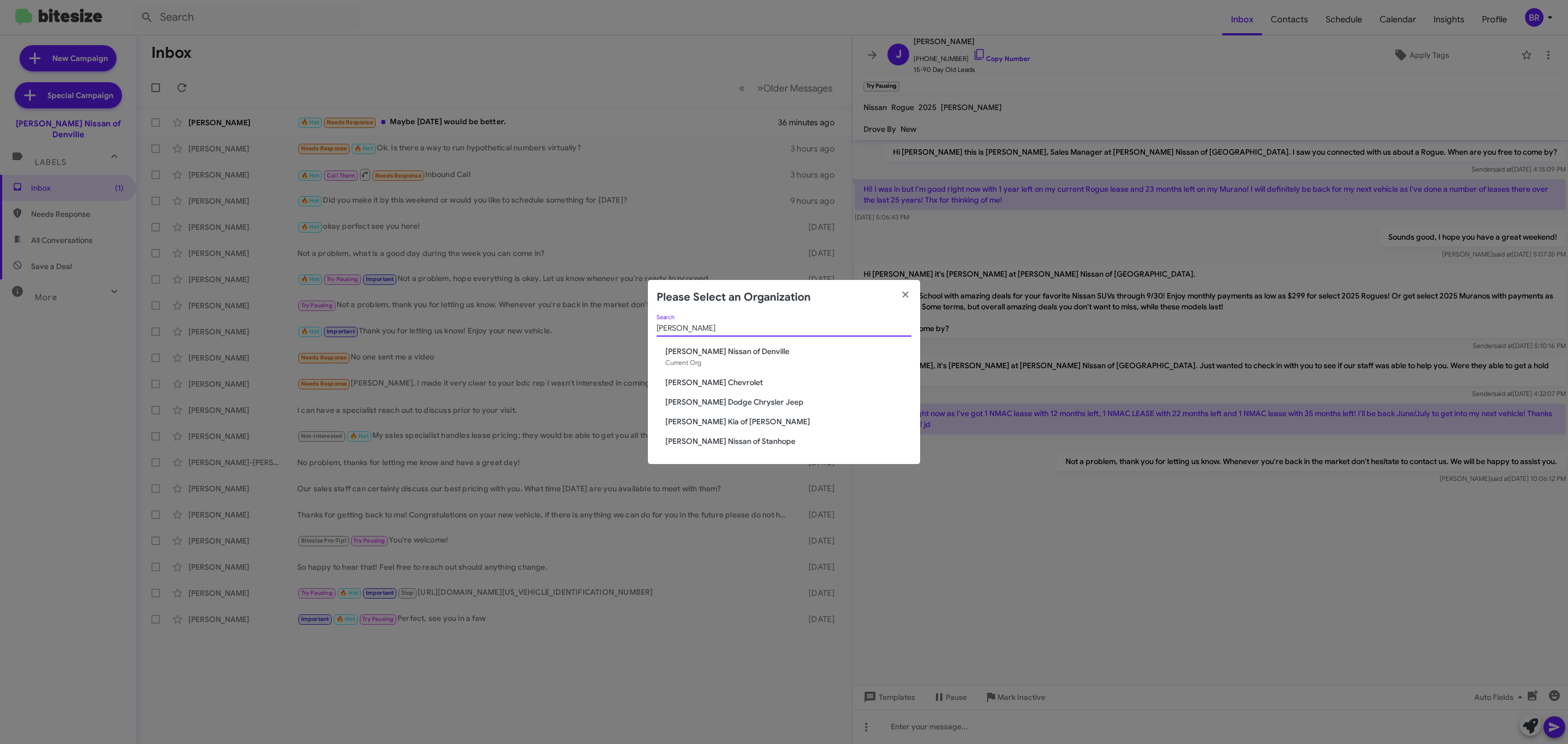
type input "nielsen"
click at [723, 422] on span "[PERSON_NAME] Kia of [PERSON_NAME]" at bounding box center [788, 421] width 246 height 11
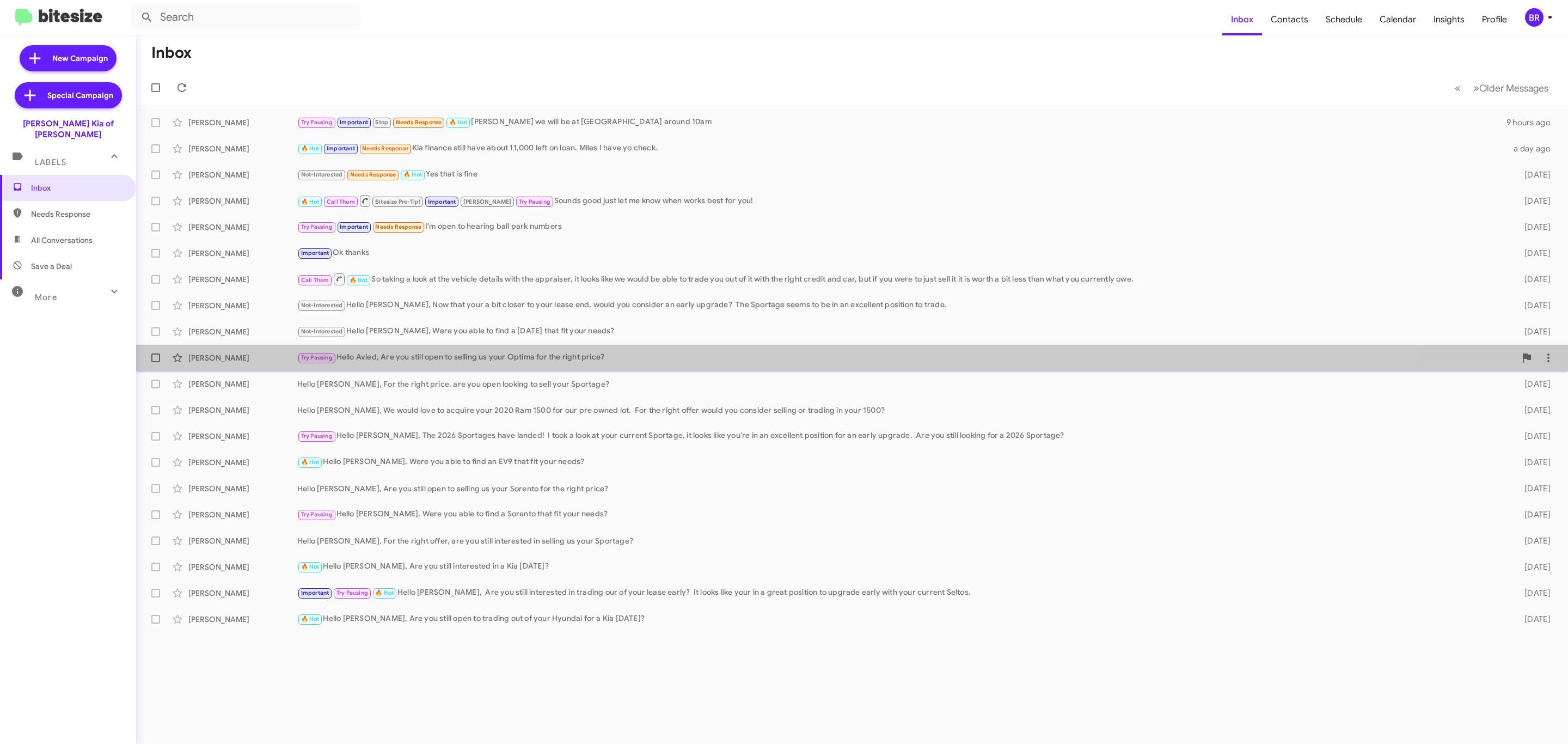
click at [457, 371] on span "Avied [PERSON_NAME] Try Pausing Hello Avied, Are you still open to selling us y…" at bounding box center [852, 358] width 1432 height 26
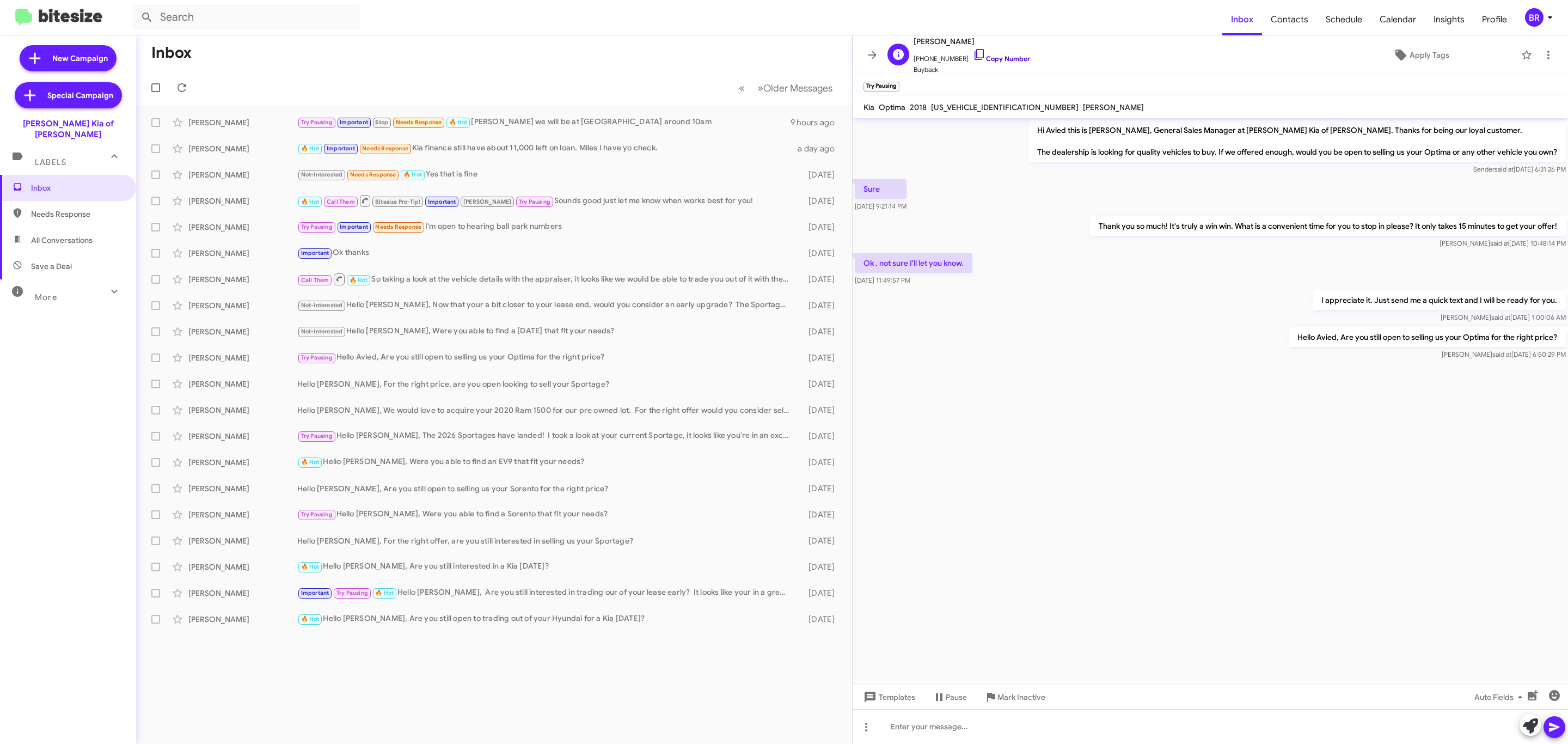
click at [980, 59] on link "Copy Number" at bounding box center [1001, 59] width 57 height 8
click at [806, 93] on span "Older Messages" at bounding box center [797, 88] width 69 height 12
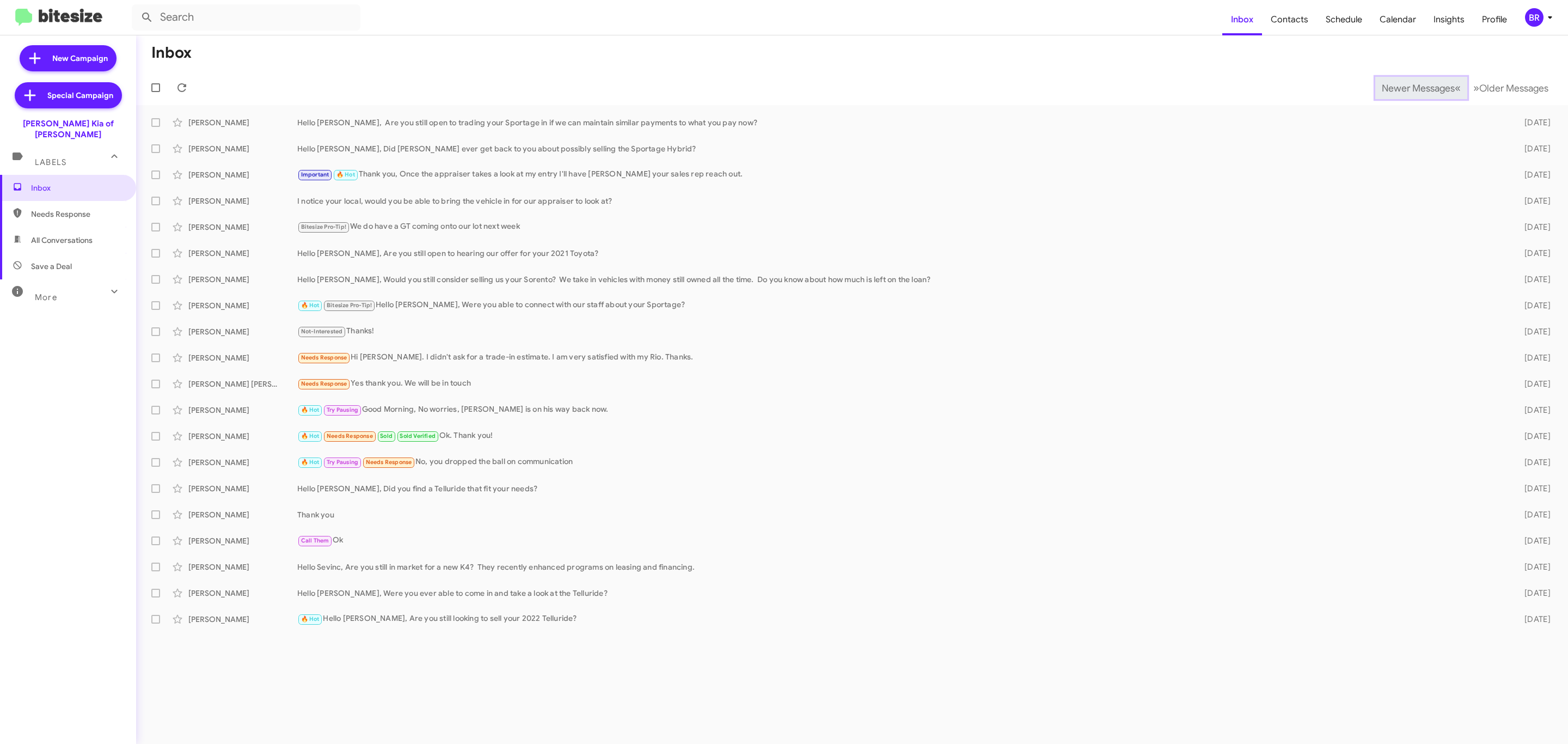
click at [1410, 87] on span "Newer Messages" at bounding box center [1418, 88] width 73 height 12
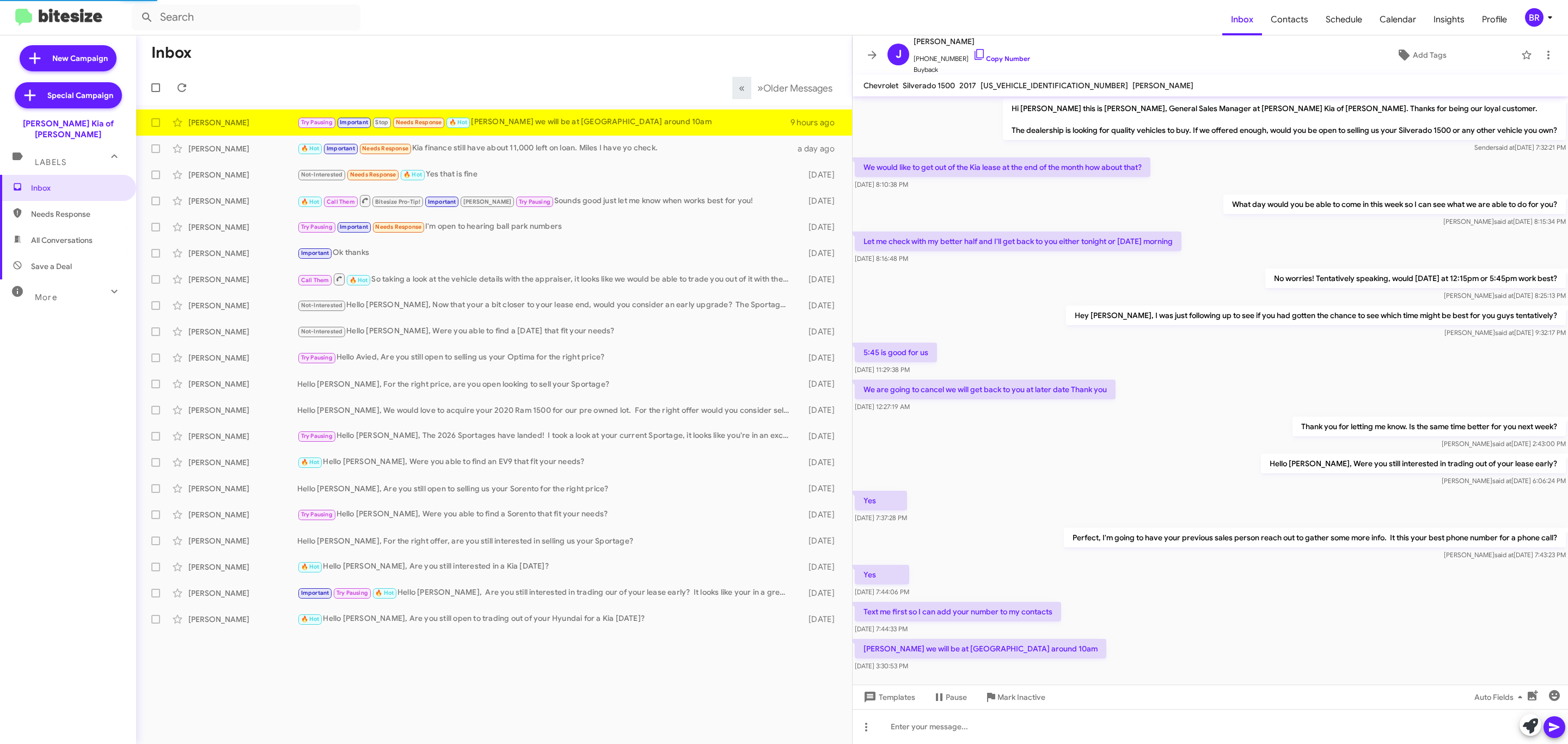
scroll to position [29, 0]
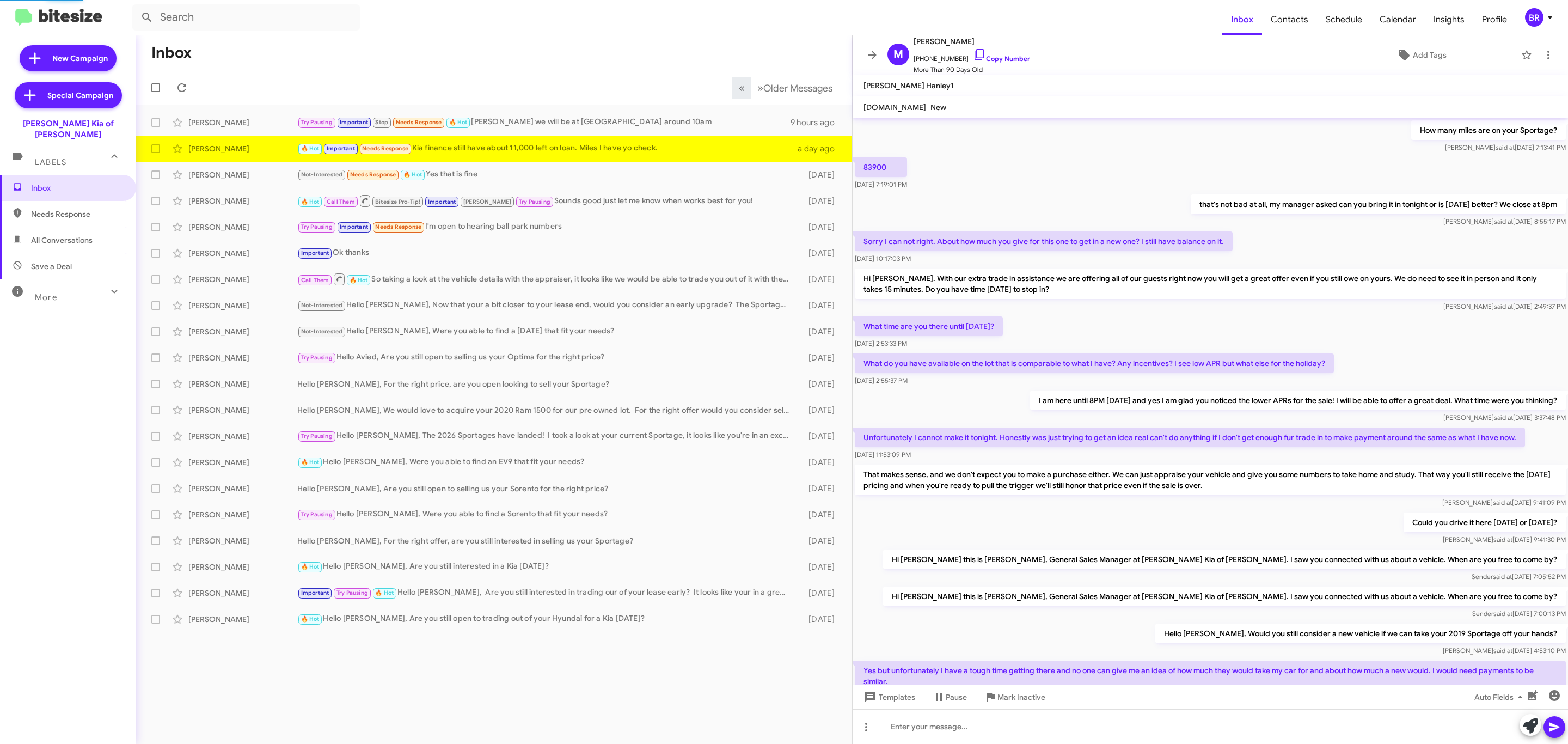
scroll to position [272, 0]
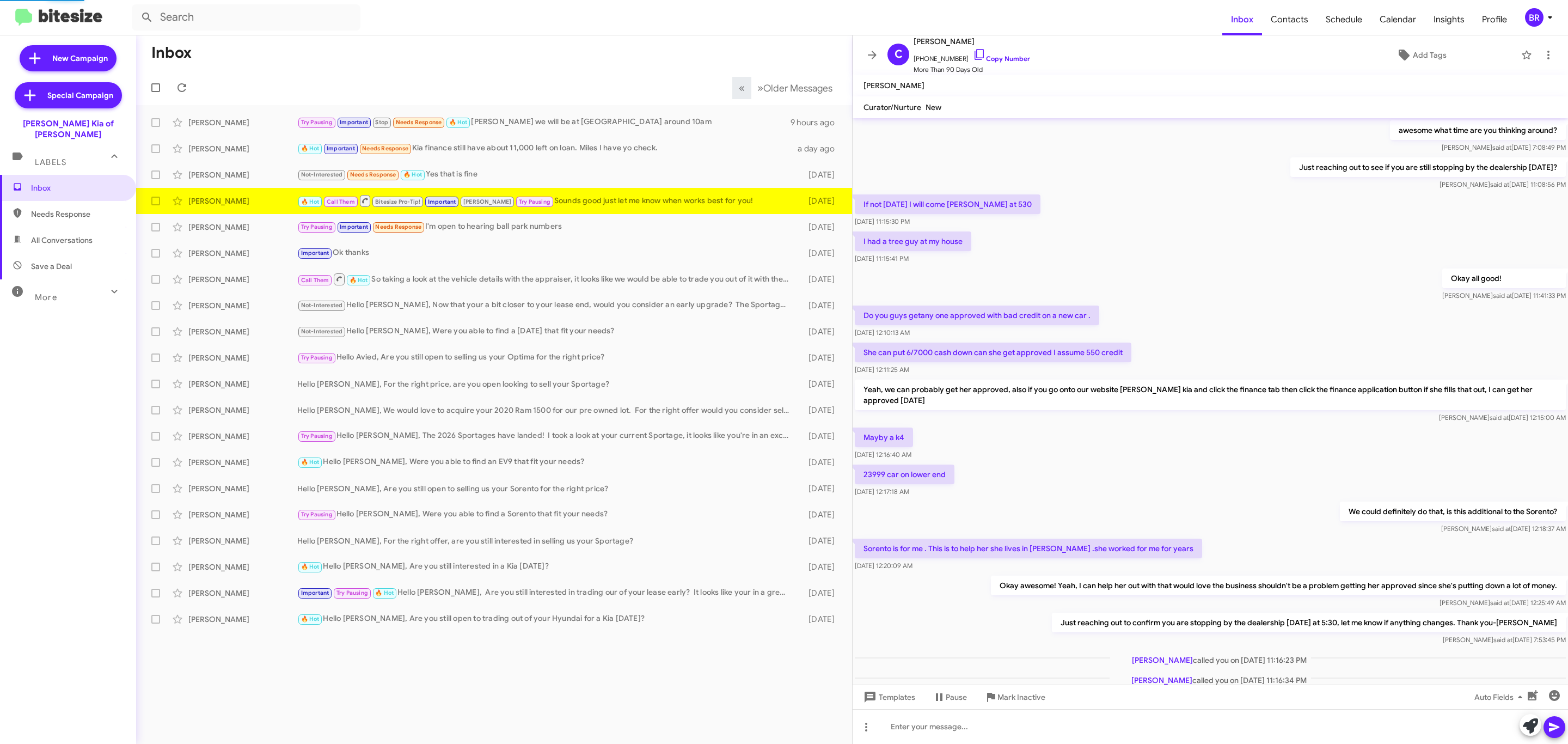
scroll to position [207, 0]
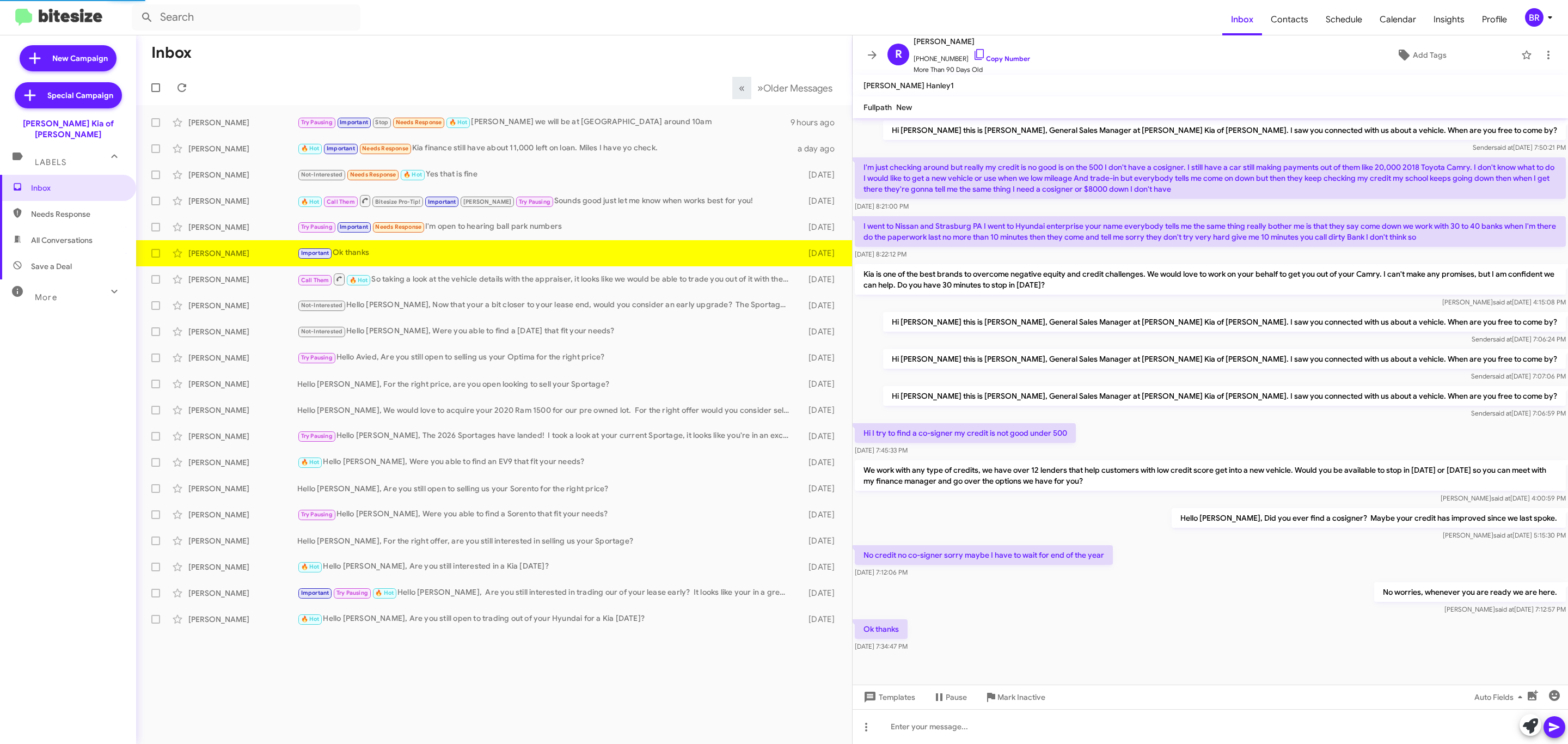
scroll to position [4, 0]
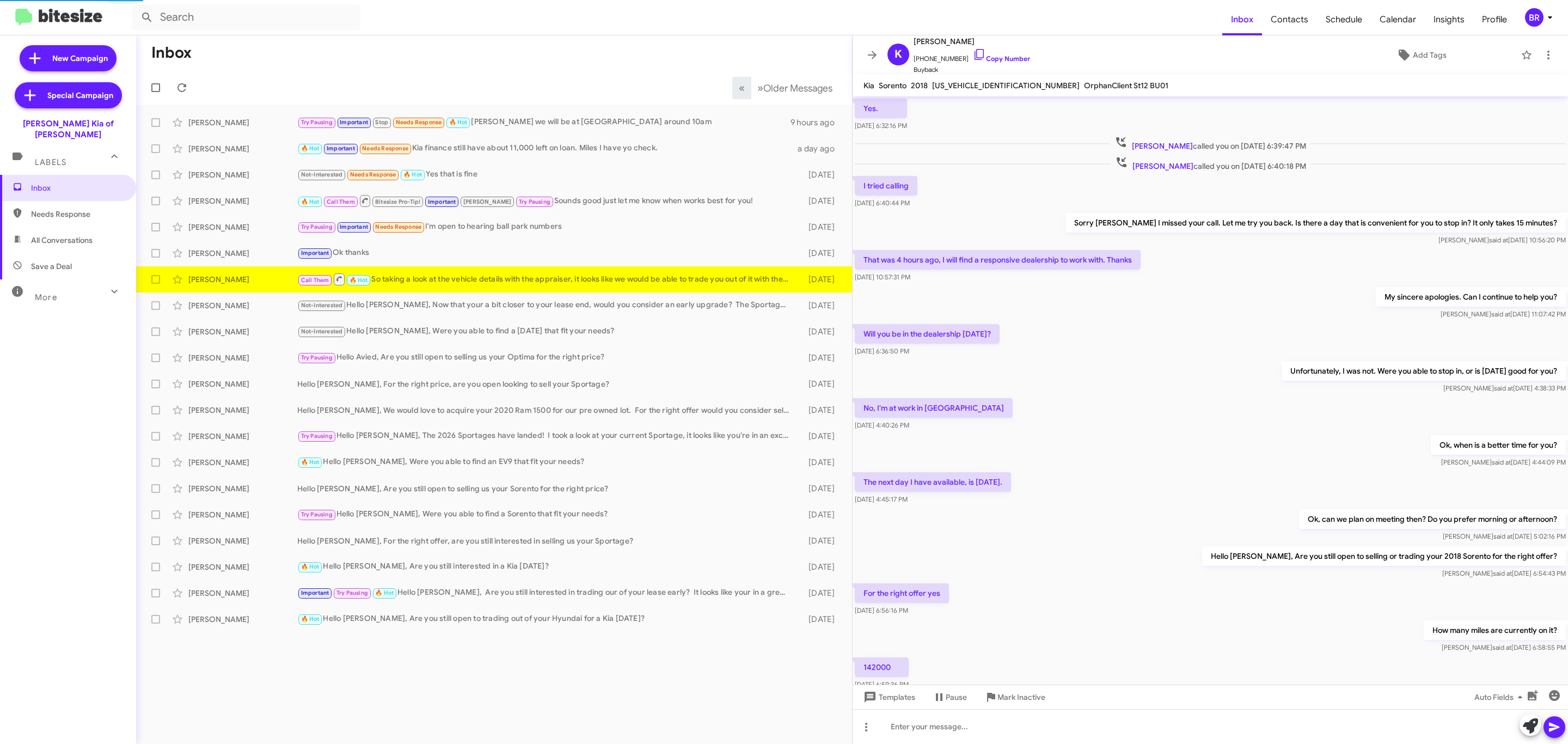
scroll to position [185, 0]
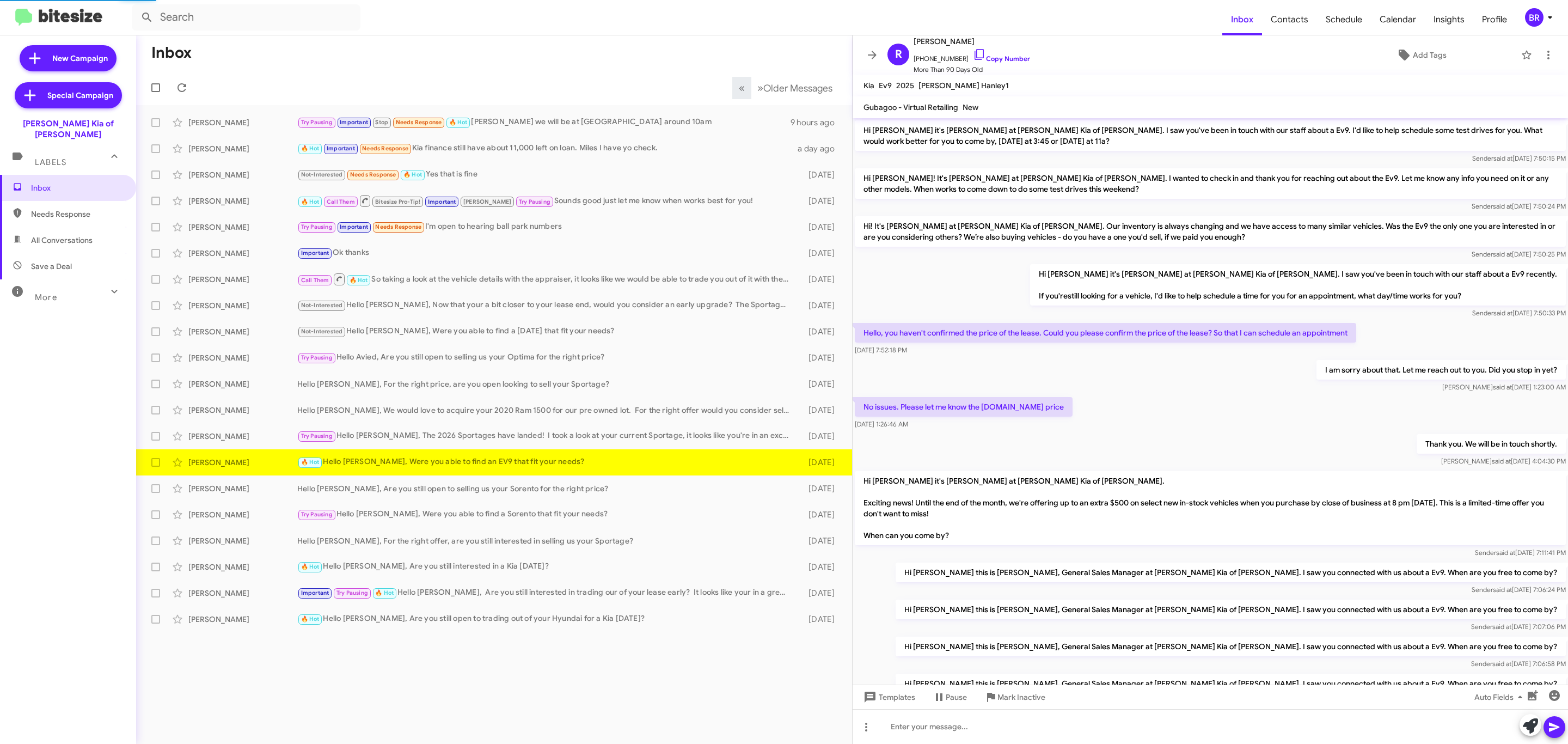
scroll to position [337, 0]
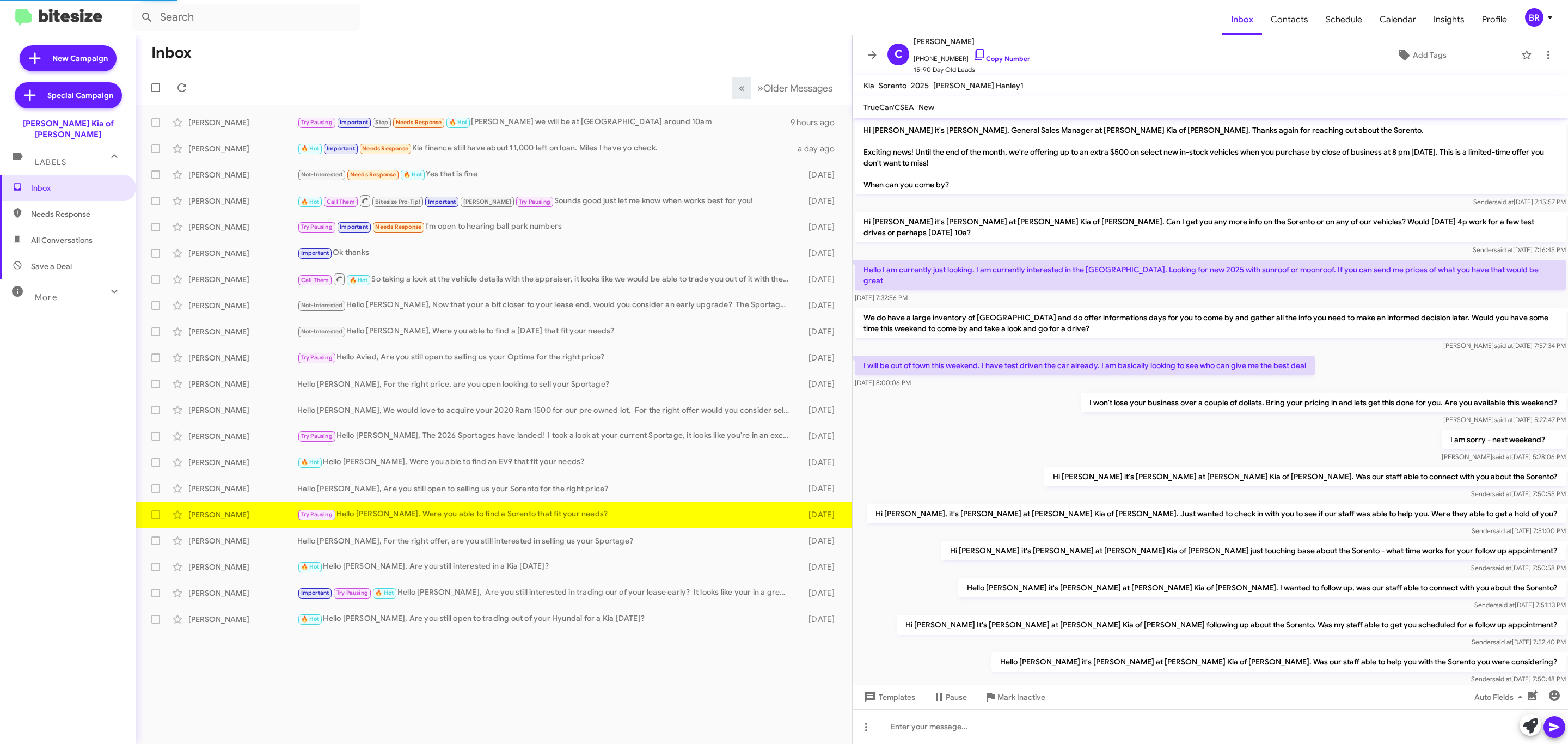
scroll to position [55, 0]
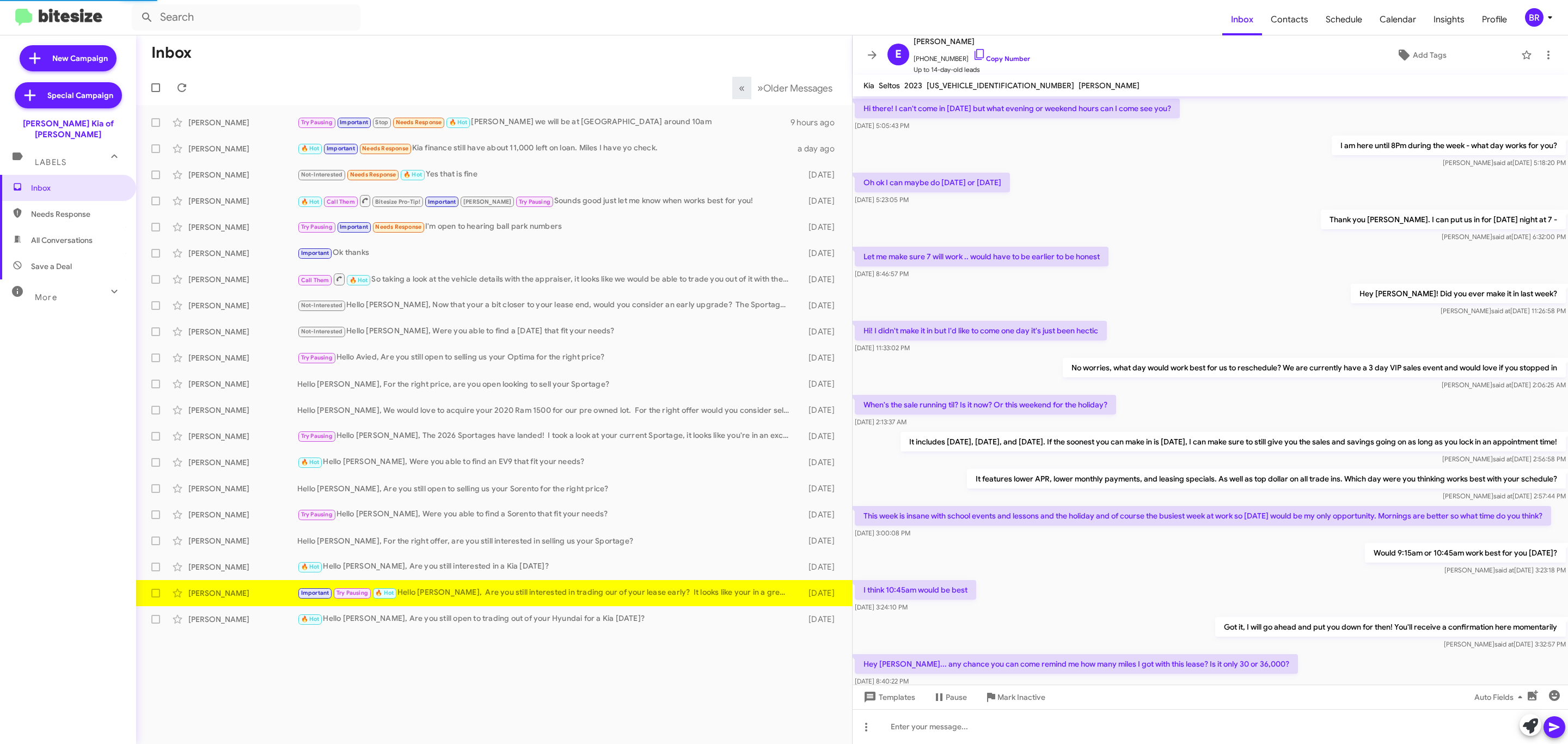
scroll to position [337, 0]
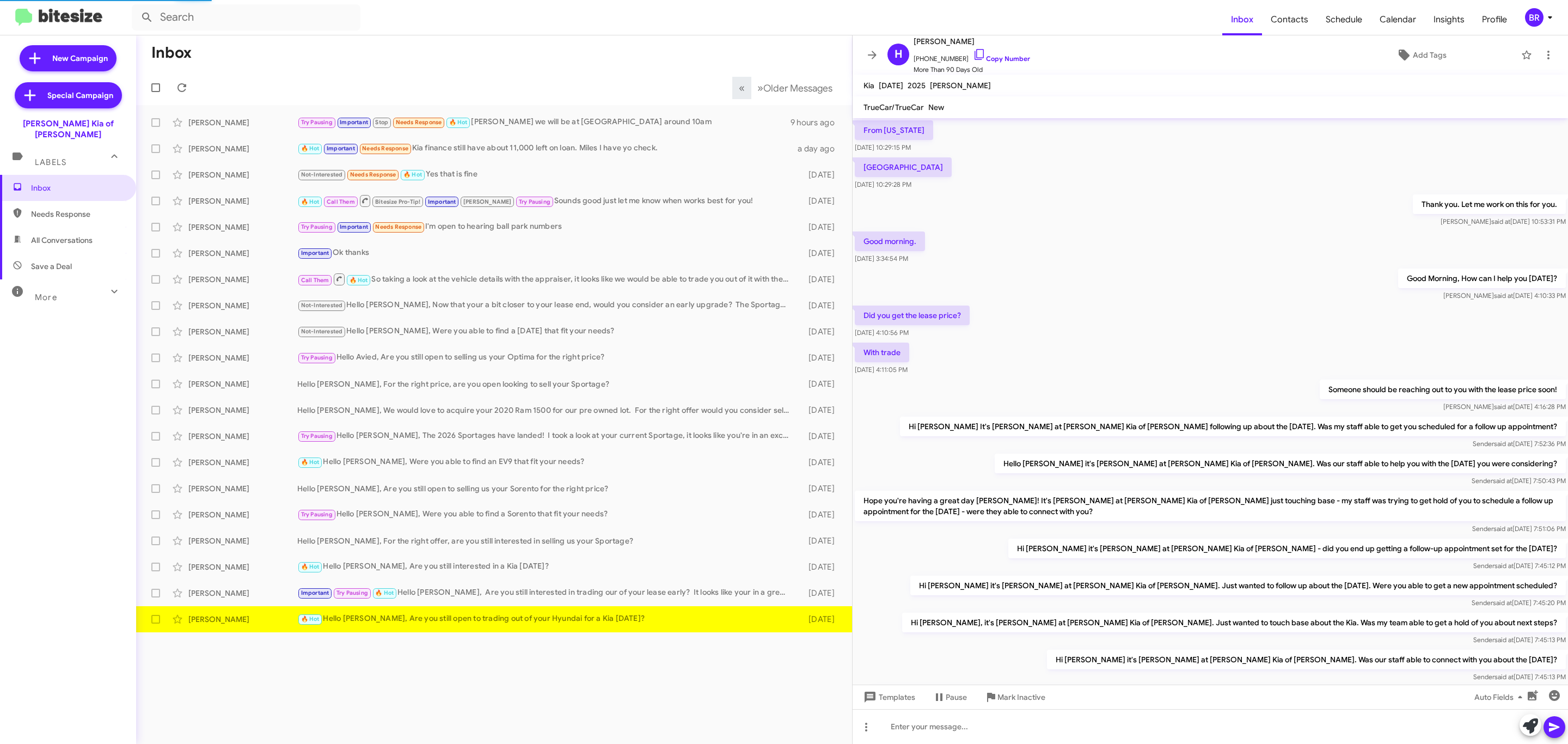
scroll to position [282, 0]
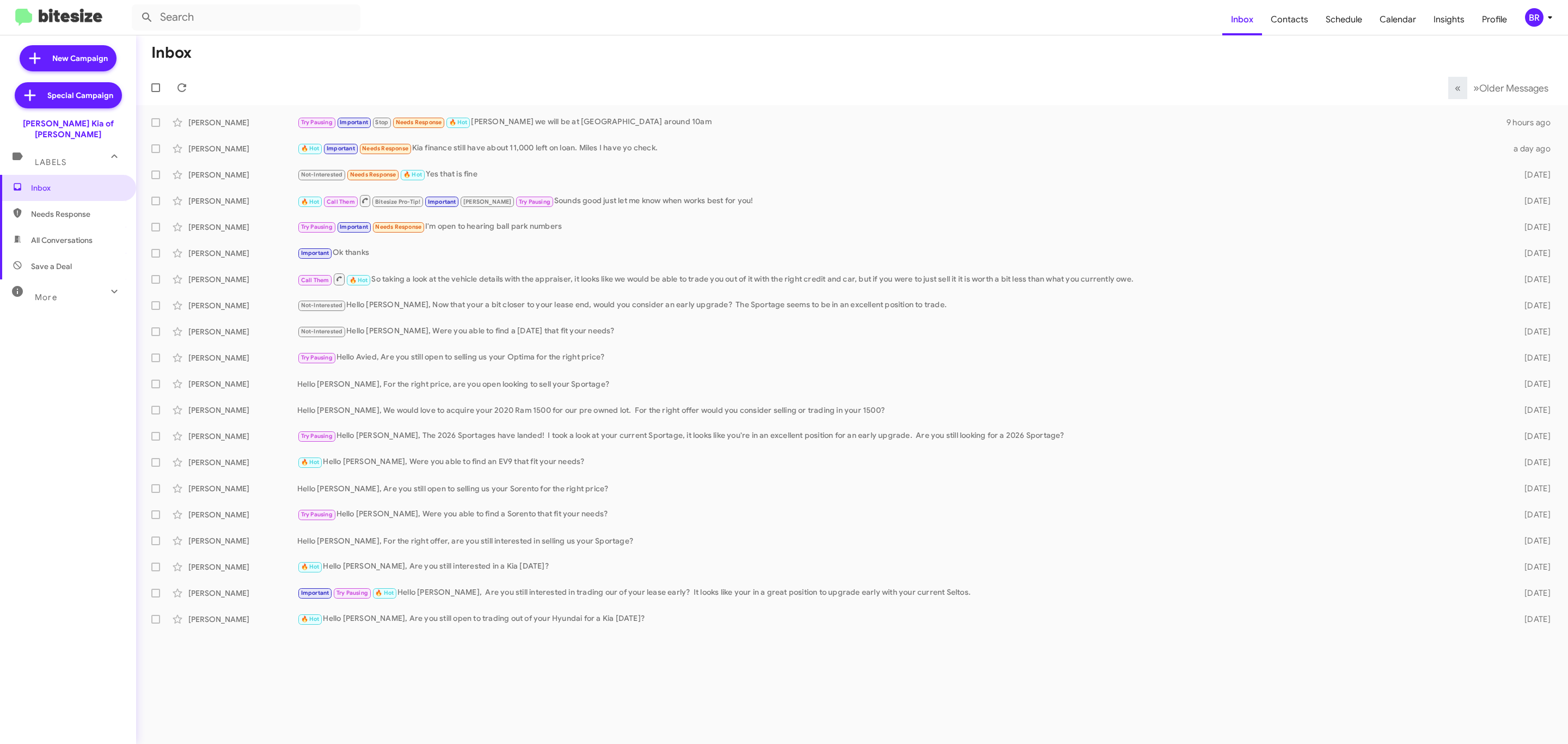
click at [1537, 18] on div "BR" at bounding box center [1534, 17] width 19 height 19
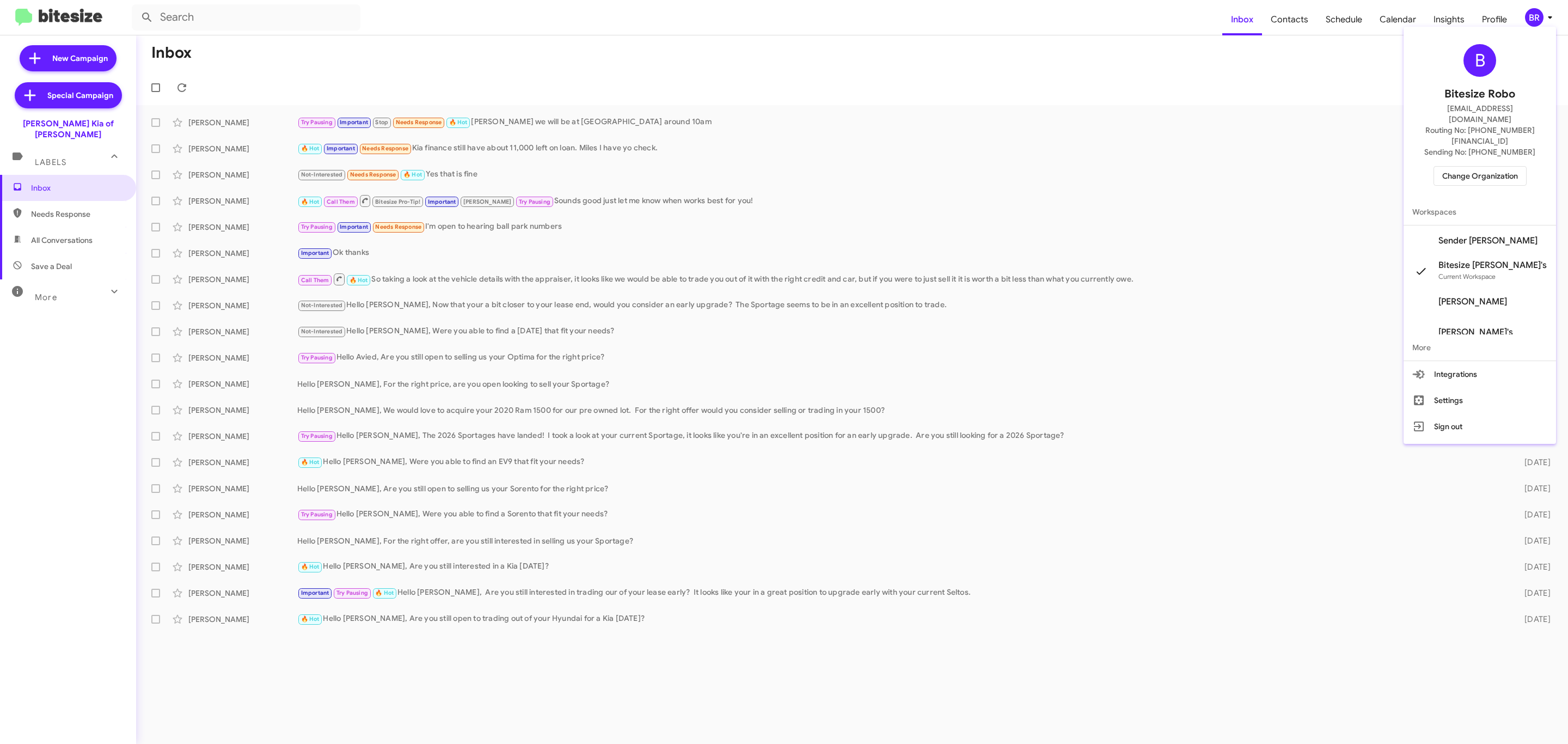
click at [1492, 167] on span "Change Organization" at bounding box center [1480, 176] width 76 height 19
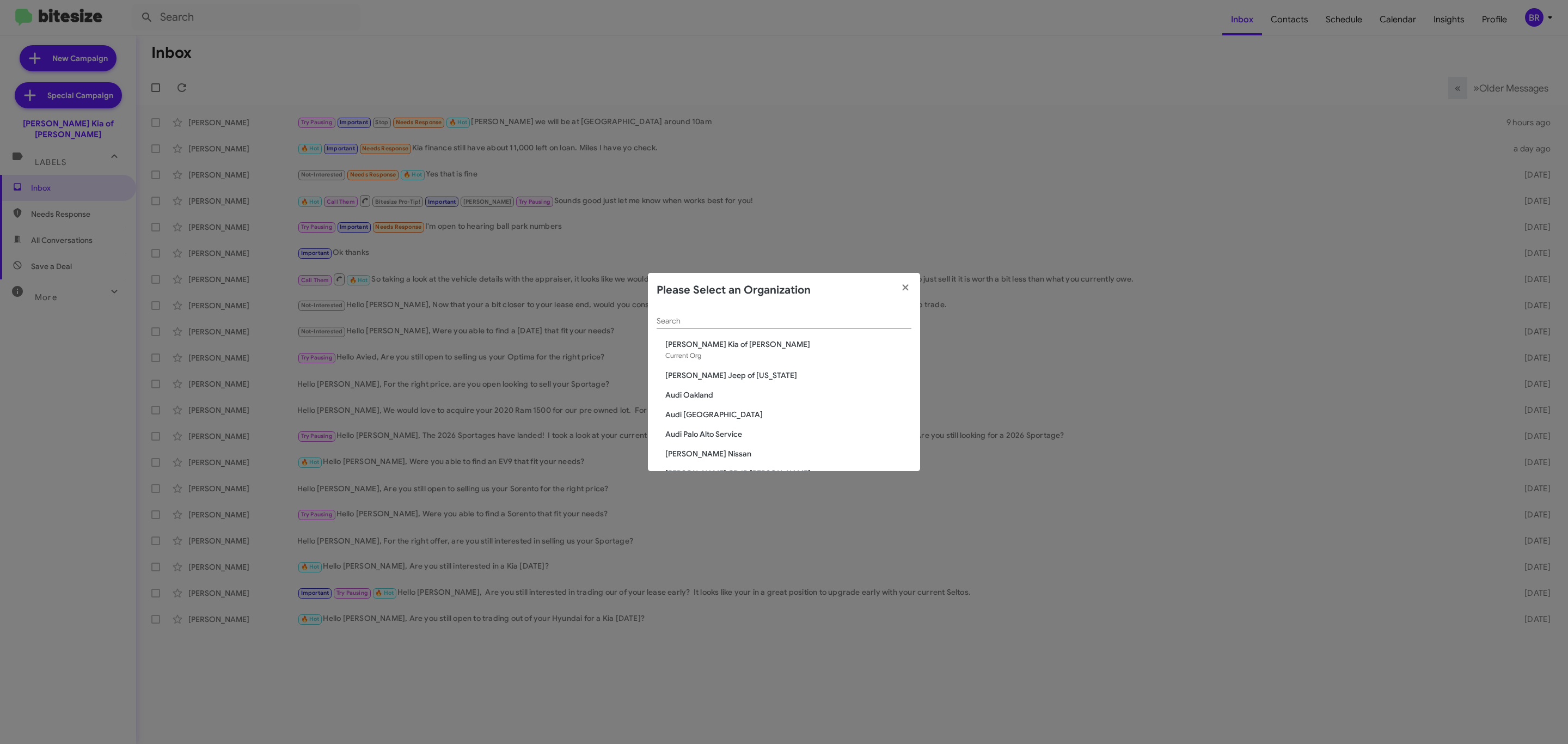
click at [790, 322] on input "Search" at bounding box center [784, 321] width 255 height 9
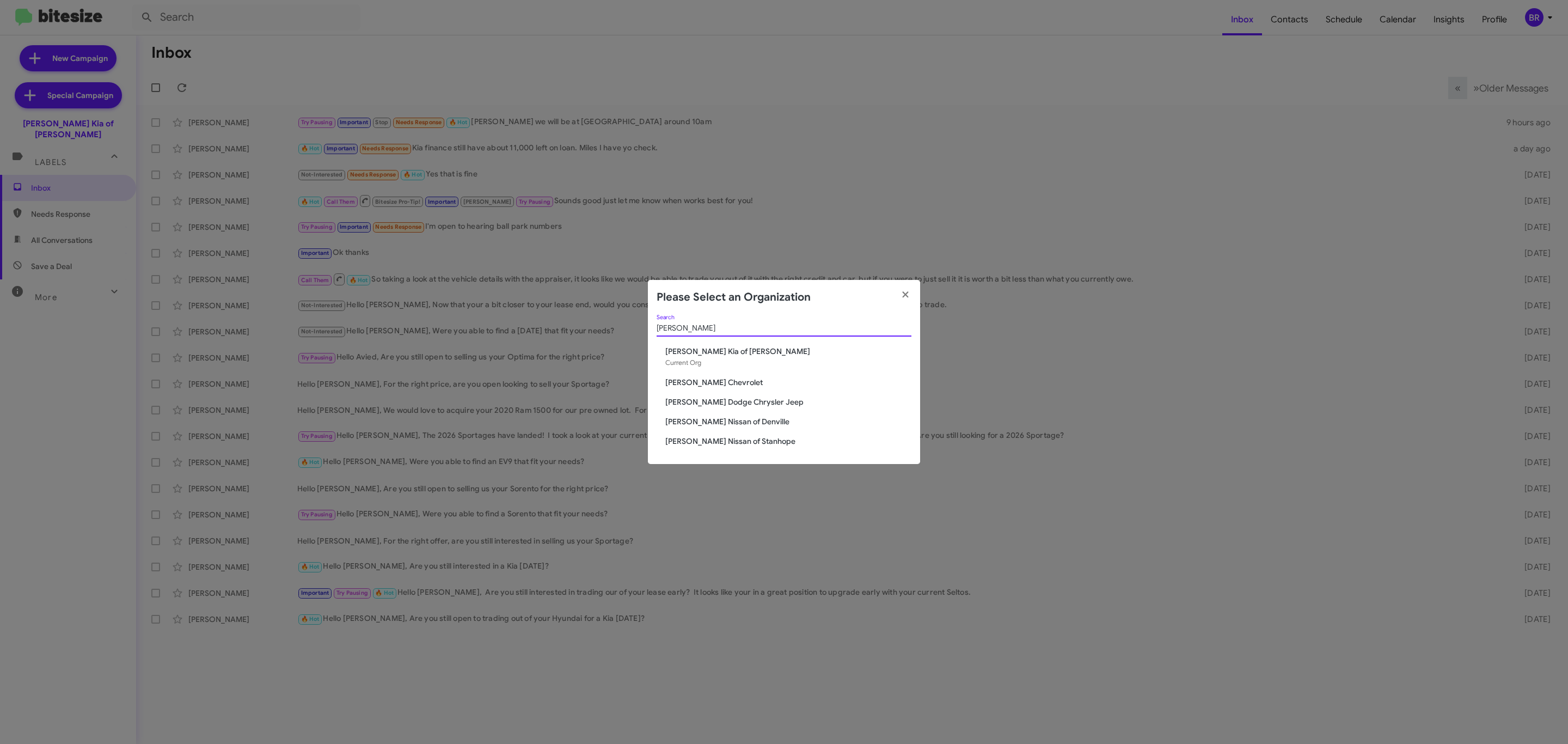
type input "[PERSON_NAME]"
click at [734, 422] on span "[PERSON_NAME] Nissan of Denville" at bounding box center [788, 421] width 246 height 11
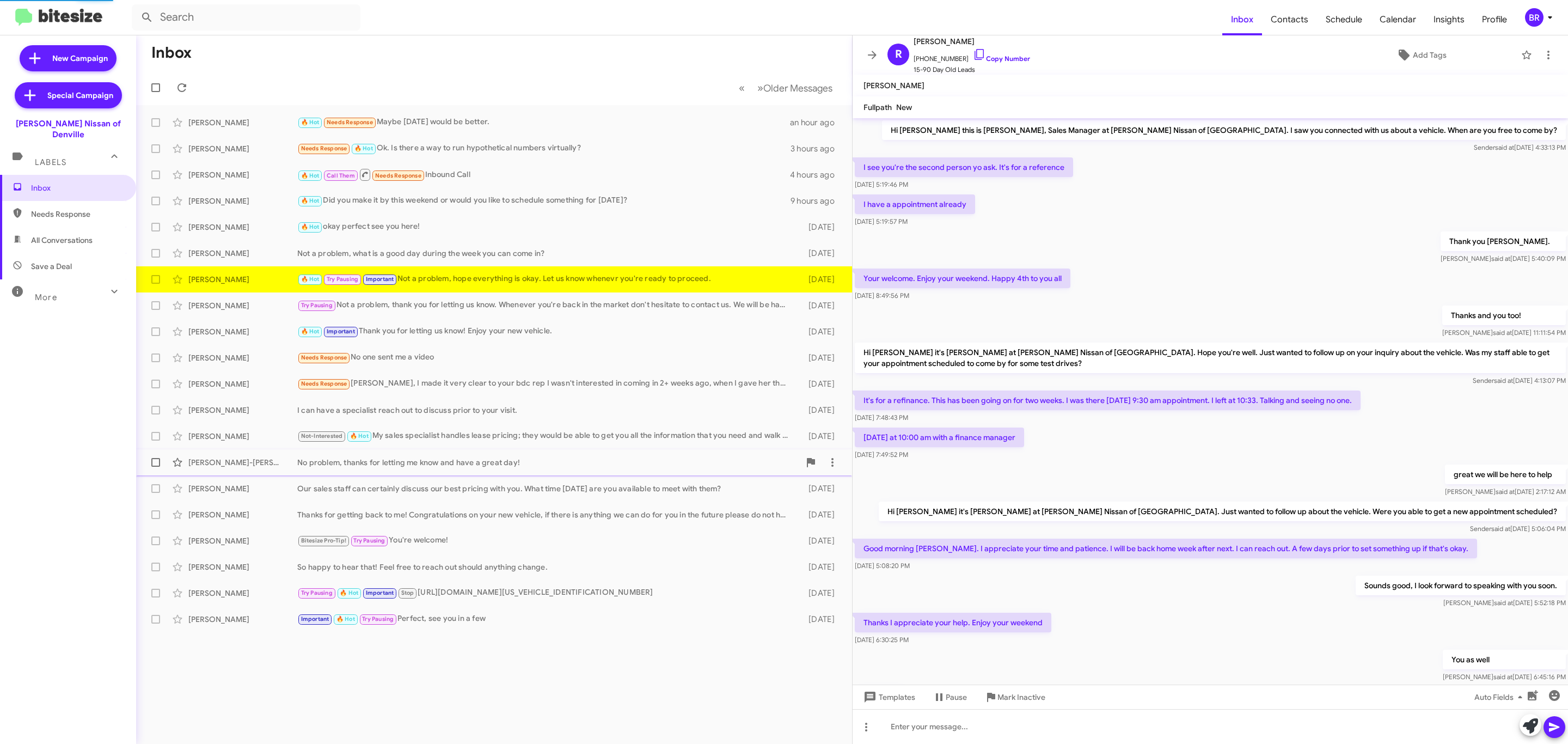
scroll to position [239, 0]
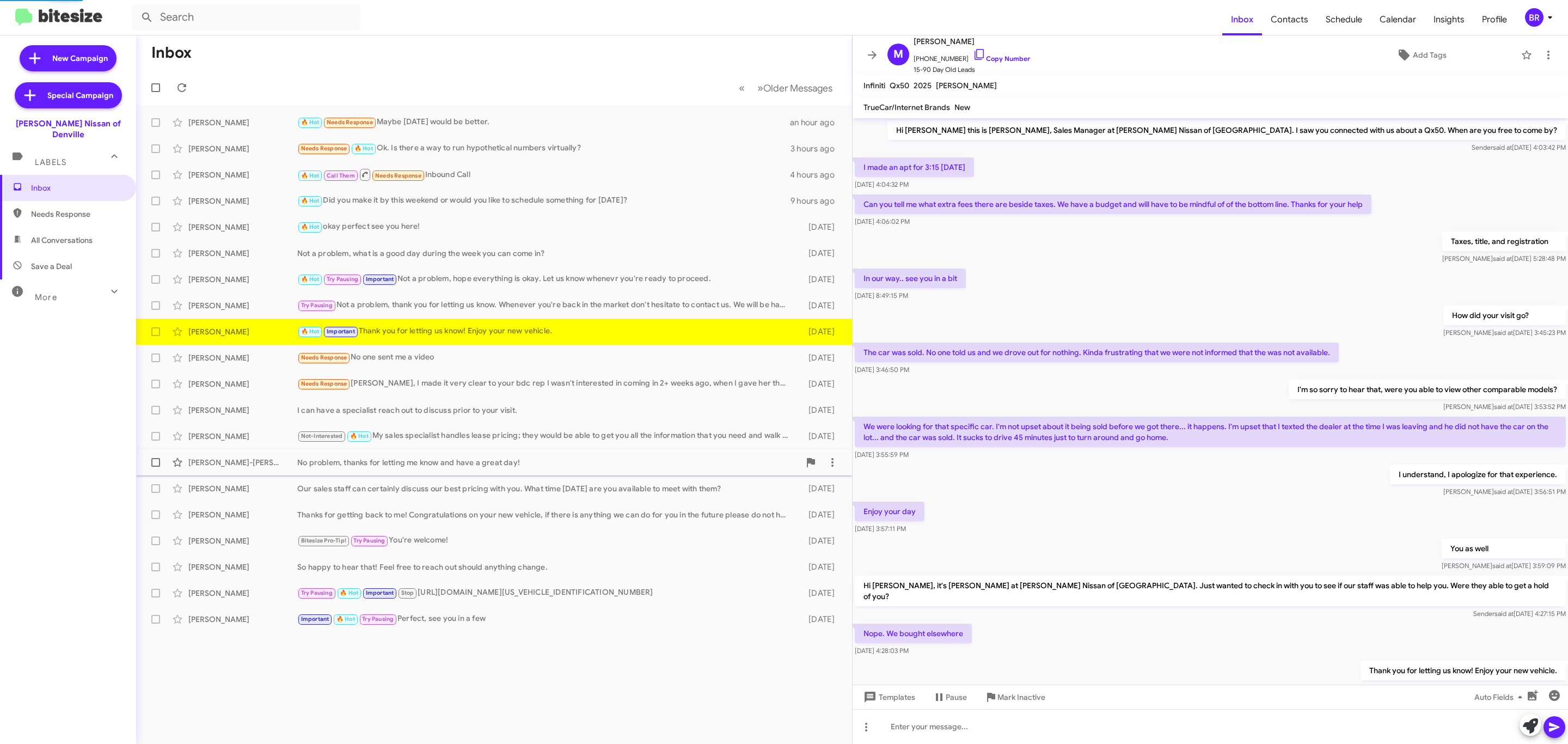
scroll to position [40, 0]
